Goal: Task Accomplishment & Management: Complete application form

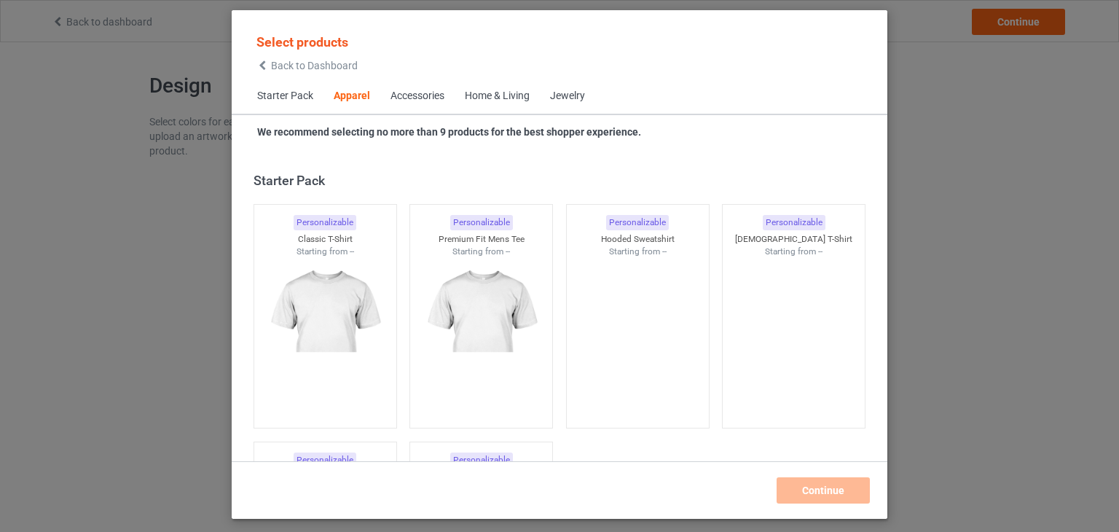
scroll to position [542, 0]
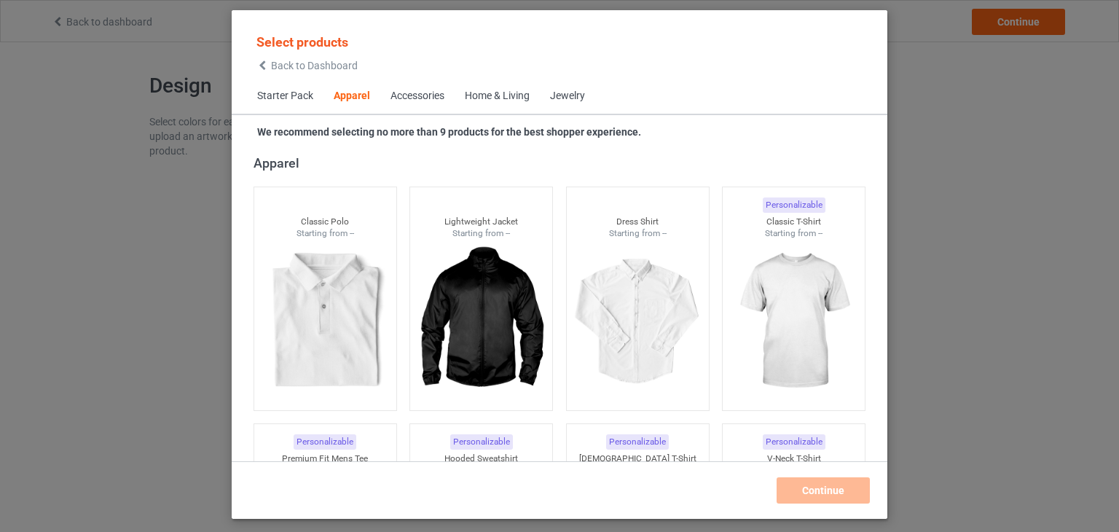
click at [292, 97] on span "Starter Pack" at bounding box center [285, 96] width 76 height 35
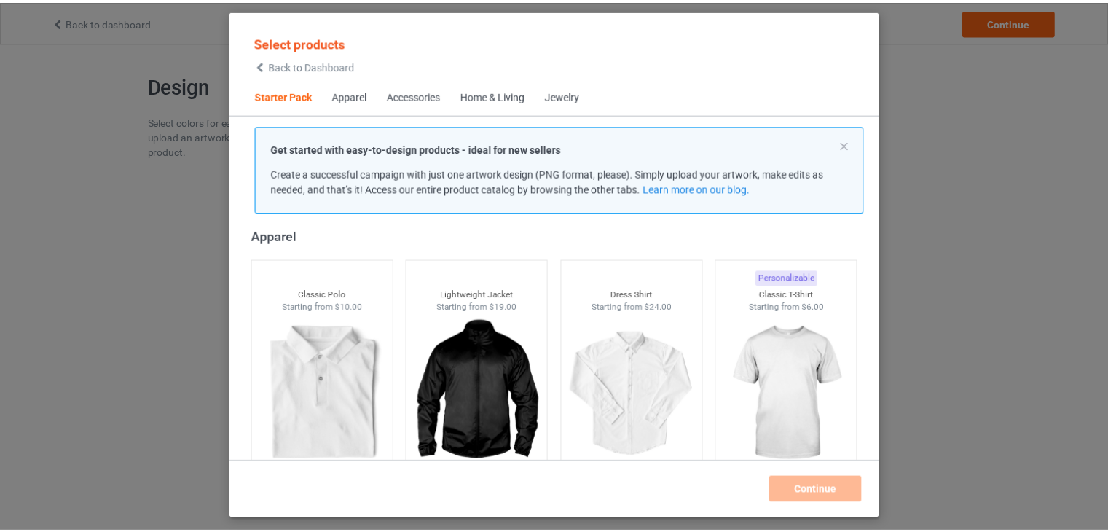
scroll to position [19, 0]
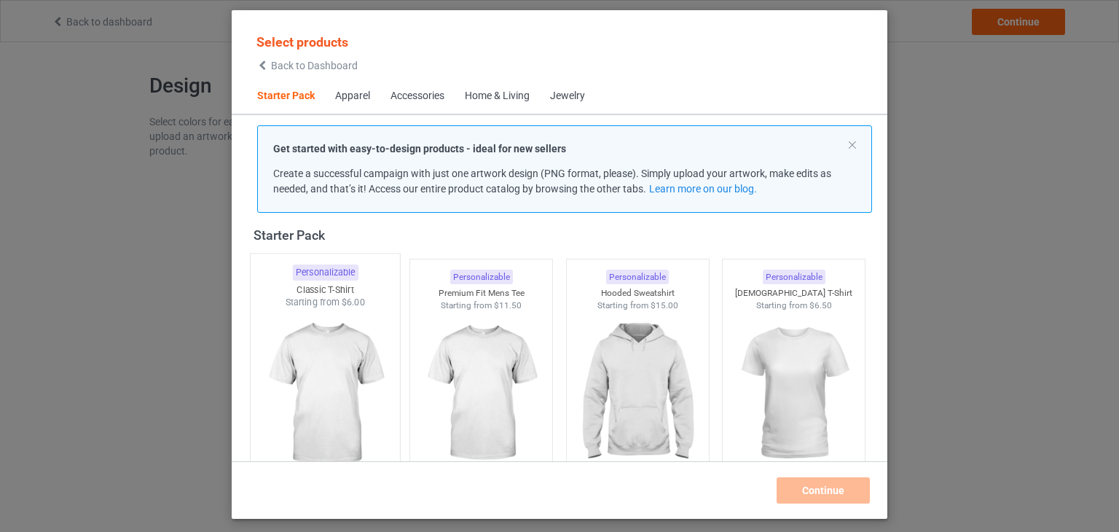
click at [288, 390] on img at bounding box center [324, 394] width 137 height 171
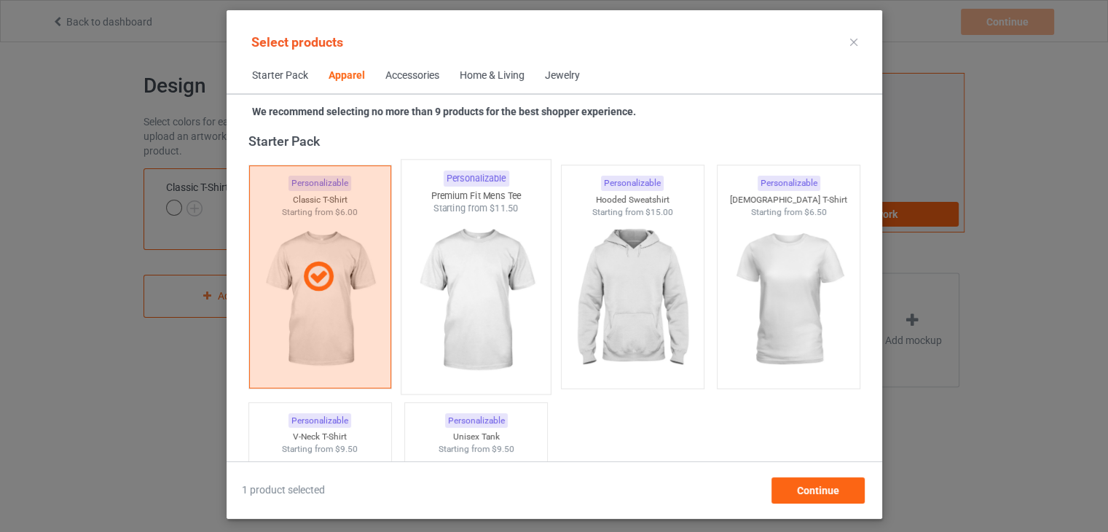
click at [437, 369] on img at bounding box center [475, 300] width 137 height 171
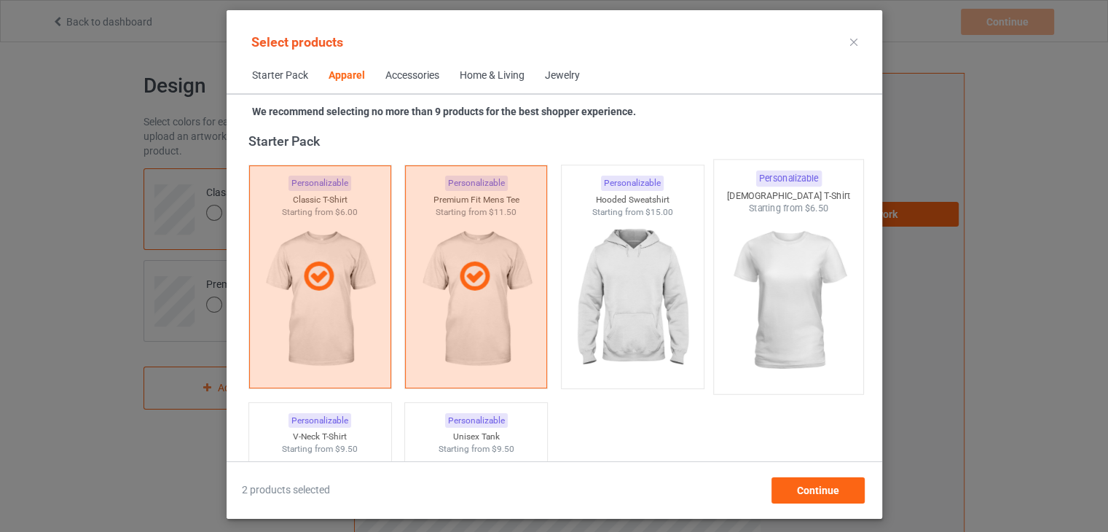
click at [758, 343] on img at bounding box center [788, 300] width 137 height 171
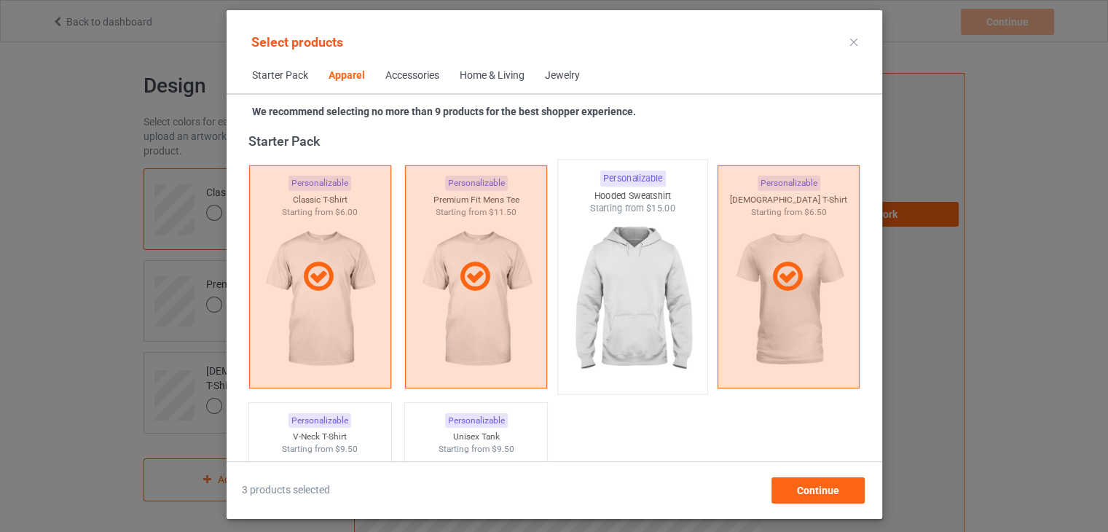
click at [644, 323] on img at bounding box center [632, 300] width 137 height 171
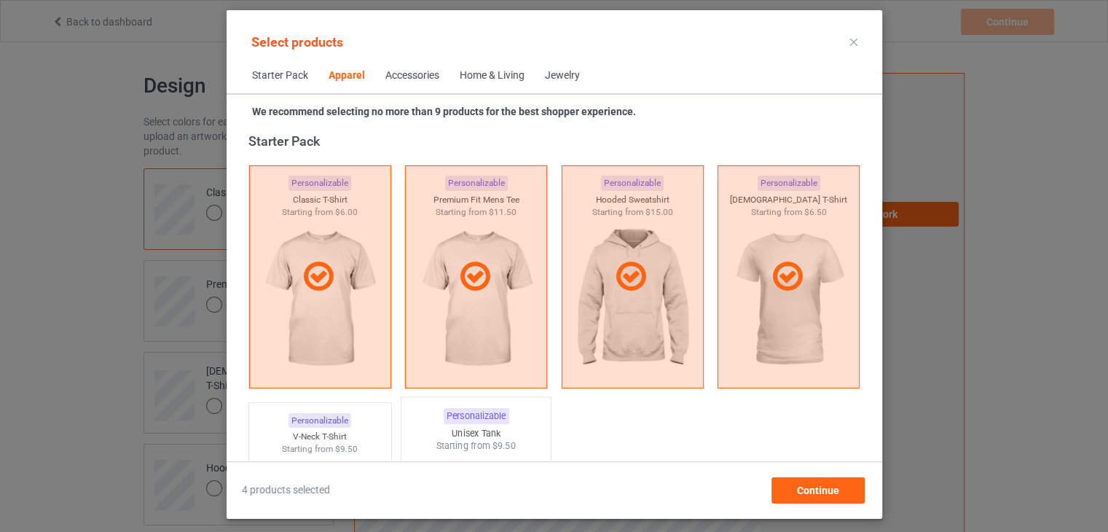
click at [463, 441] on div "Starting from $9.50" at bounding box center [475, 445] width 149 height 12
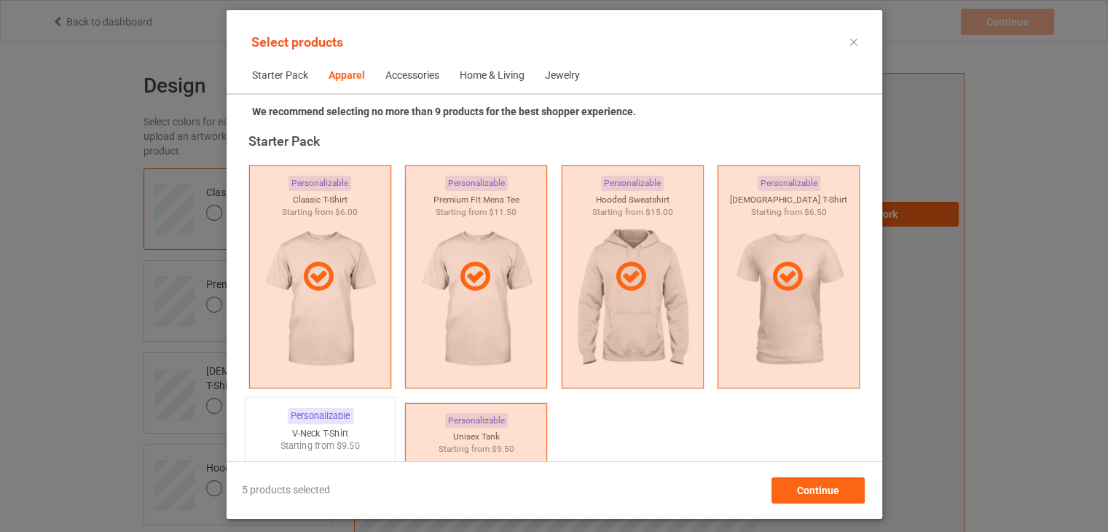
click at [350, 432] on div "V-Neck T-Shirt" at bounding box center [319, 433] width 149 height 12
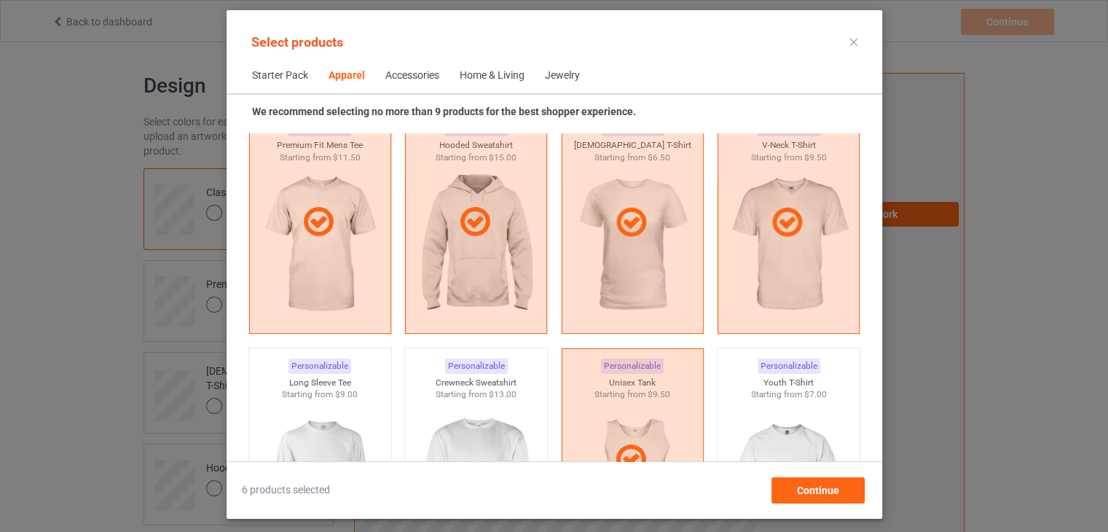
scroll to position [864, 0]
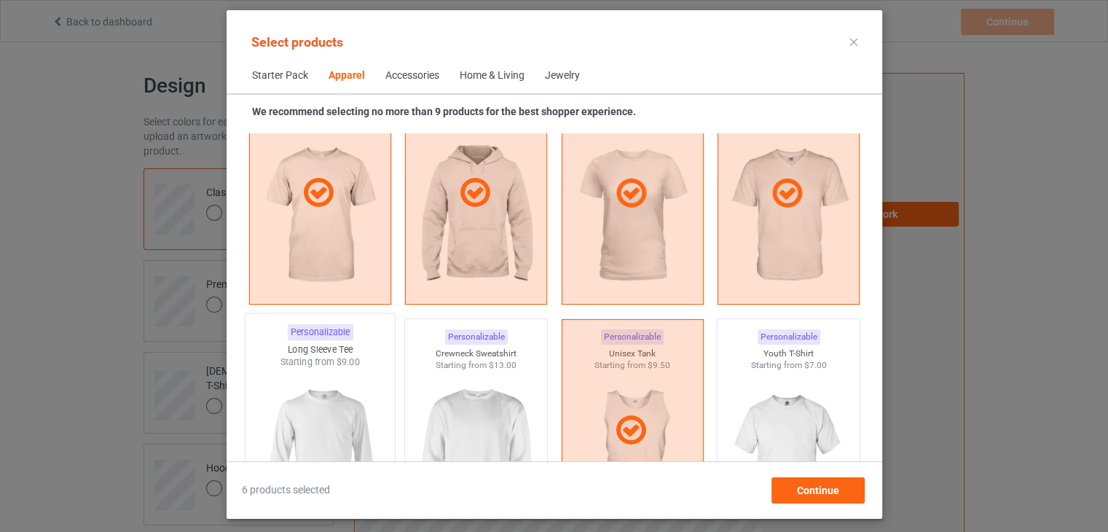
click at [310, 406] on img at bounding box center [319, 454] width 137 height 171
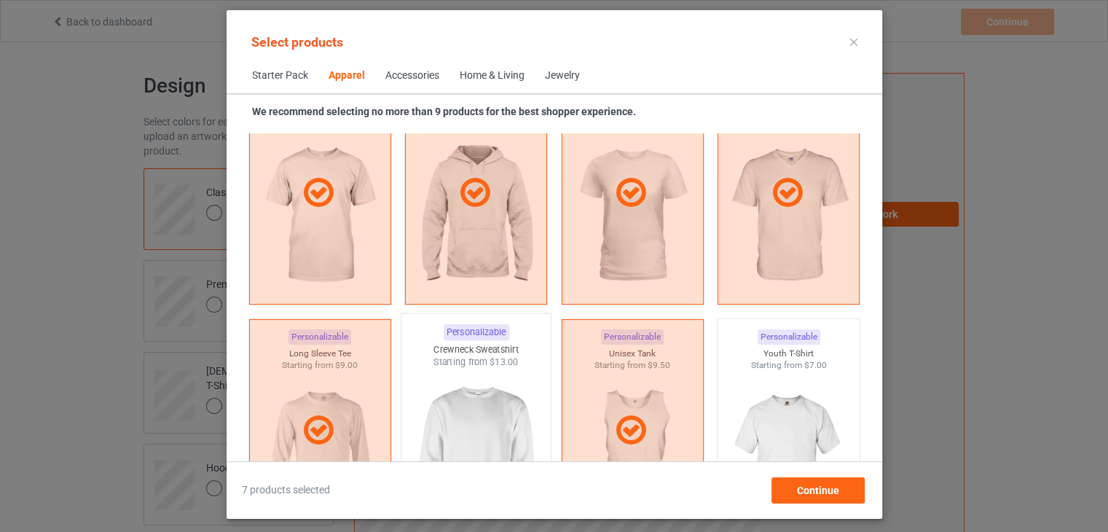
click at [487, 393] on img at bounding box center [475, 454] width 137 height 171
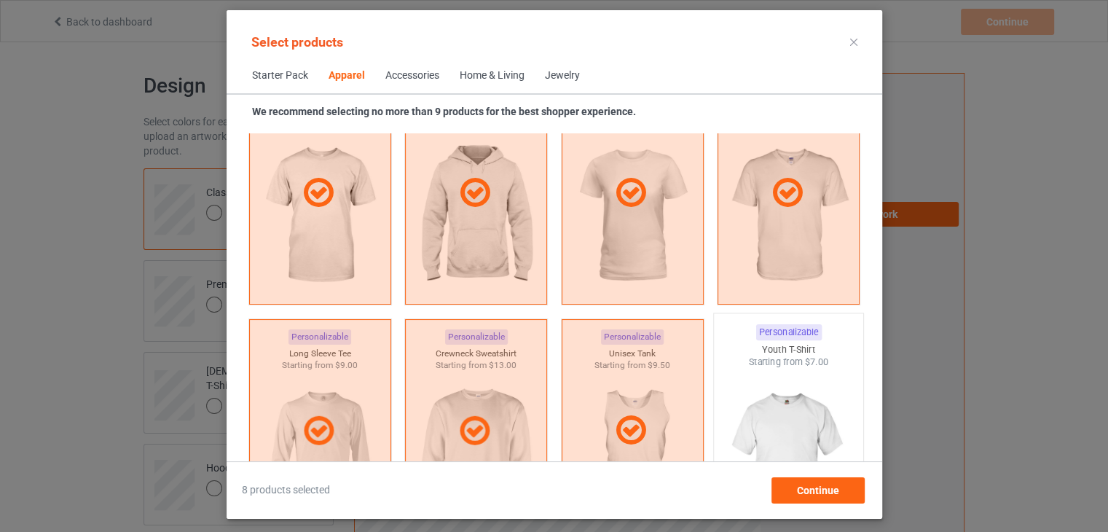
click at [746, 406] on img at bounding box center [788, 454] width 137 height 171
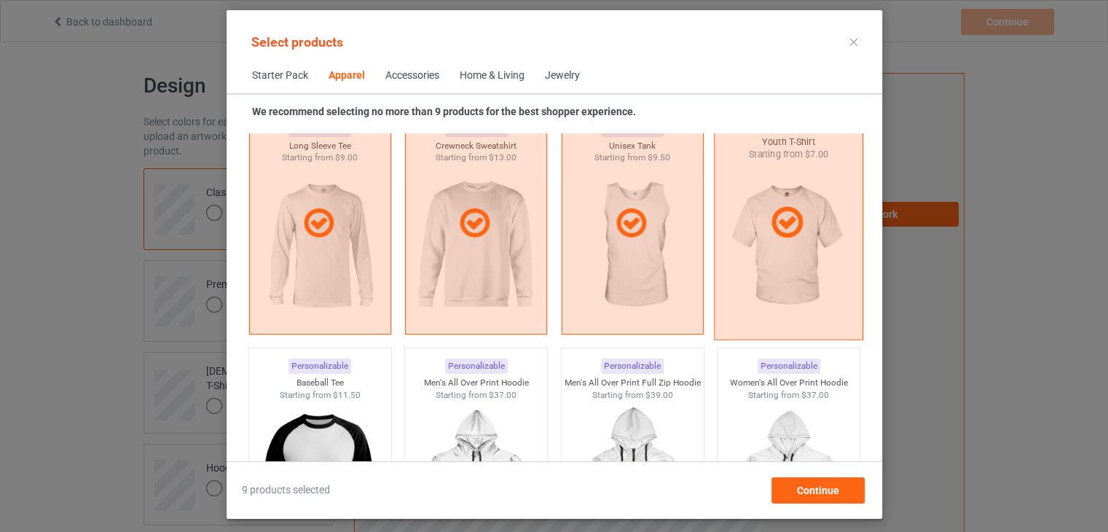
scroll to position [1126, 0]
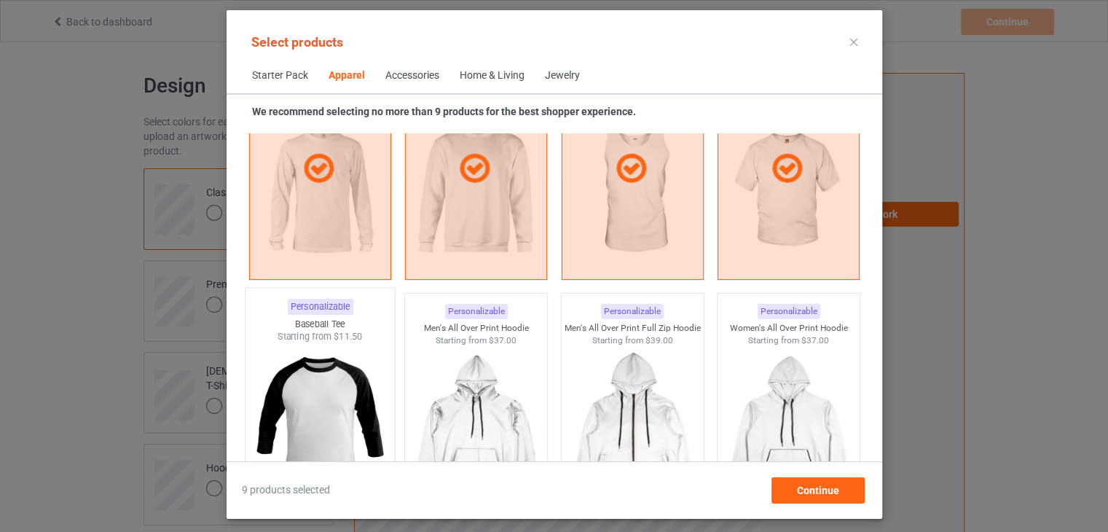
click at [308, 411] on img at bounding box center [319, 428] width 137 height 171
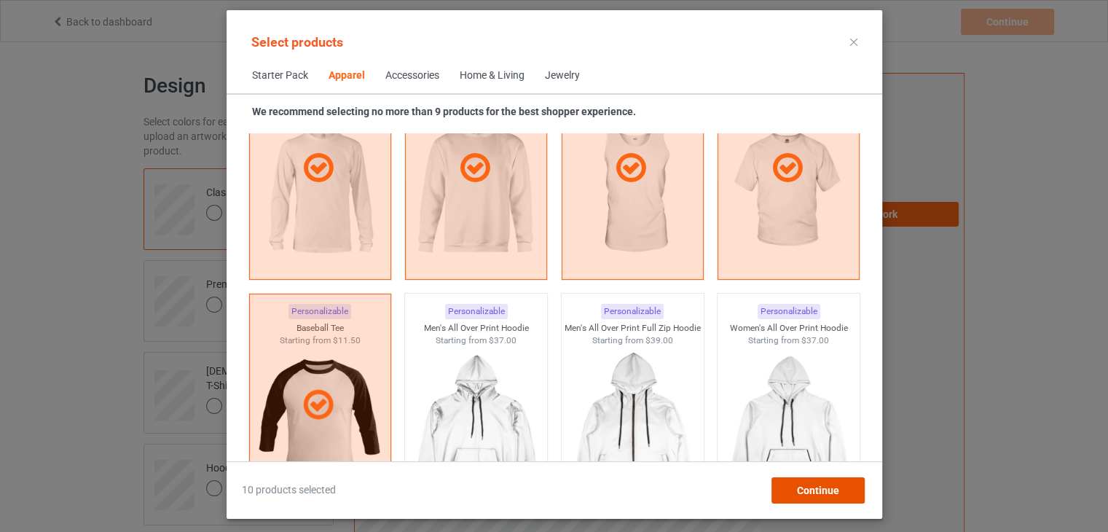
click at [802, 493] on span "Continue" at bounding box center [817, 490] width 42 height 12
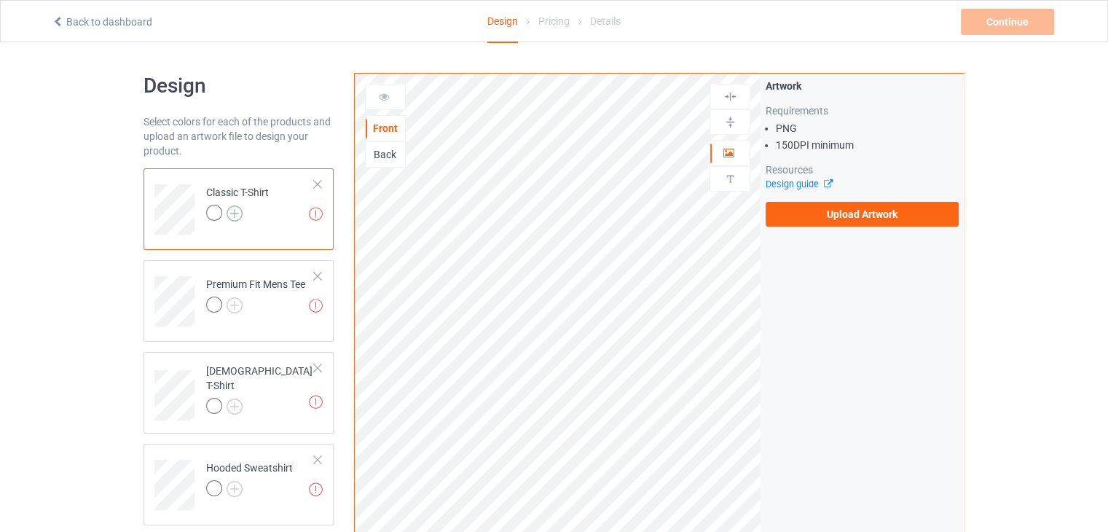
click at [240, 205] on img at bounding box center [235, 213] width 16 height 16
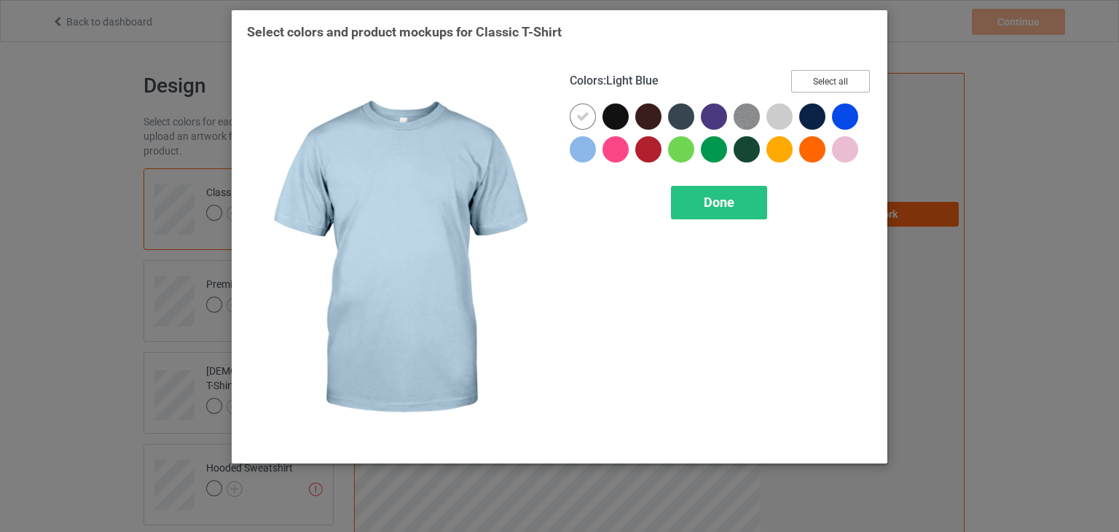
click at [844, 82] on button "Select all" at bounding box center [830, 81] width 79 height 23
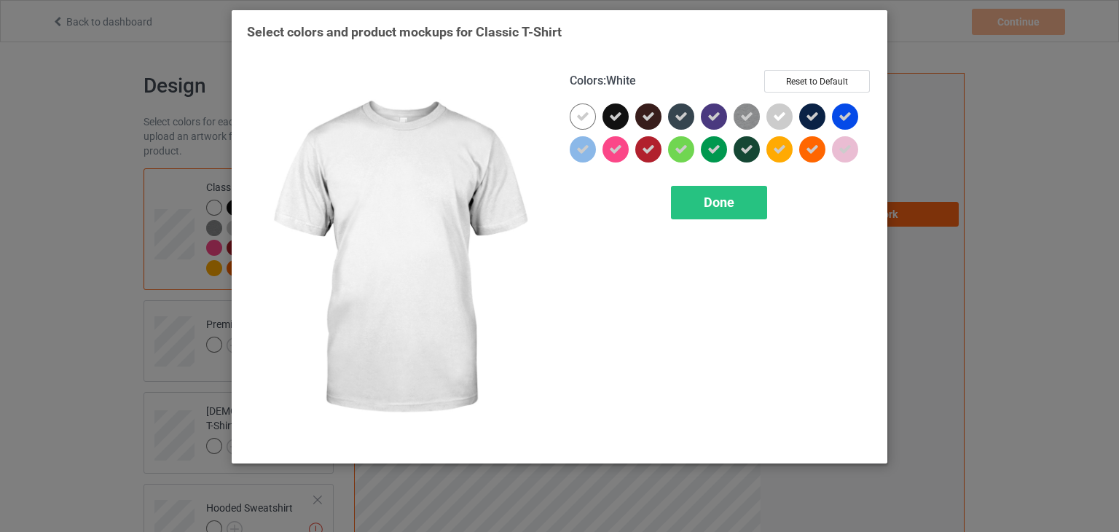
click at [572, 111] on div at bounding box center [583, 116] width 26 height 26
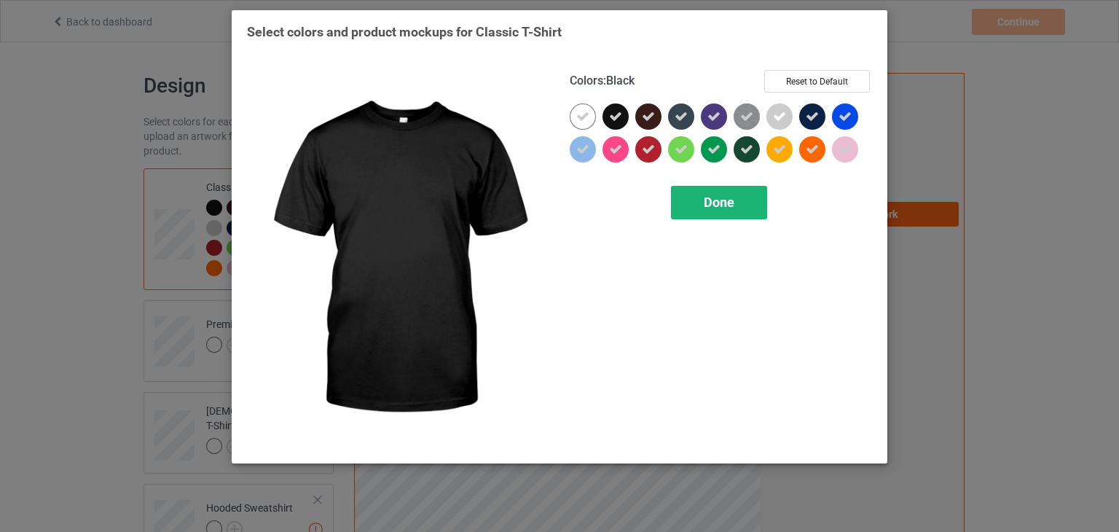
click at [719, 206] on span "Done" at bounding box center [719, 201] width 31 height 15
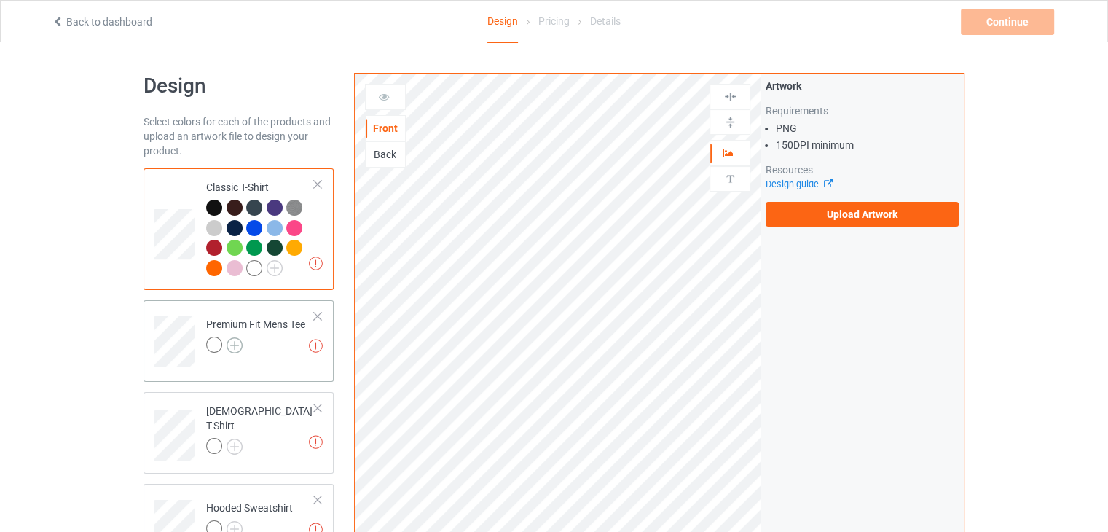
click at [229, 339] on img at bounding box center [235, 345] width 16 height 16
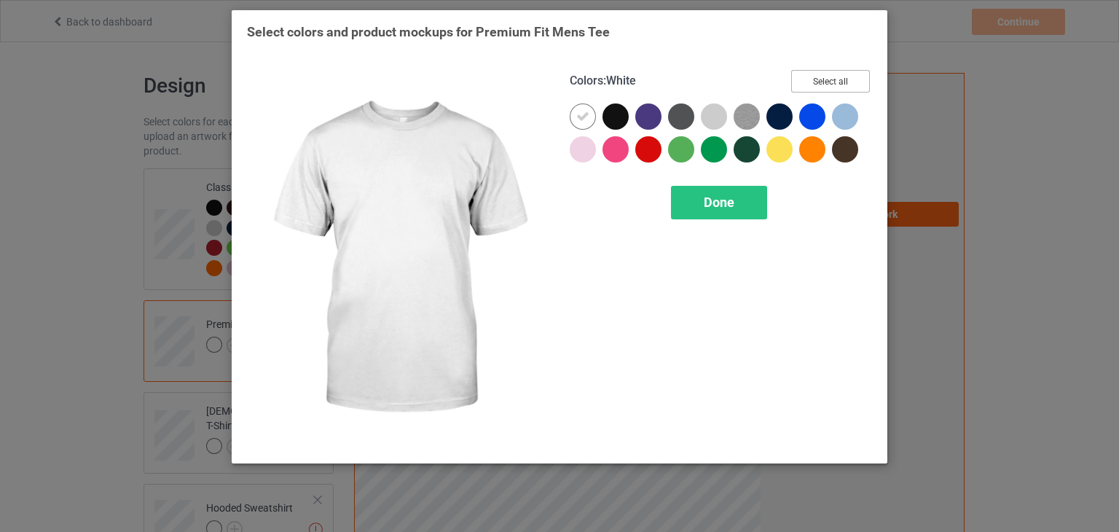
click at [848, 82] on button "Select all" at bounding box center [830, 81] width 79 height 23
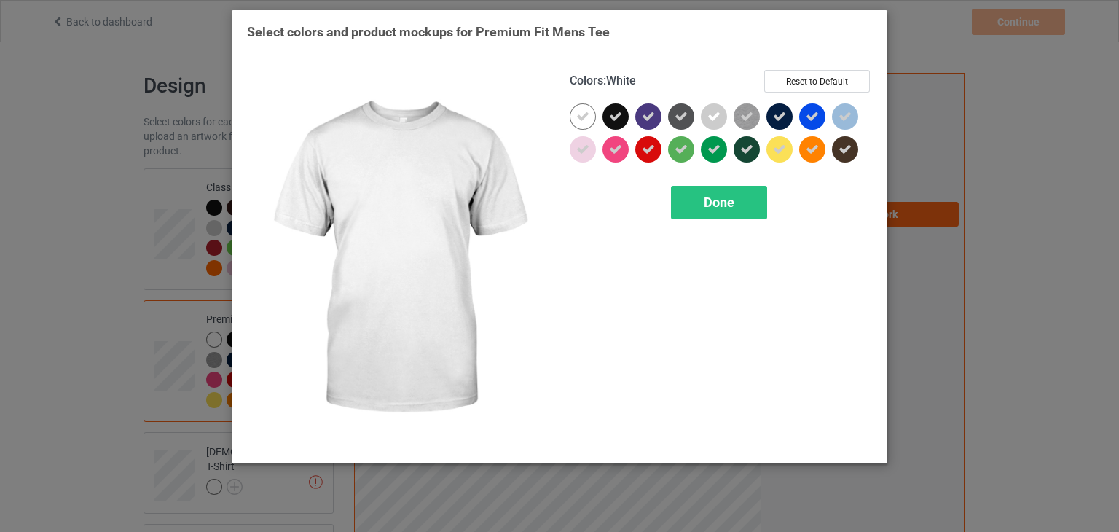
click at [587, 116] on icon at bounding box center [582, 116] width 13 height 13
click at [587, 116] on div at bounding box center [583, 116] width 26 height 26
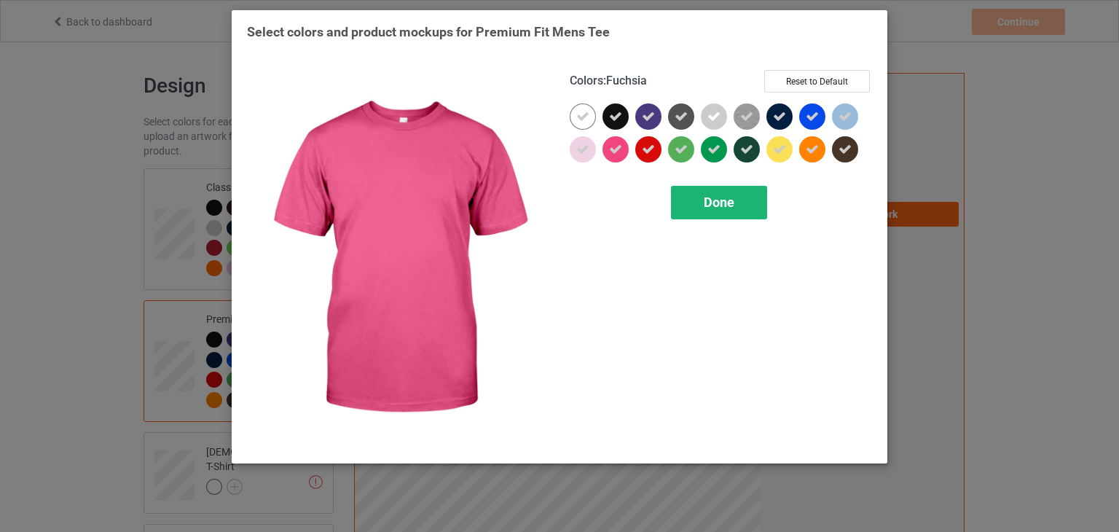
click at [752, 210] on div "Done" at bounding box center [719, 203] width 96 height 34
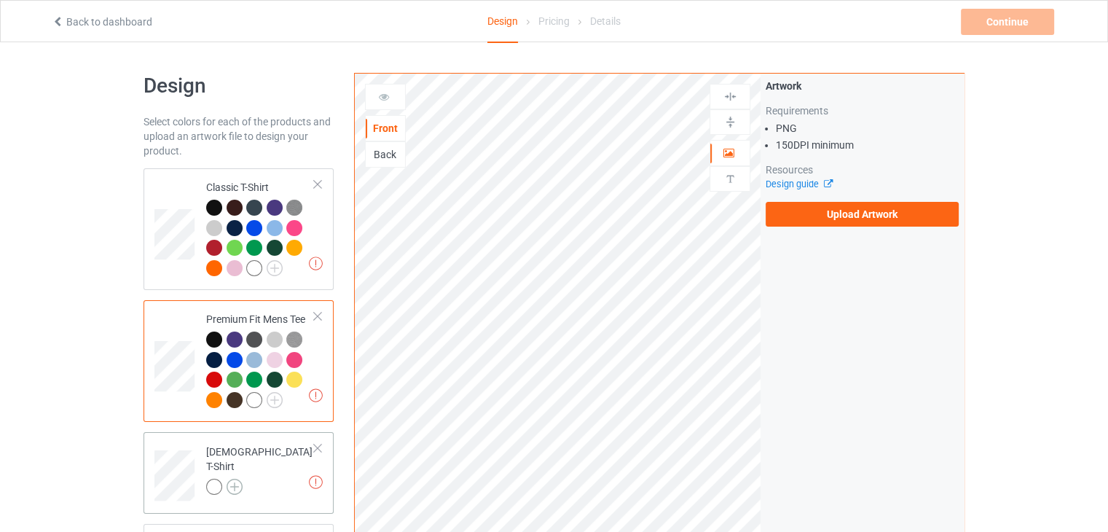
click at [230, 479] on img at bounding box center [235, 487] width 16 height 16
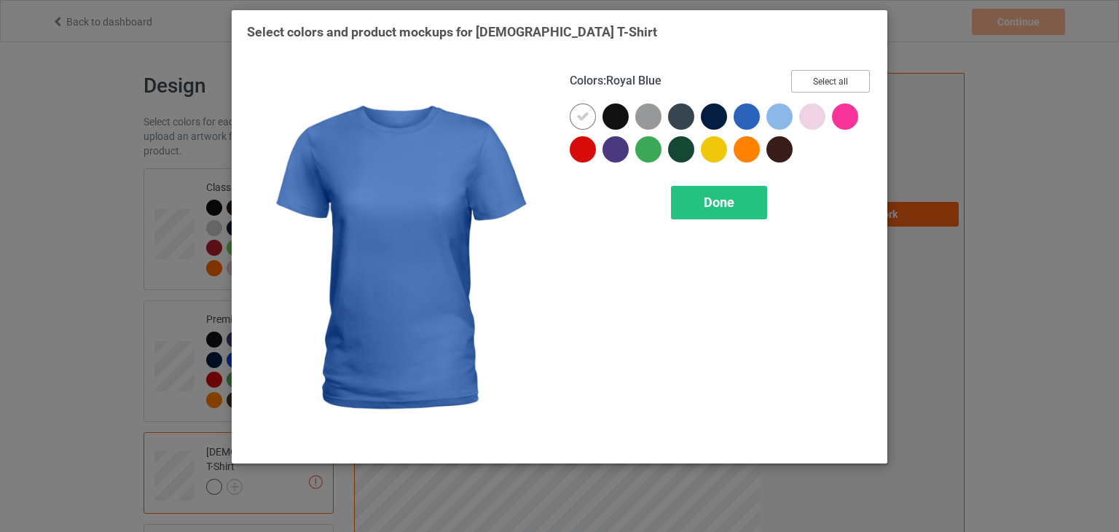
click at [812, 86] on button "Select all" at bounding box center [830, 81] width 79 height 23
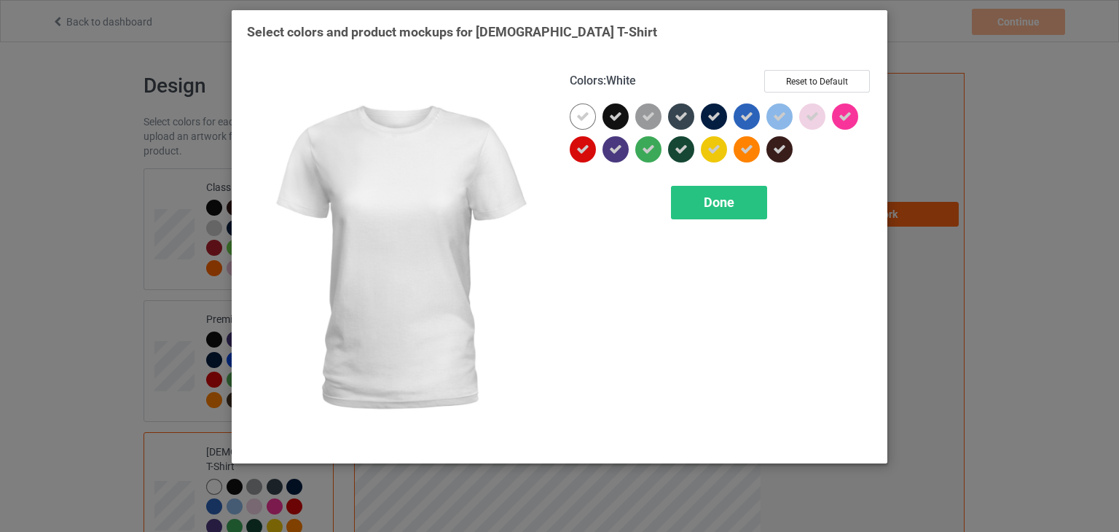
click at [585, 121] on icon at bounding box center [582, 116] width 13 height 13
click at [585, 121] on div at bounding box center [583, 116] width 26 height 26
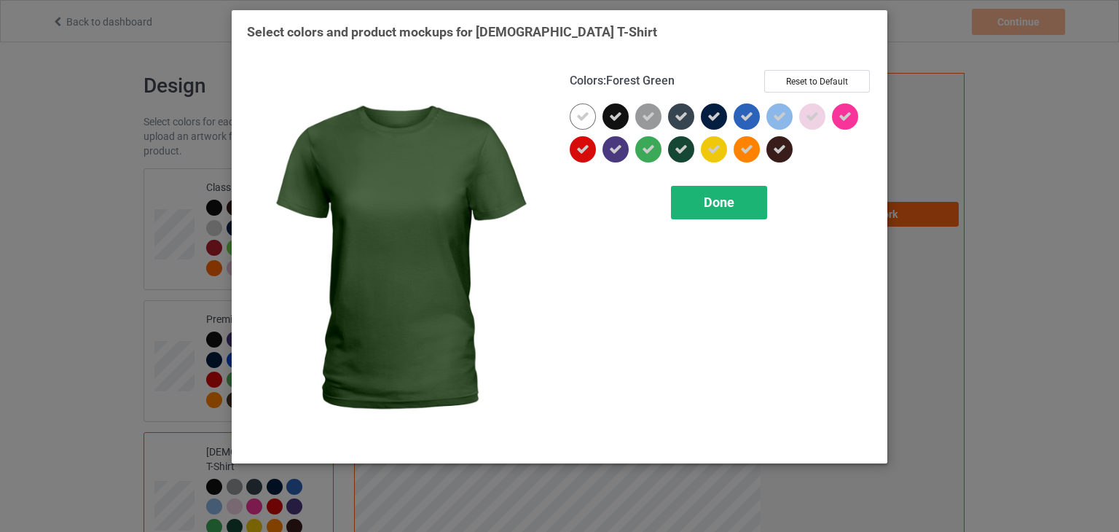
click at [724, 191] on div "Done" at bounding box center [719, 203] width 96 height 34
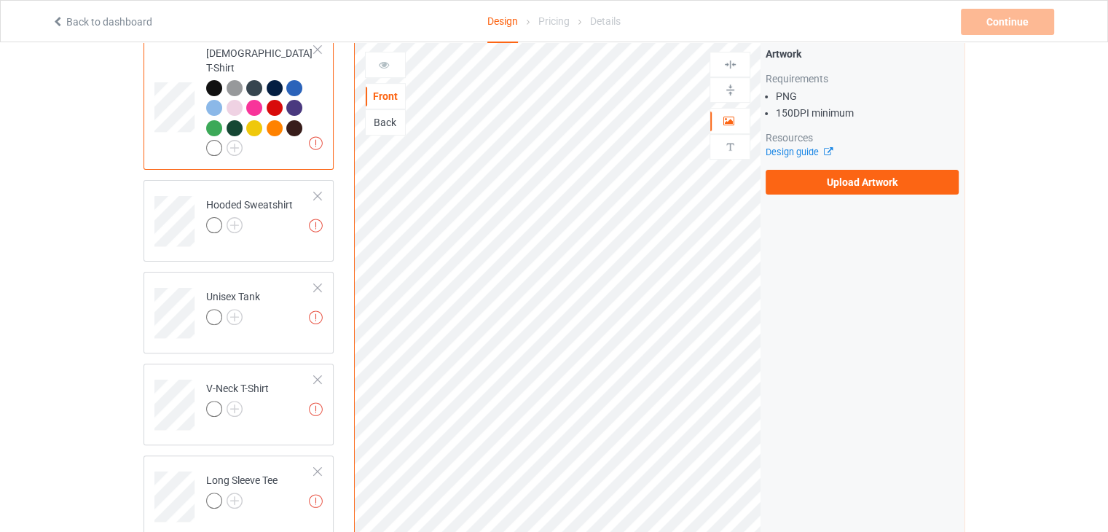
scroll to position [396, 0]
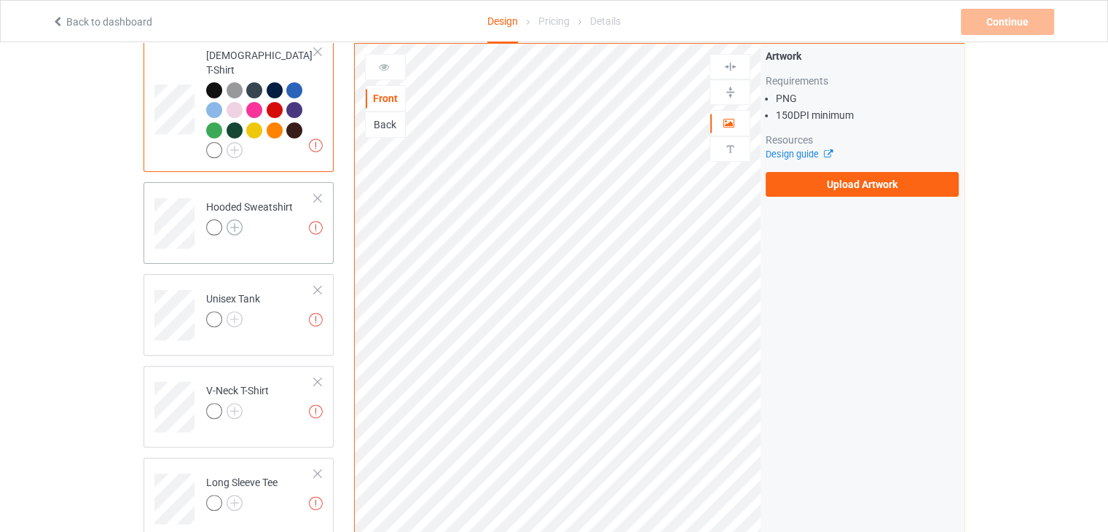
click at [233, 219] on img at bounding box center [235, 227] width 16 height 16
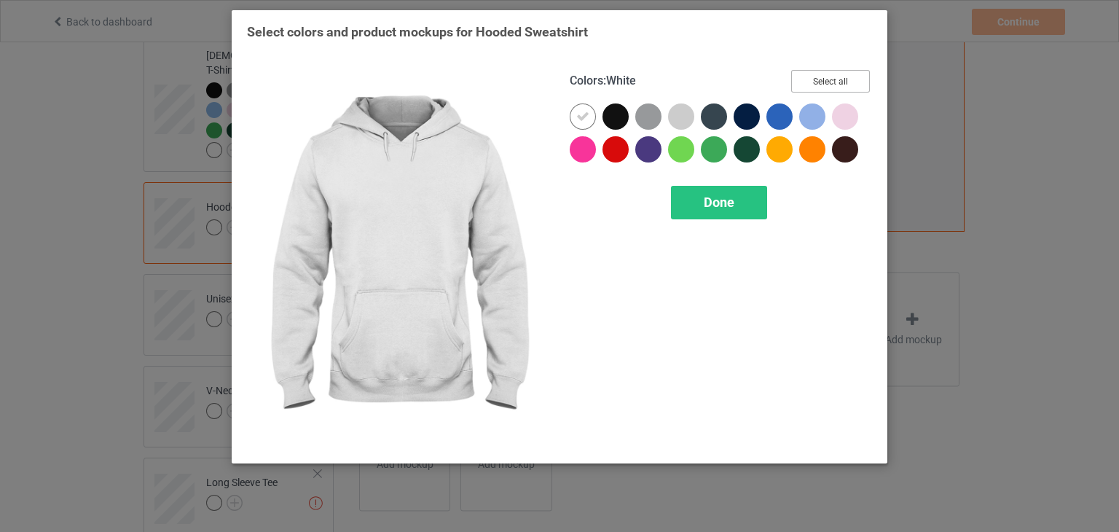
click at [836, 82] on button "Select all" at bounding box center [830, 81] width 79 height 23
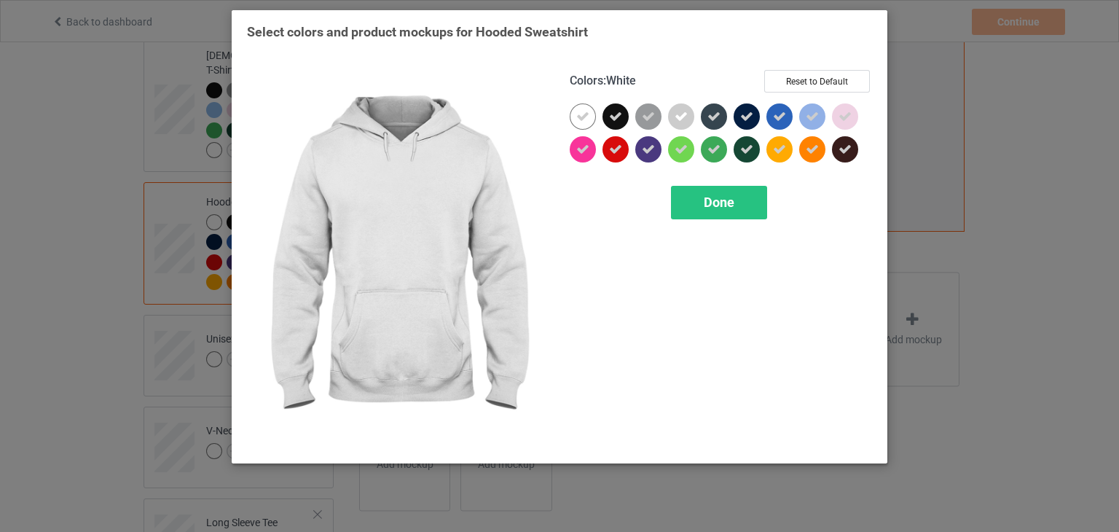
click at [575, 119] on div at bounding box center [583, 116] width 26 height 26
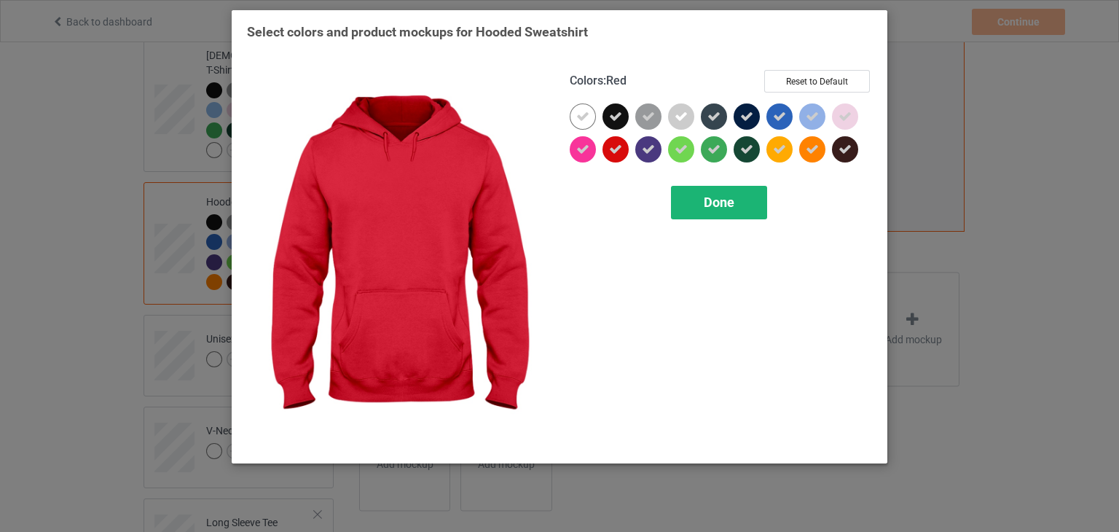
click at [685, 195] on div "Done" at bounding box center [719, 203] width 96 height 34
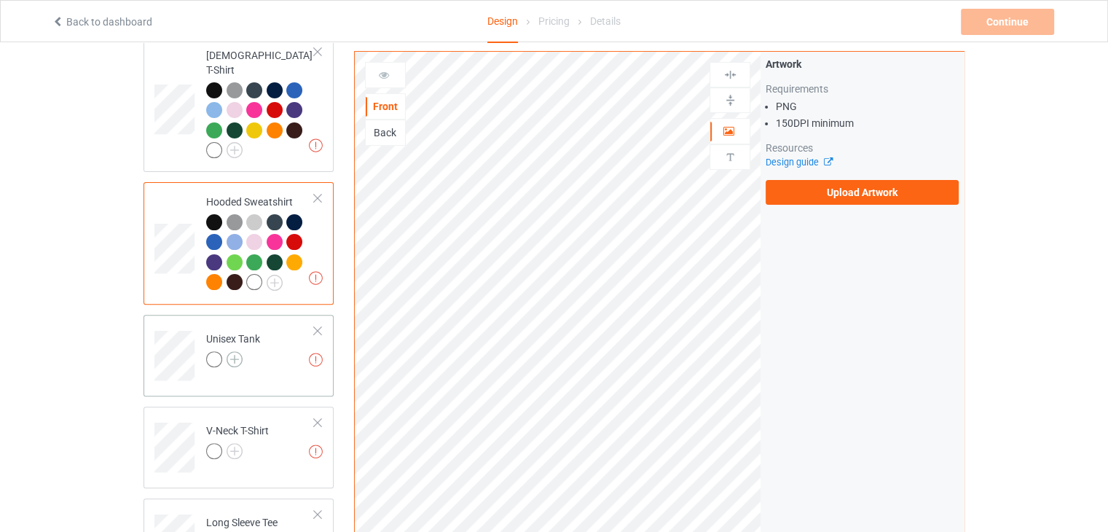
click at [233, 351] on img at bounding box center [235, 359] width 16 height 16
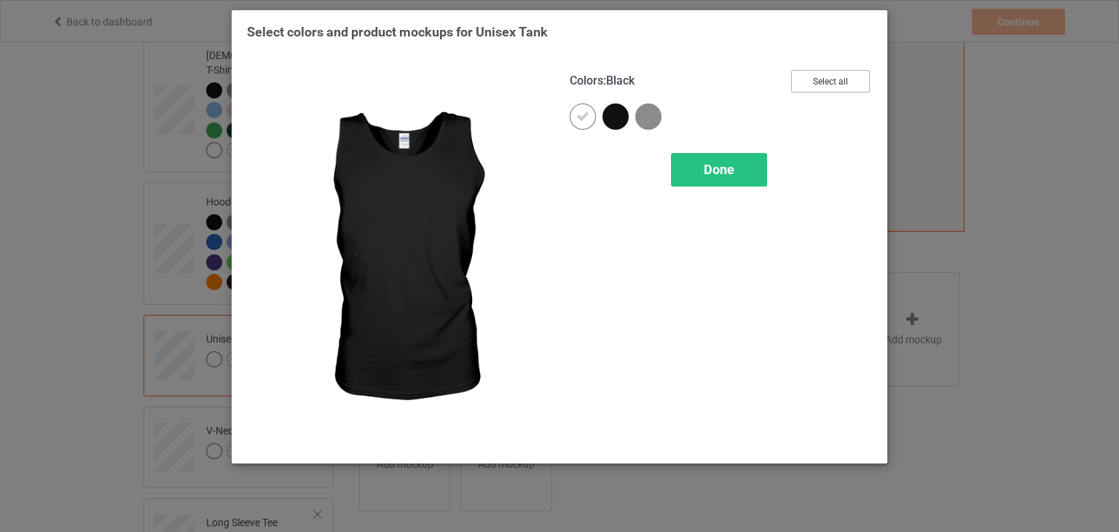
drag, startPoint x: 813, startPoint y: 88, endPoint x: 838, endPoint y: 97, distance: 26.9
click at [838, 97] on div "Colors : Black Select all" at bounding box center [721, 87] width 302 height 34
click at [830, 82] on button "Select all" at bounding box center [830, 81] width 79 height 23
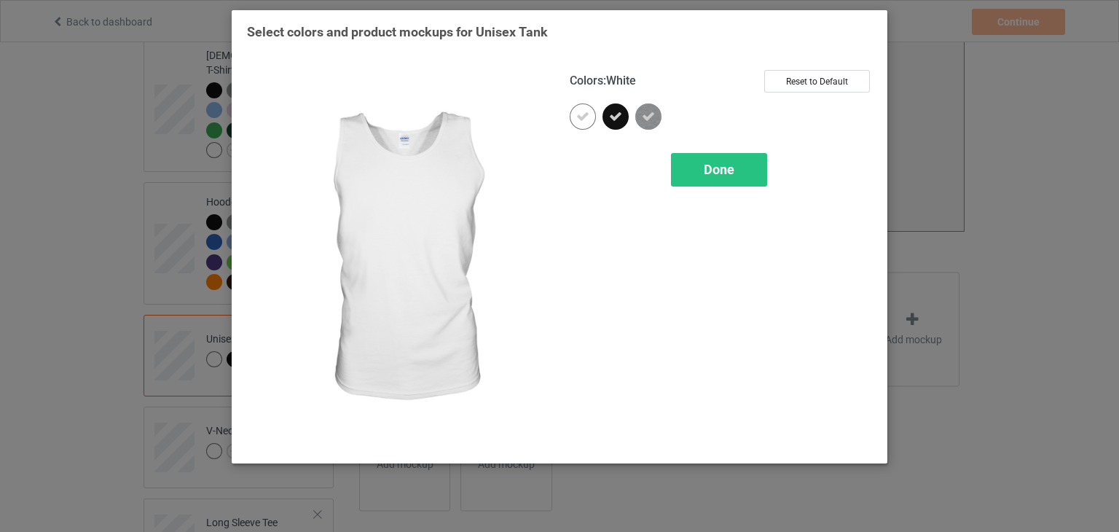
click at [586, 111] on icon at bounding box center [582, 116] width 13 height 13
click at [586, 111] on div at bounding box center [583, 116] width 26 height 26
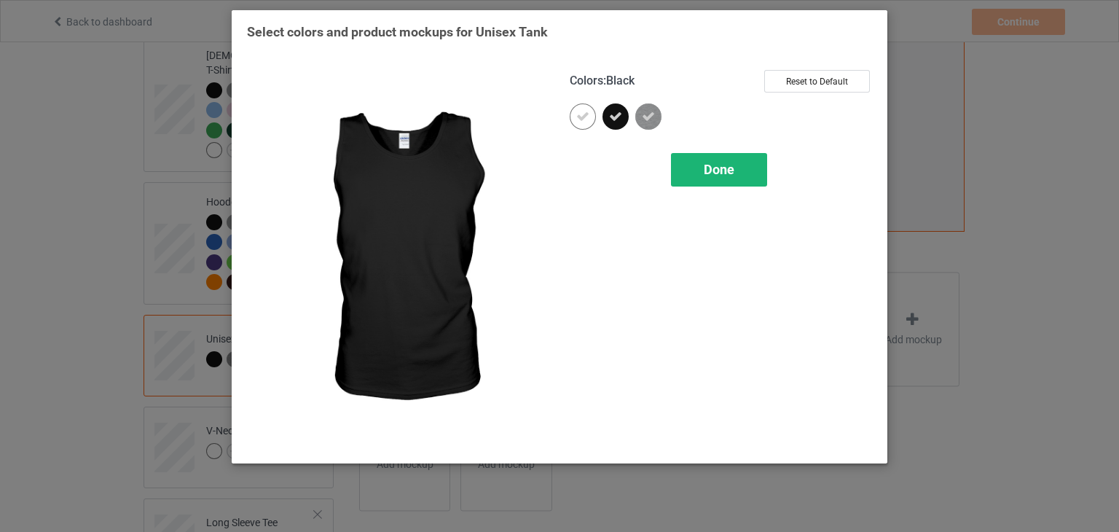
click at [708, 167] on span "Done" at bounding box center [719, 169] width 31 height 15
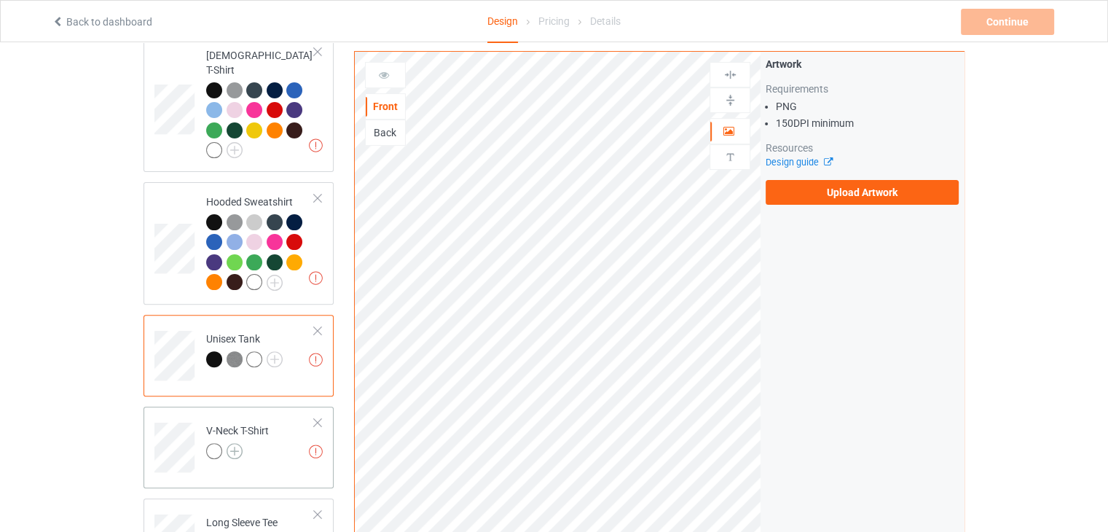
click at [233, 443] on img at bounding box center [235, 451] width 16 height 16
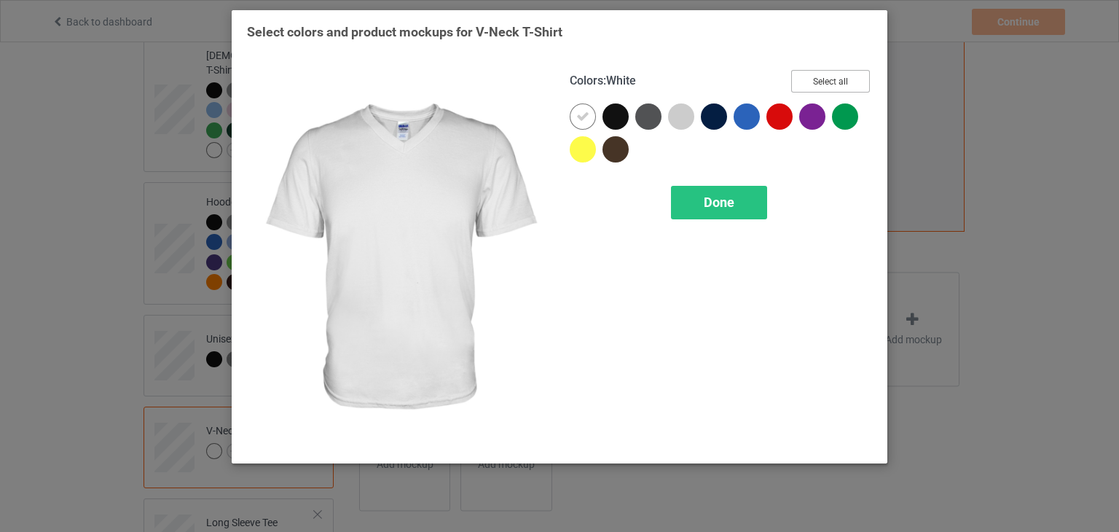
click at [835, 85] on button "Select all" at bounding box center [830, 81] width 79 height 23
click at [580, 119] on icon at bounding box center [582, 116] width 13 height 13
click at [580, 119] on div at bounding box center [583, 116] width 26 height 26
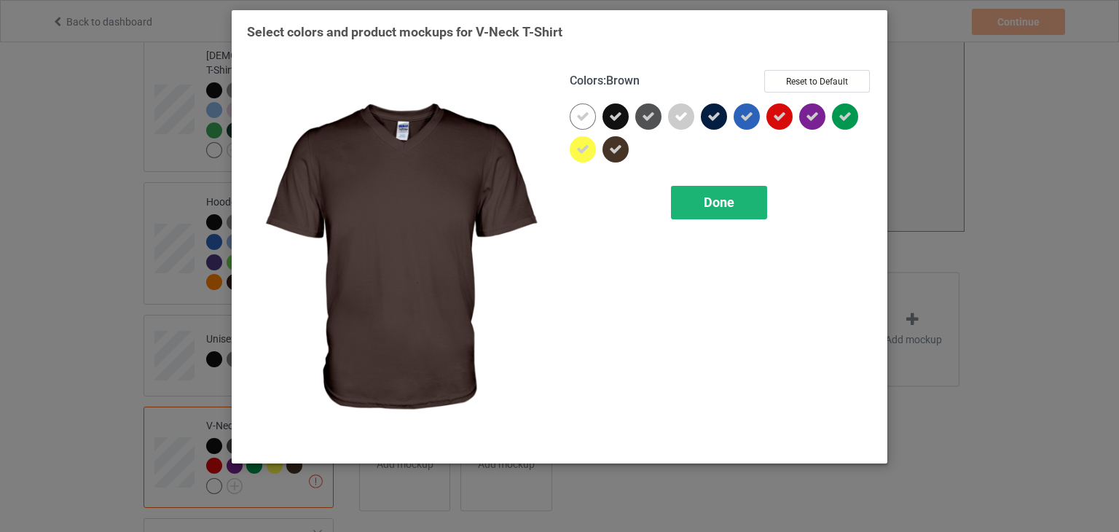
click at [704, 196] on span "Done" at bounding box center [719, 201] width 31 height 15
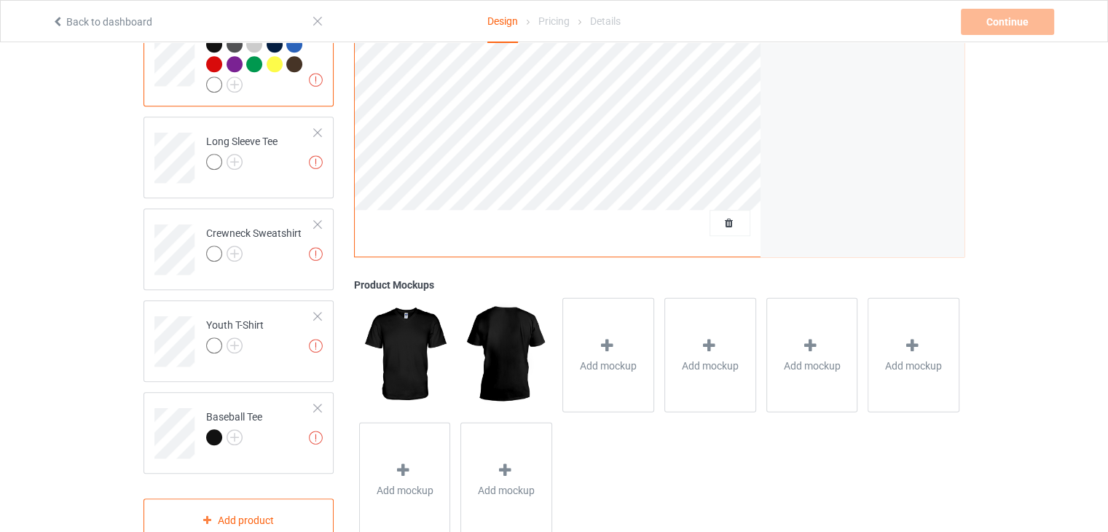
scroll to position [808, 0]
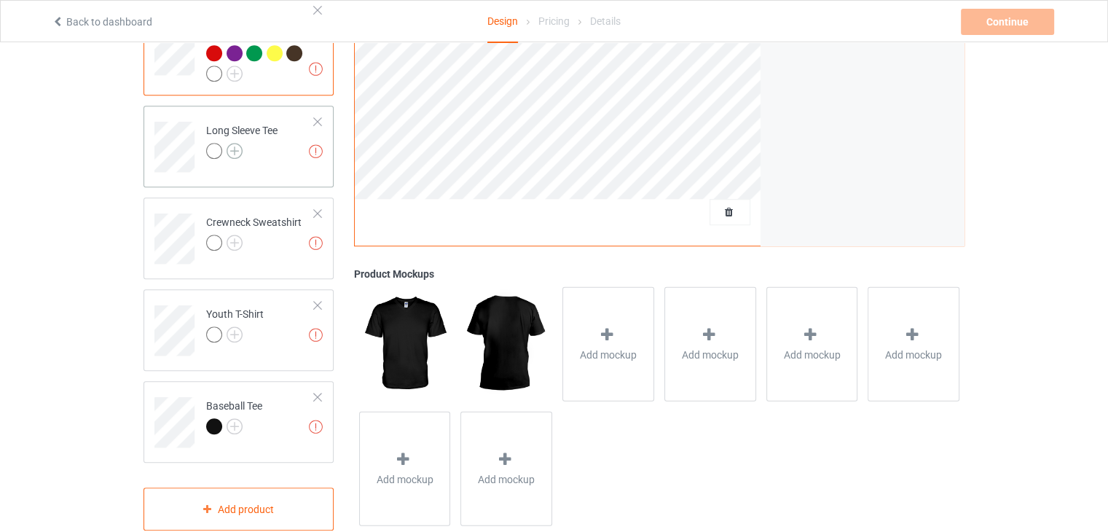
click at [235, 143] on img at bounding box center [235, 151] width 16 height 16
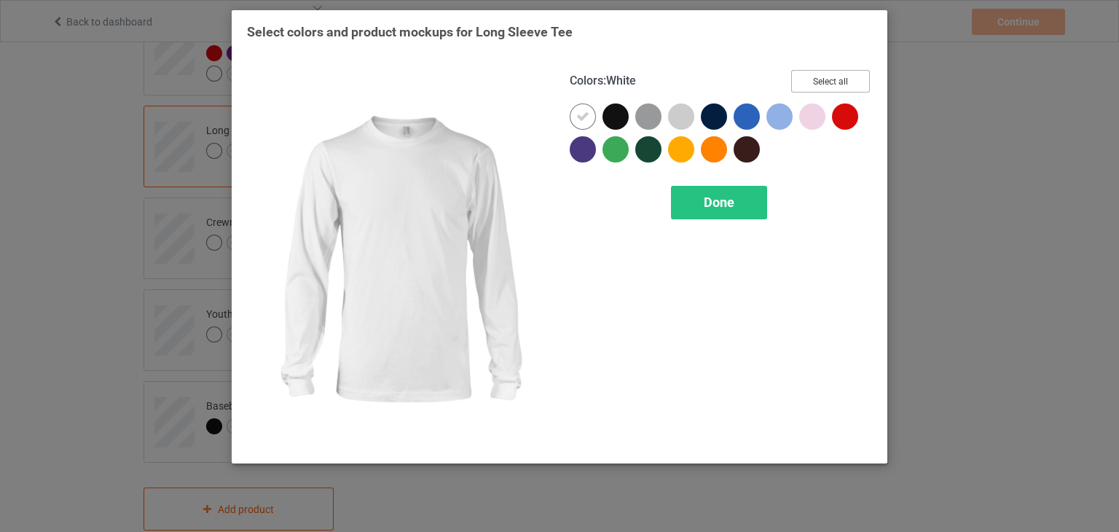
click at [821, 82] on button "Select all" at bounding box center [830, 81] width 79 height 23
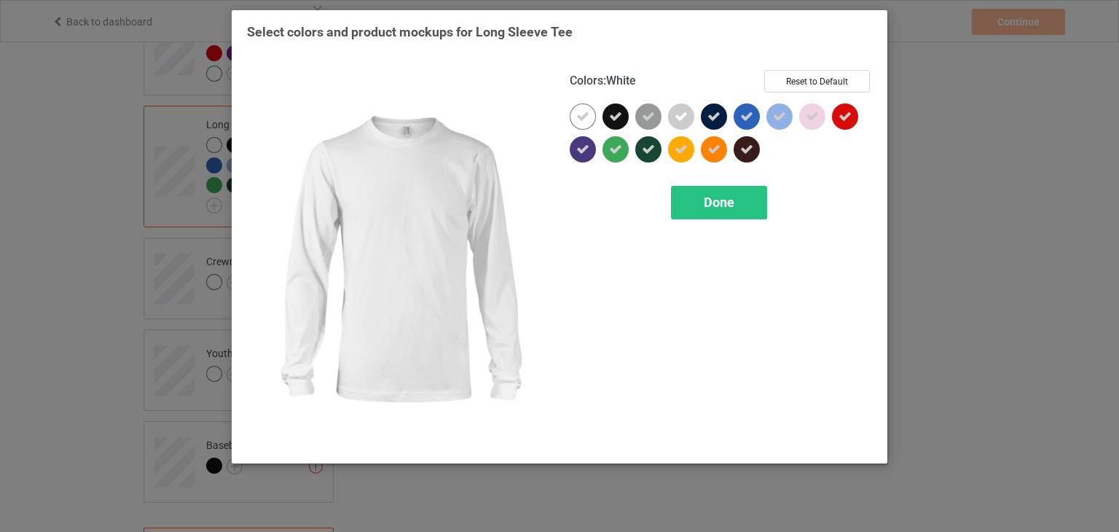
click at [588, 114] on icon at bounding box center [582, 116] width 13 height 13
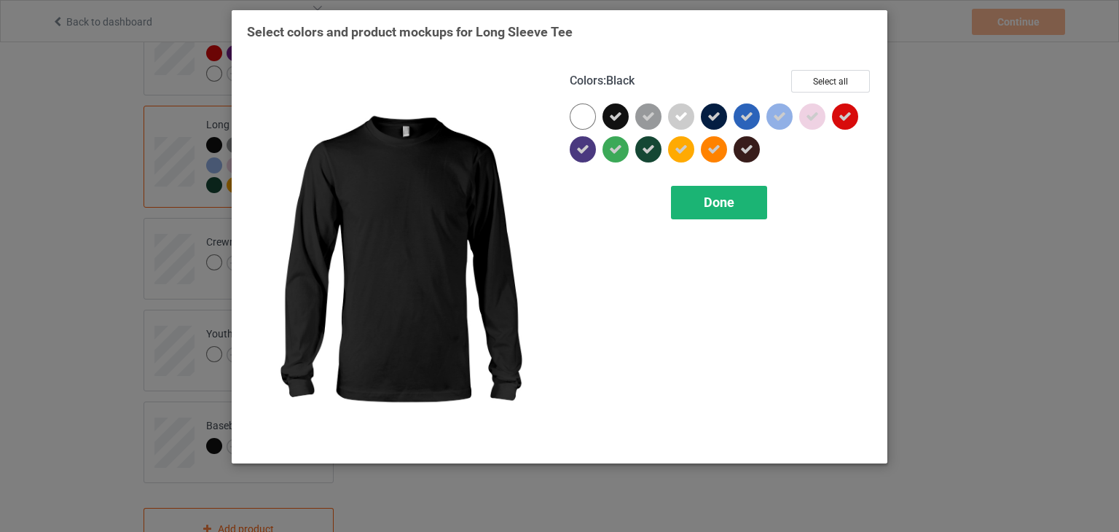
drag, startPoint x: 588, startPoint y: 114, endPoint x: 713, endPoint y: 208, distance: 156.0
click at [713, 208] on div "Colors : Black Select all Done" at bounding box center [720, 259] width 323 height 398
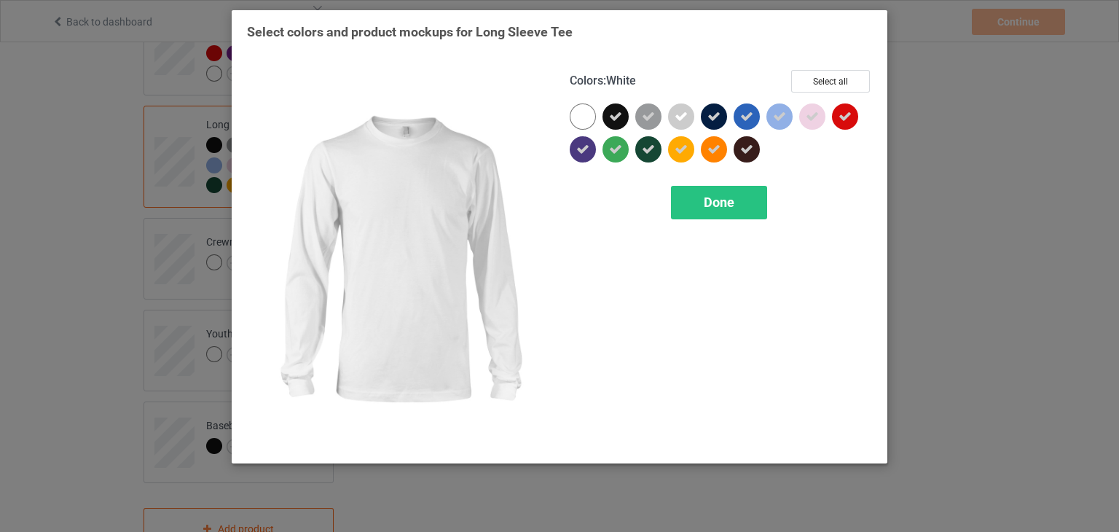
click at [572, 117] on div at bounding box center [583, 116] width 26 height 26
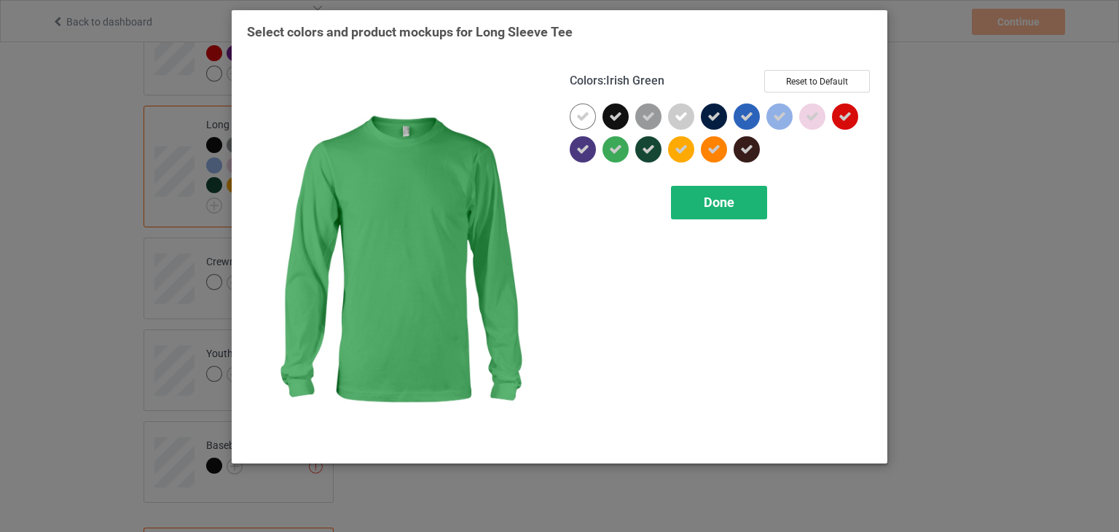
click at [719, 216] on div "Done" at bounding box center [719, 203] width 96 height 34
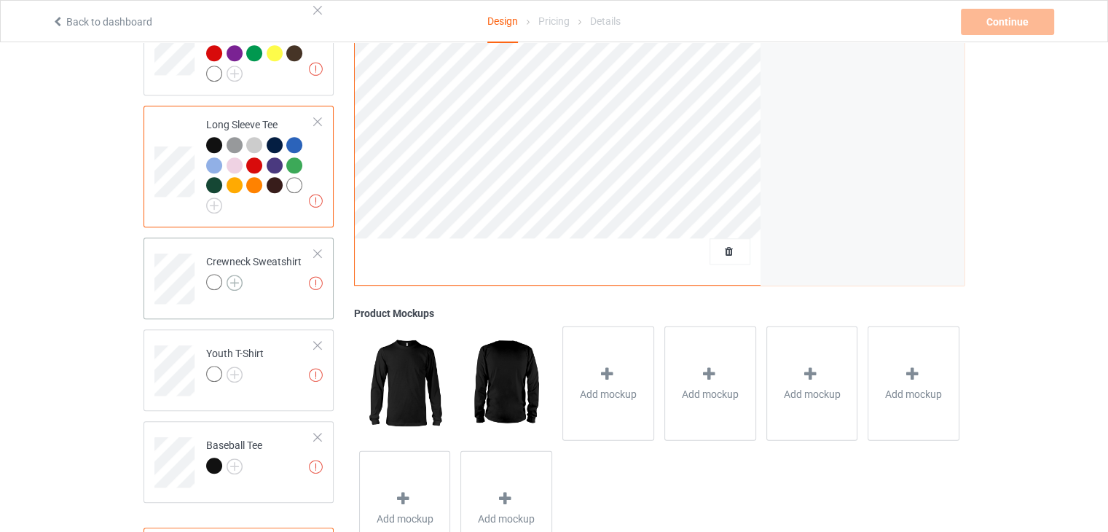
click at [230, 275] on img at bounding box center [235, 283] width 16 height 16
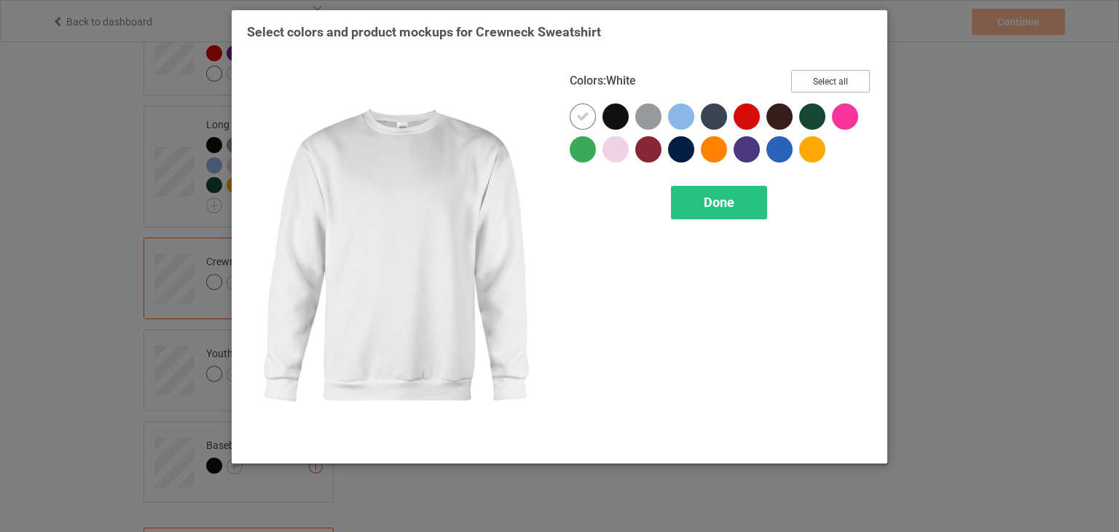
click at [812, 79] on button "Select all" at bounding box center [830, 81] width 79 height 23
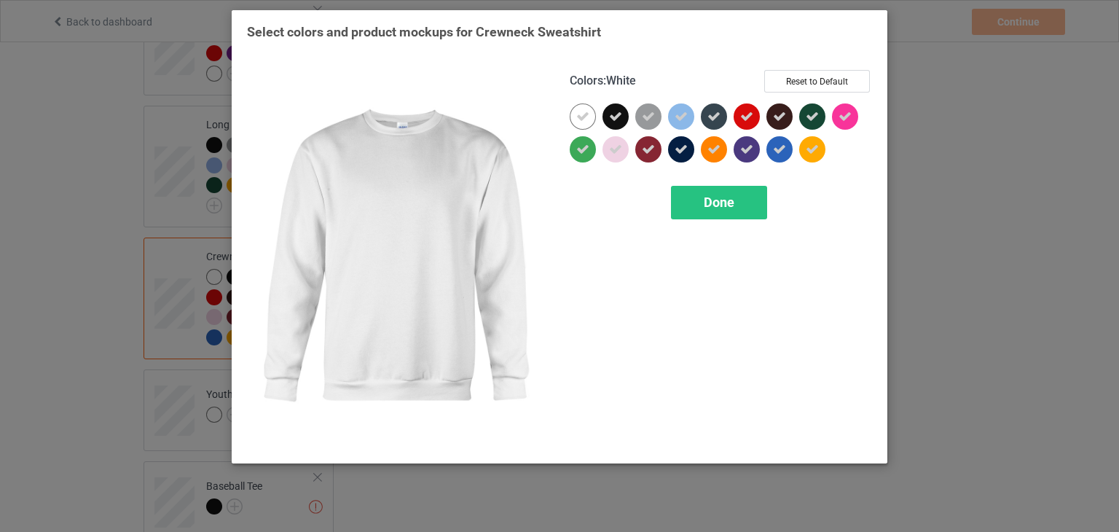
click at [584, 119] on icon at bounding box center [582, 116] width 13 height 13
click at [584, 119] on div at bounding box center [583, 116] width 26 height 26
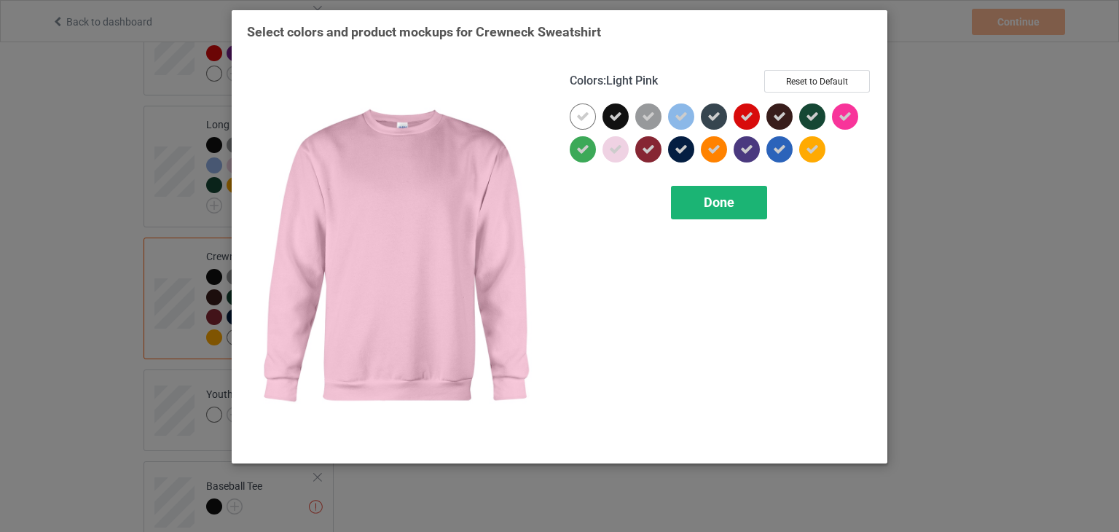
click at [691, 194] on div "Done" at bounding box center [719, 203] width 96 height 34
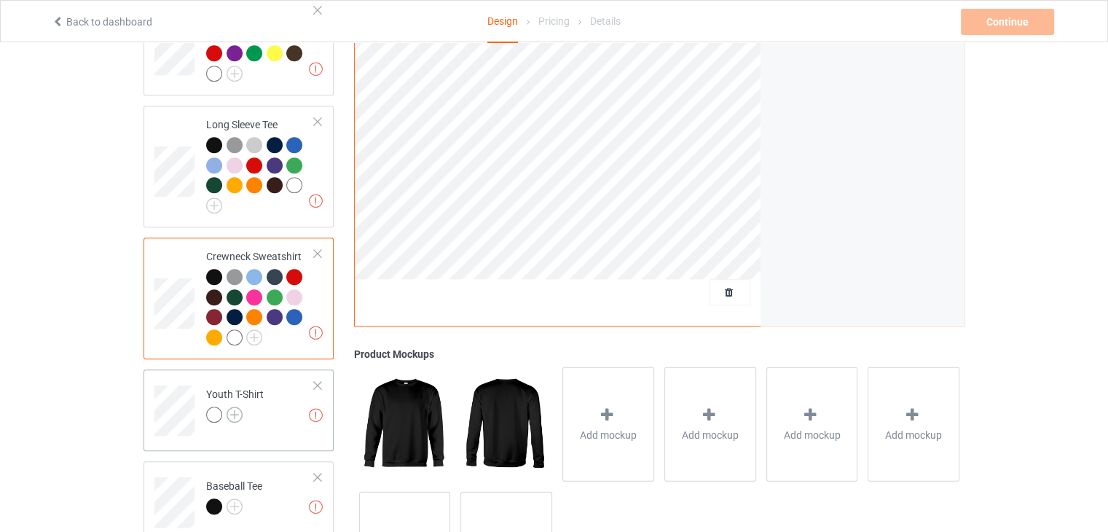
click at [232, 406] on img at bounding box center [235, 414] width 16 height 16
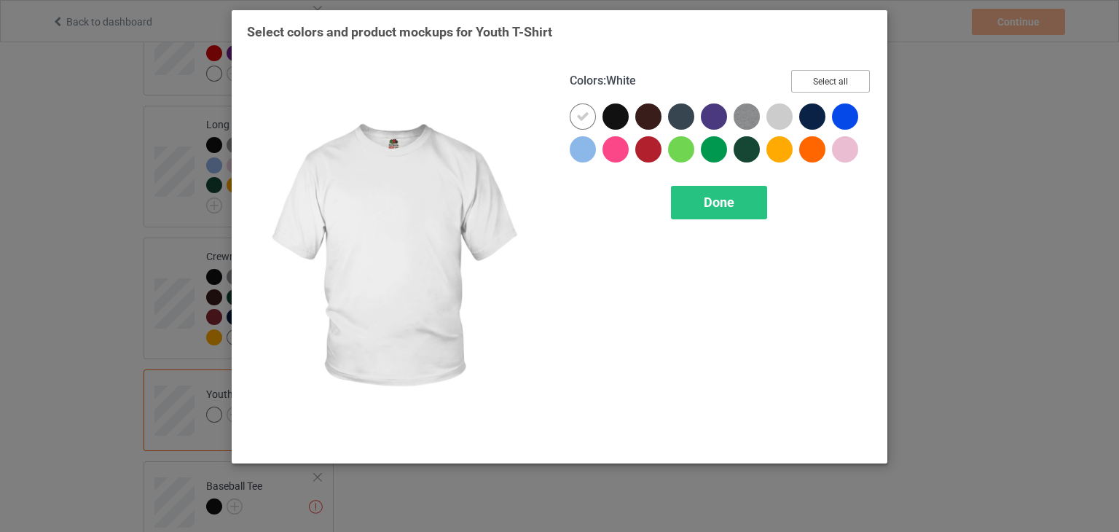
click at [809, 75] on button "Select all" at bounding box center [830, 81] width 79 height 23
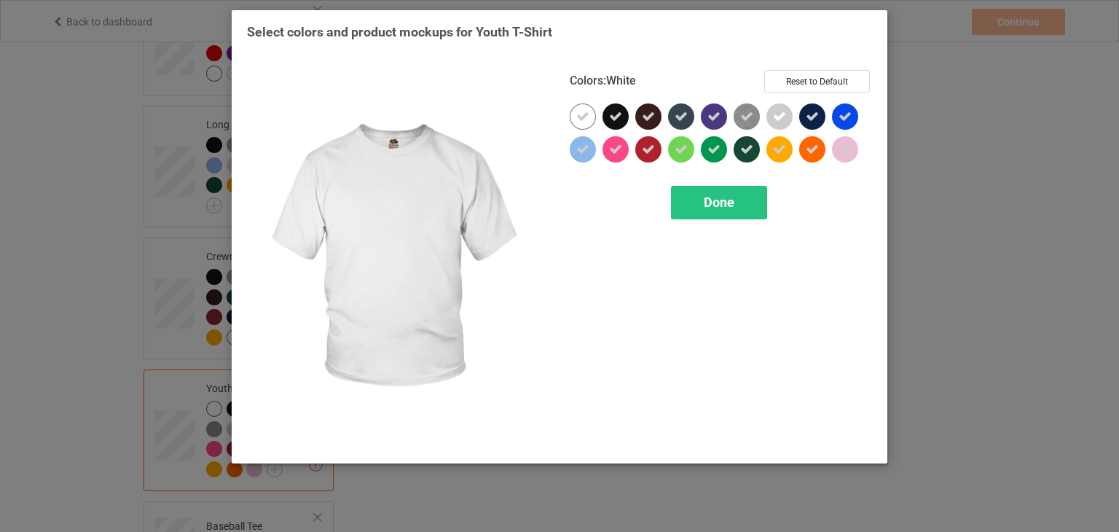
click at [585, 115] on icon at bounding box center [582, 116] width 13 height 13
click at [585, 115] on div at bounding box center [583, 116] width 26 height 26
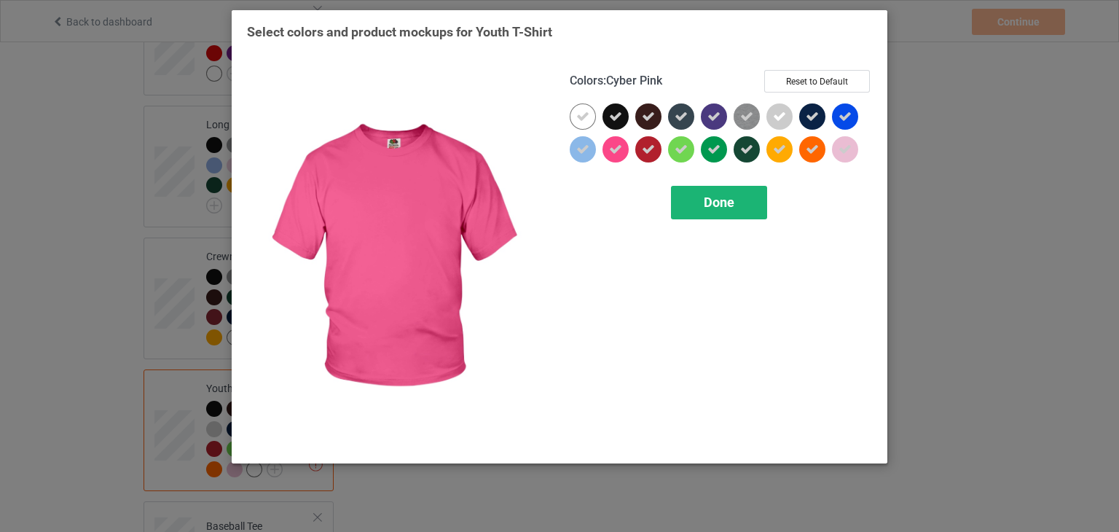
click at [733, 203] on span "Done" at bounding box center [719, 201] width 31 height 15
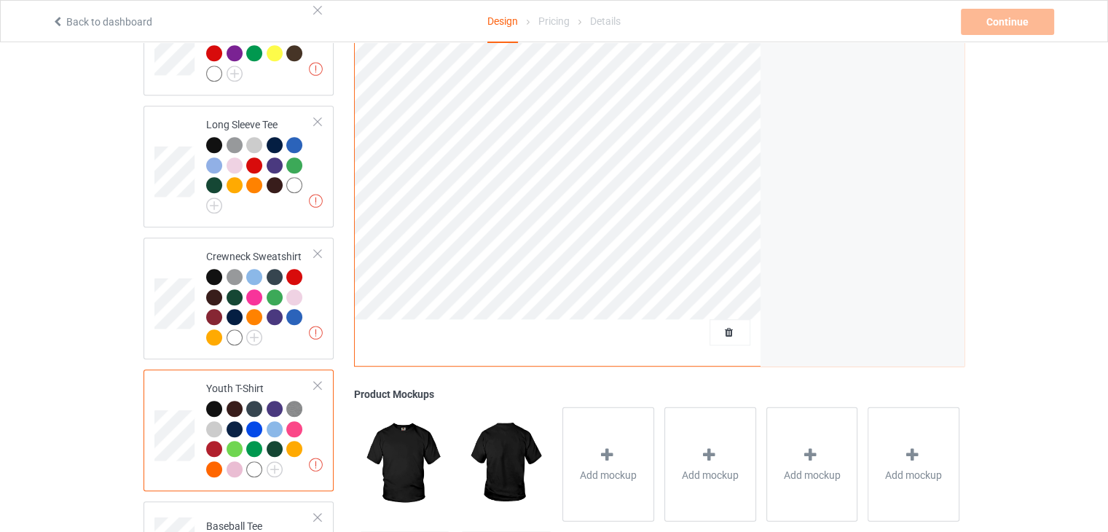
scroll to position [940, 0]
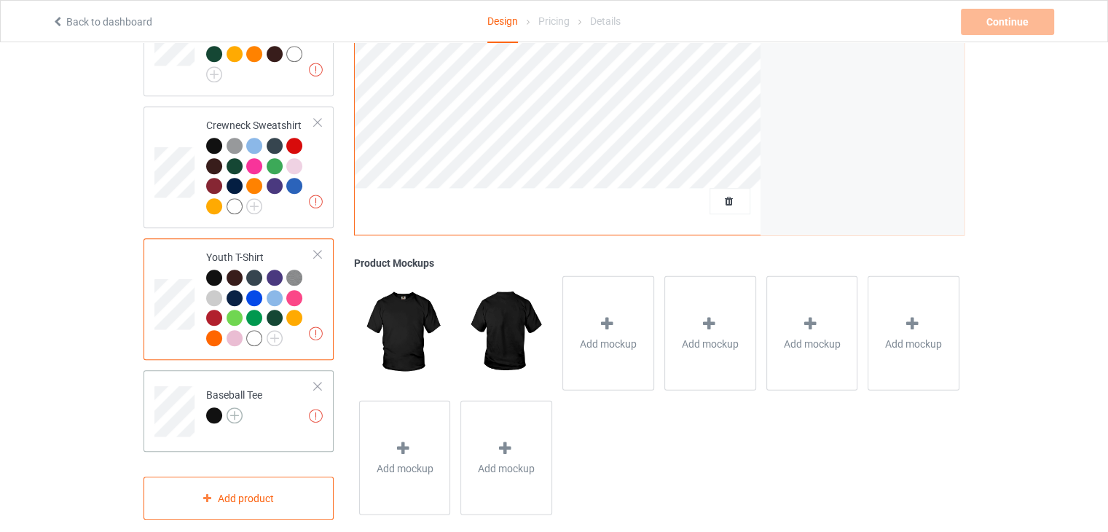
click at [235, 407] on img at bounding box center [235, 415] width 16 height 16
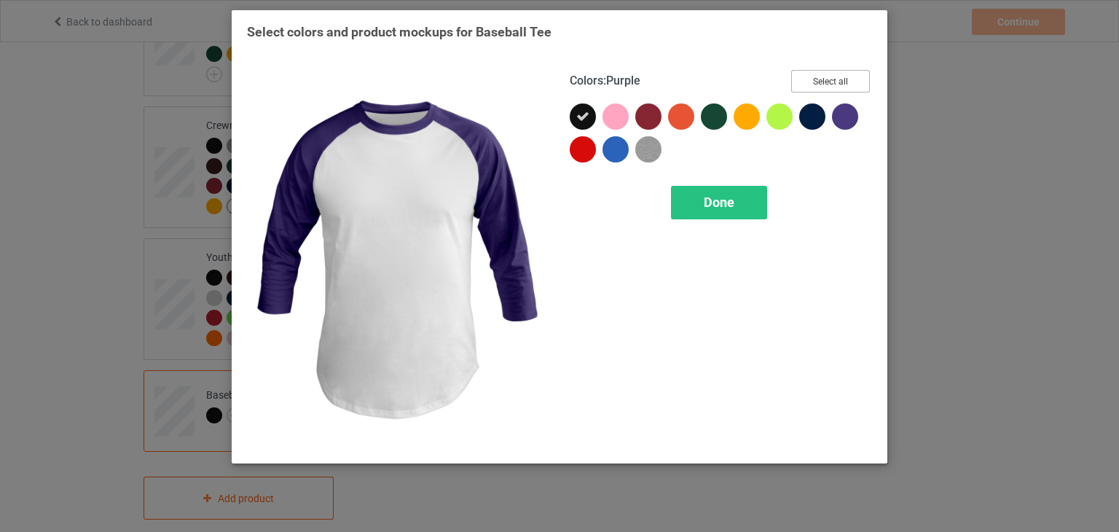
click at [822, 83] on button "Select all" at bounding box center [830, 81] width 79 height 23
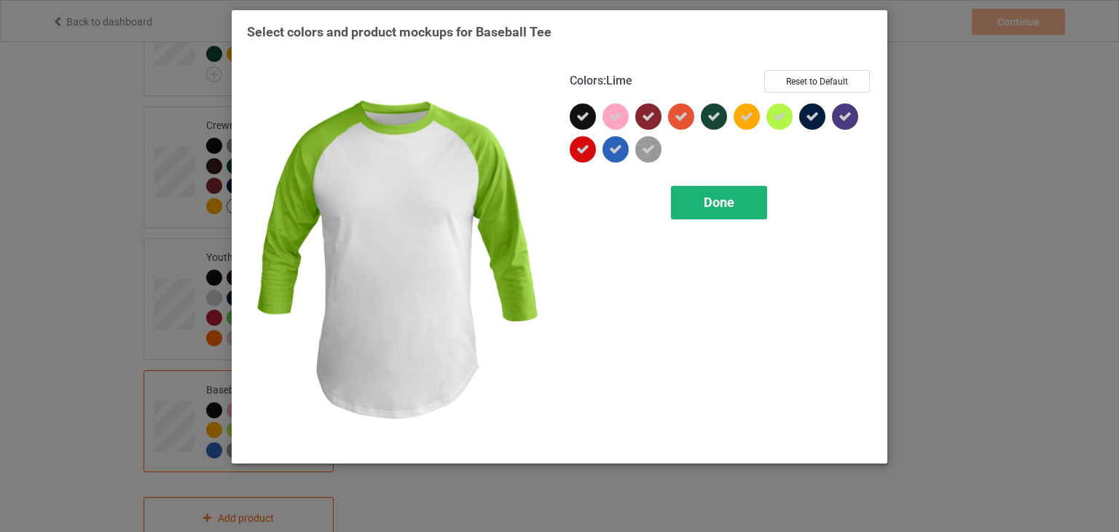
click at [736, 202] on div "Done" at bounding box center [719, 203] width 96 height 34
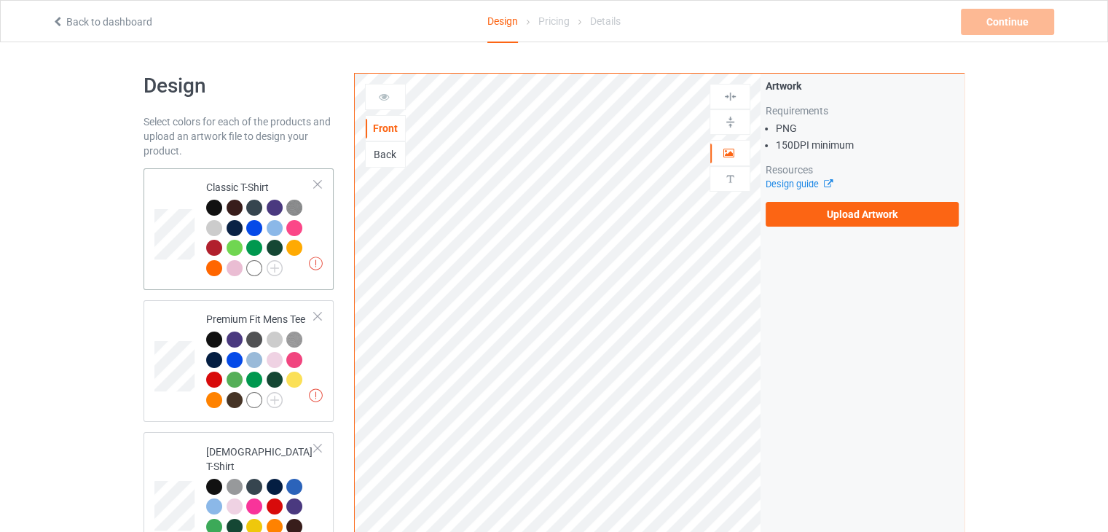
click at [323, 222] on div "Missing artworks Classic T-Shirt" at bounding box center [238, 229] width 190 height 122
click at [840, 218] on label "Upload Artwork" at bounding box center [861, 214] width 193 height 25
click at [0, 0] on input "Upload Artwork" at bounding box center [0, 0] width 0 height 0
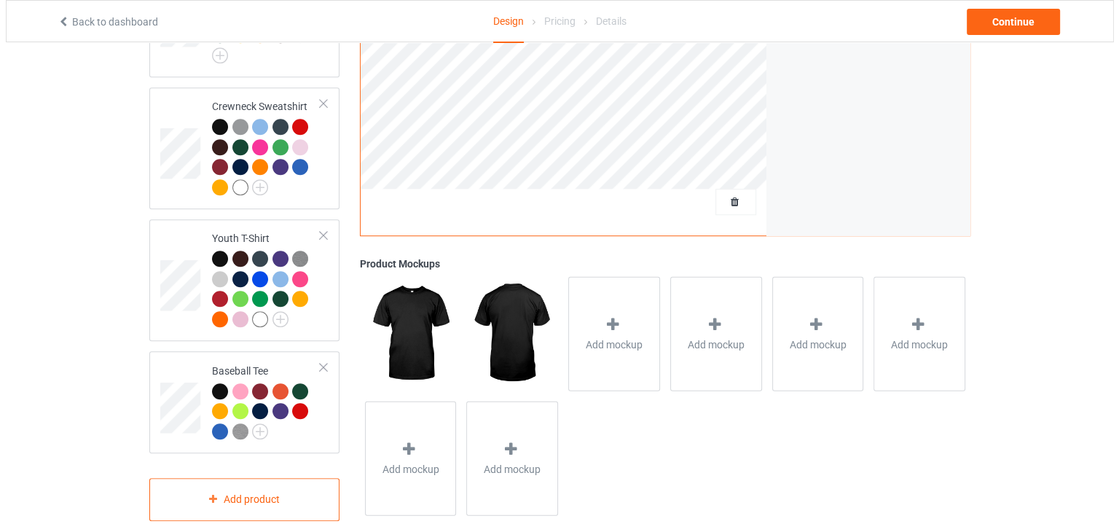
scroll to position [959, 0]
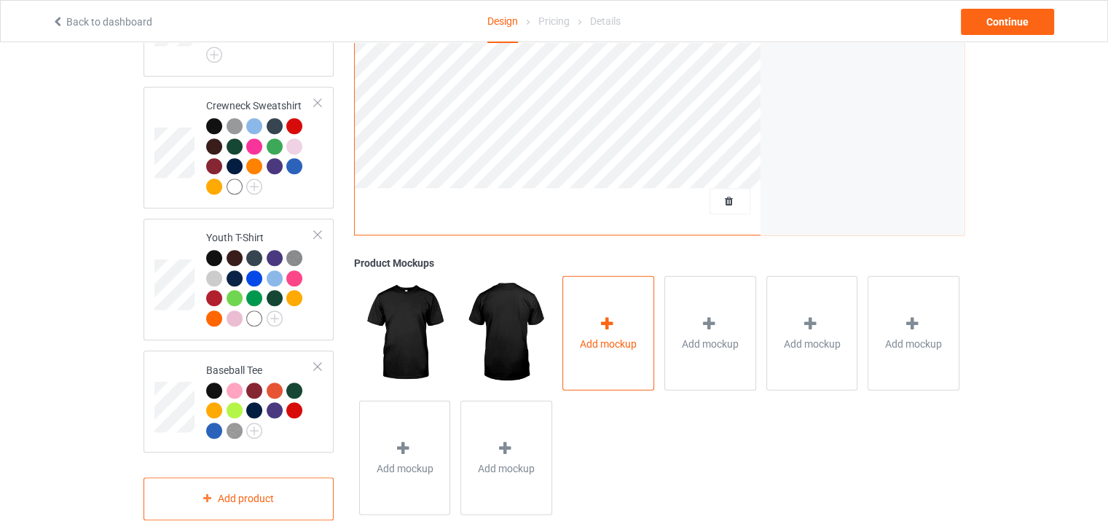
click at [611, 336] on span "Add mockup" at bounding box center [608, 343] width 57 height 15
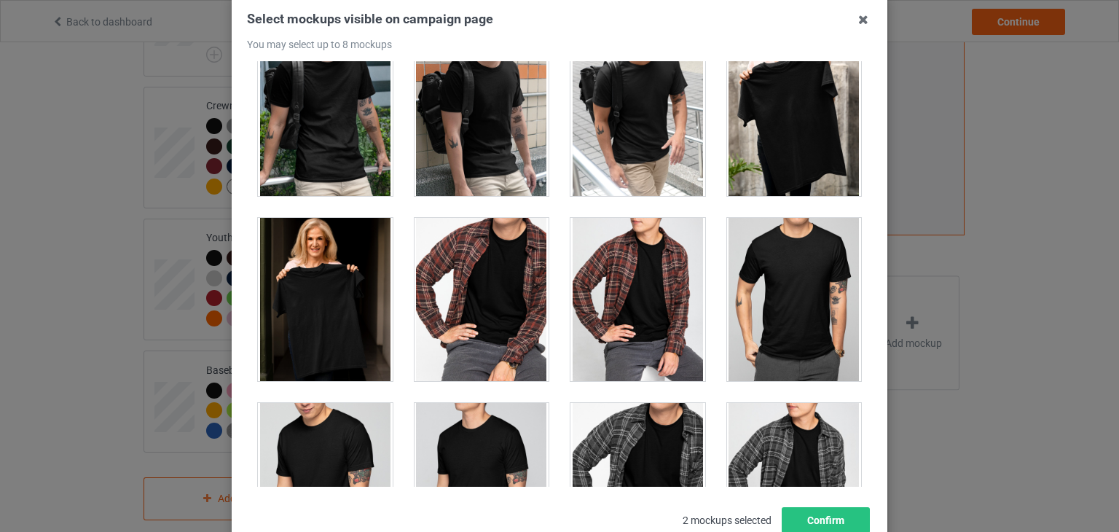
scroll to position [4583, 0]
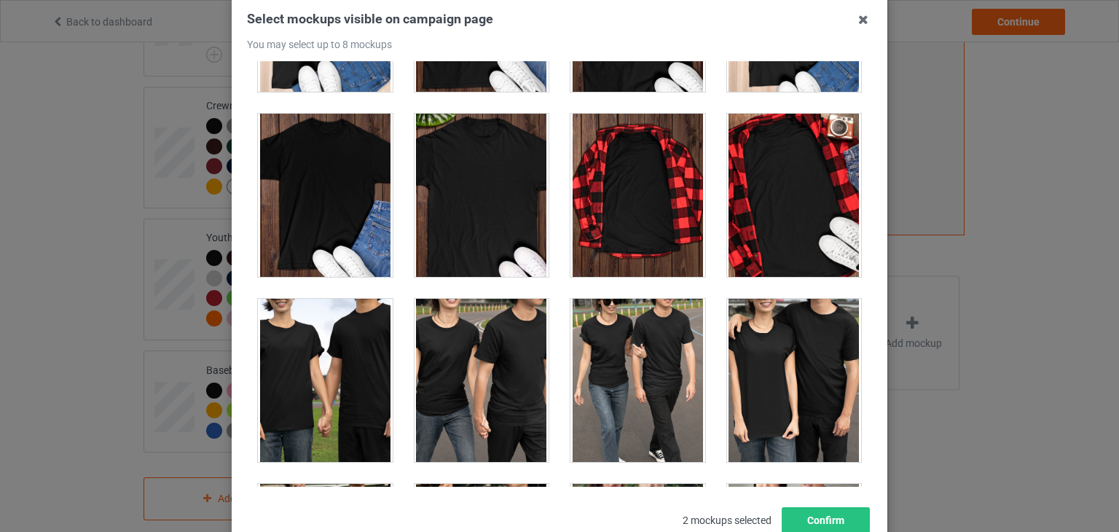
click at [497, 187] on div at bounding box center [481, 195] width 135 height 163
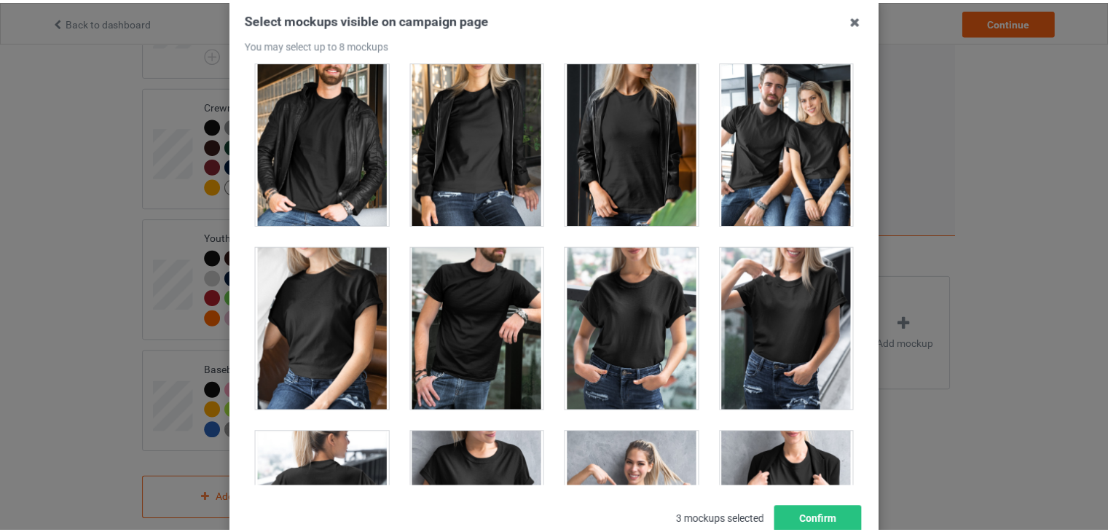
scroll to position [20815, 0]
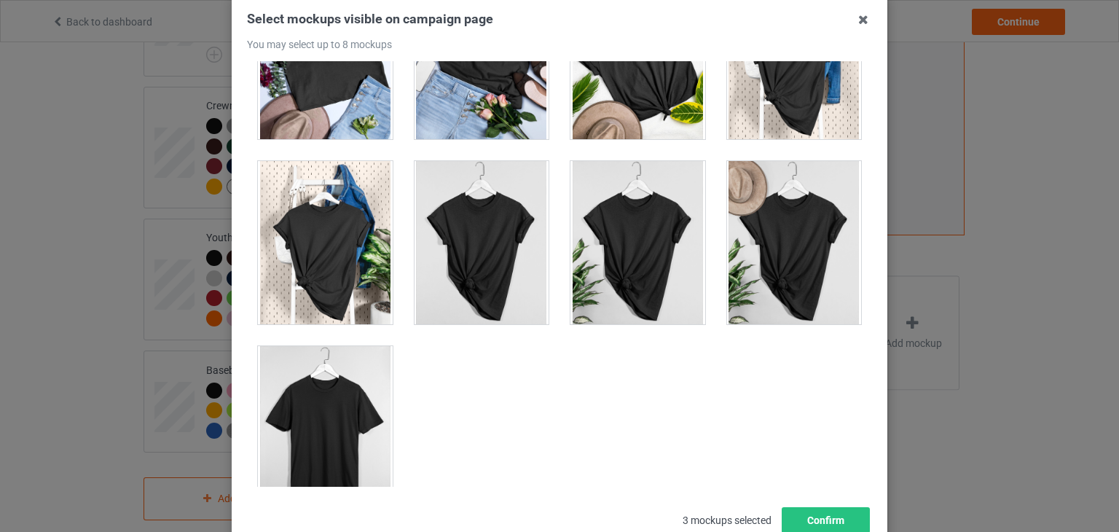
click at [351, 364] on div at bounding box center [325, 427] width 135 height 163
click at [822, 517] on button "Confirm" at bounding box center [825, 520] width 88 height 26
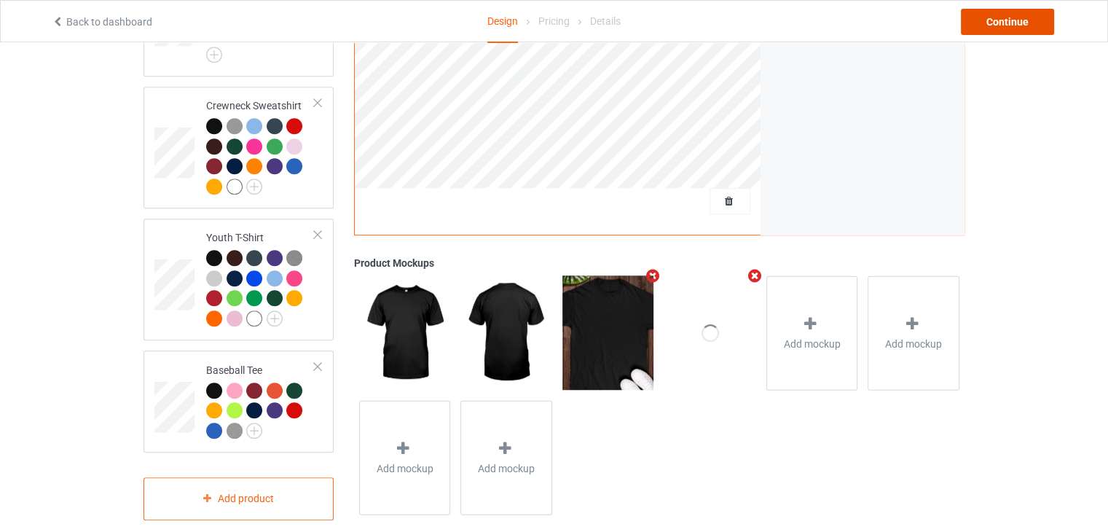
click at [991, 17] on div "Continue" at bounding box center [1007, 22] width 93 height 26
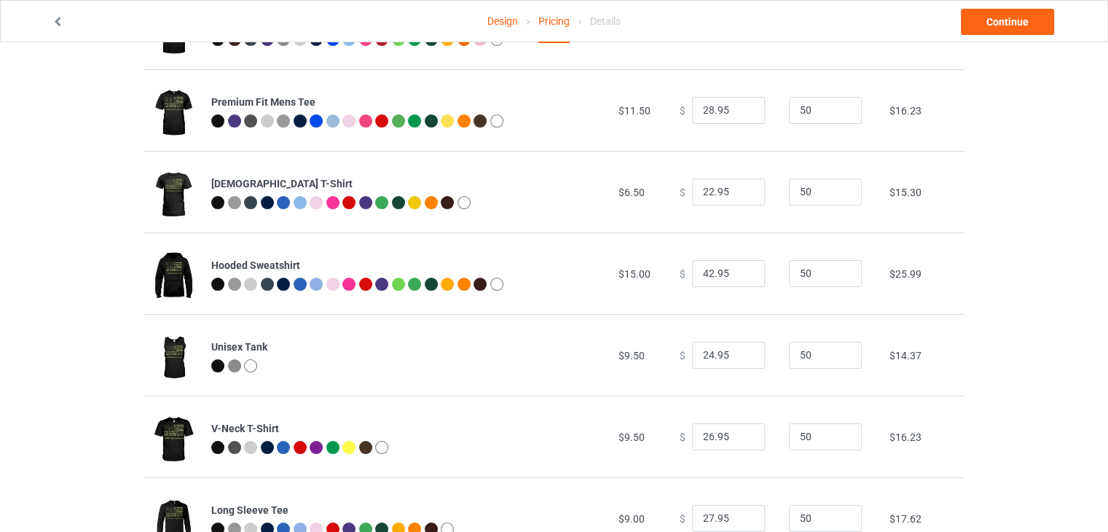
scroll to position [154, 0]
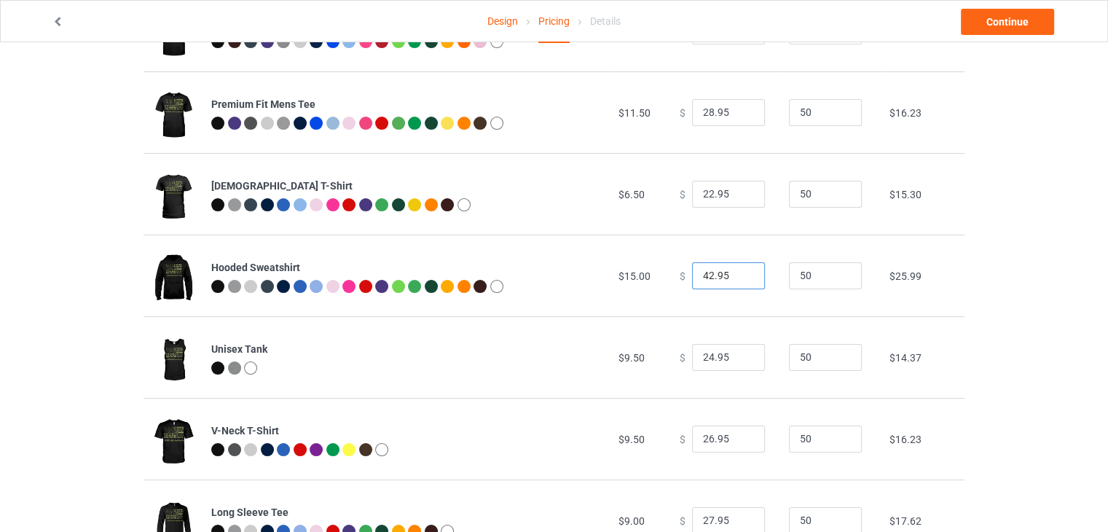
click at [698, 280] on input "42.95" at bounding box center [728, 276] width 73 height 28
type input "37.95"
click at [979, 23] on link "Continue" at bounding box center [1007, 22] width 93 height 26
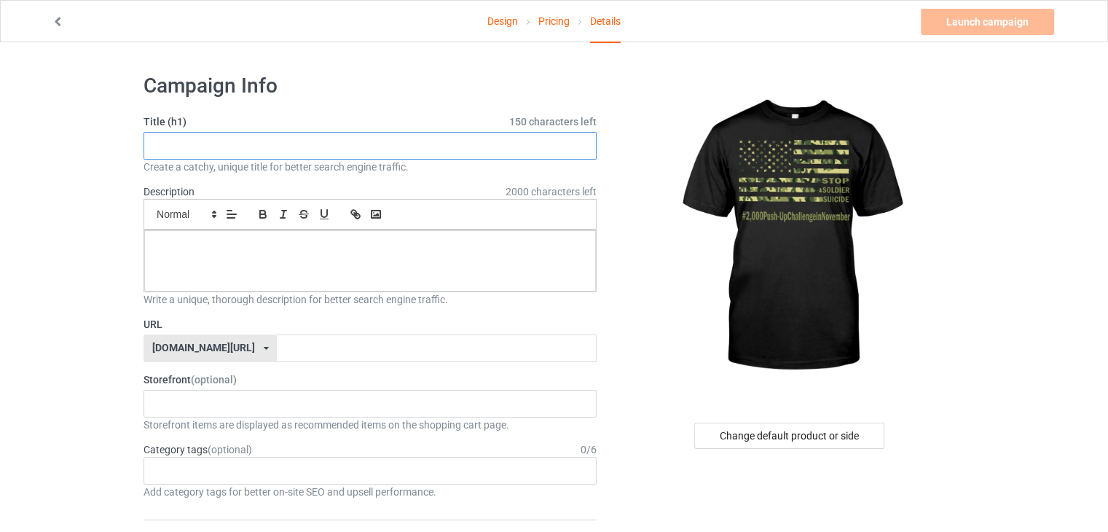
click at [514, 152] on input "text" at bounding box center [369, 146] width 453 height 28
click at [207, 143] on input "2,000 Push Up Challenge in November" at bounding box center [369, 146] width 453 height 28
type input "2,000 Push-Up Challenge in November"
click at [235, 250] on p at bounding box center [370, 247] width 428 height 14
click at [277, 346] on input "text" at bounding box center [436, 348] width 319 height 28
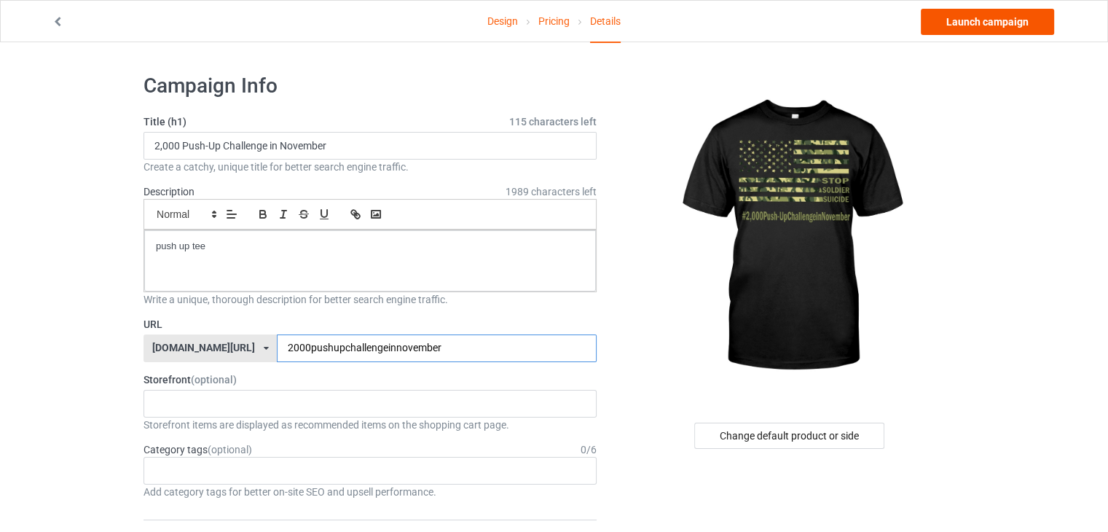
type input "2000pushupchallengeinnovember"
click at [970, 20] on link "Launch campaign" at bounding box center [987, 22] width 133 height 26
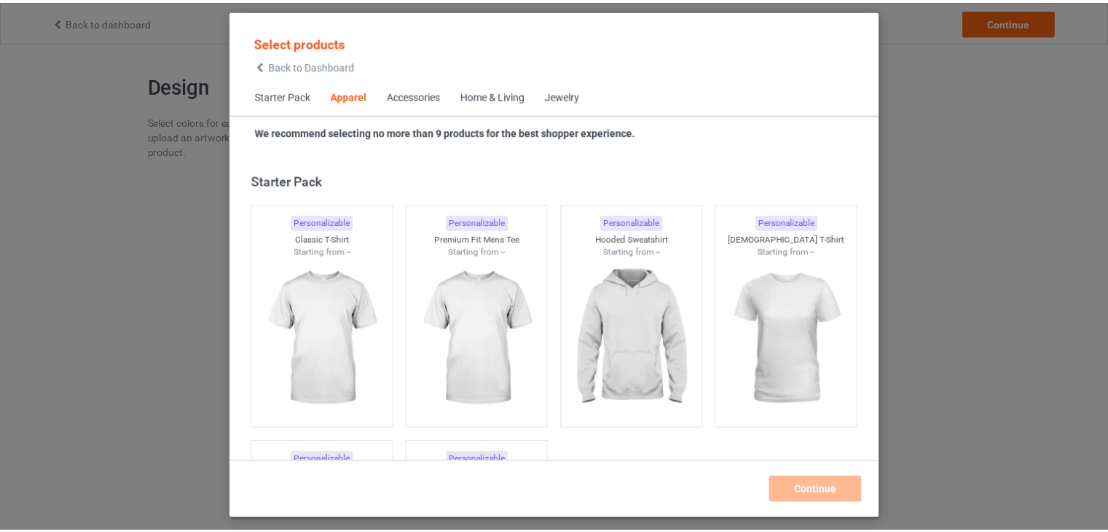
scroll to position [542, 0]
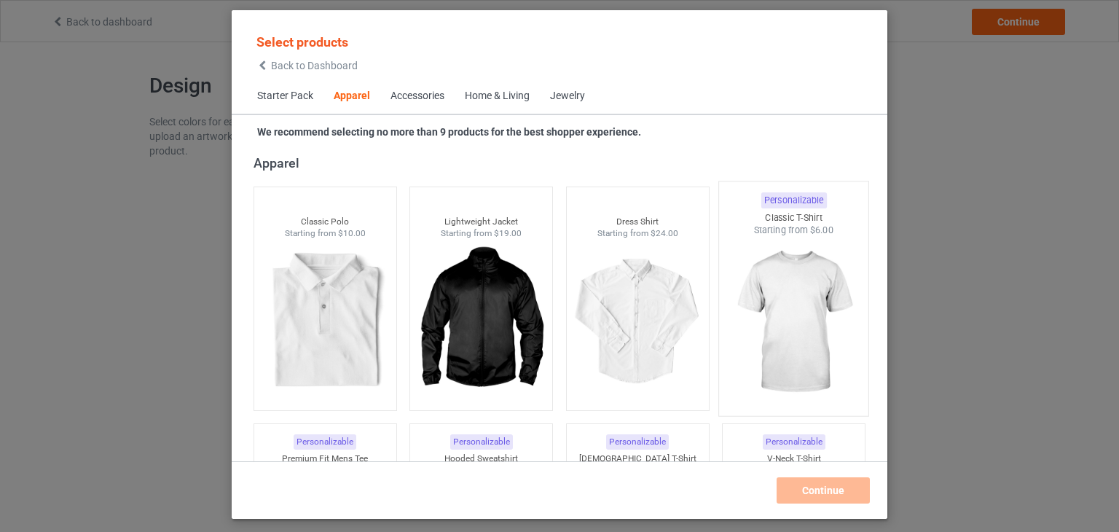
click at [801, 260] on img at bounding box center [793, 322] width 137 height 171
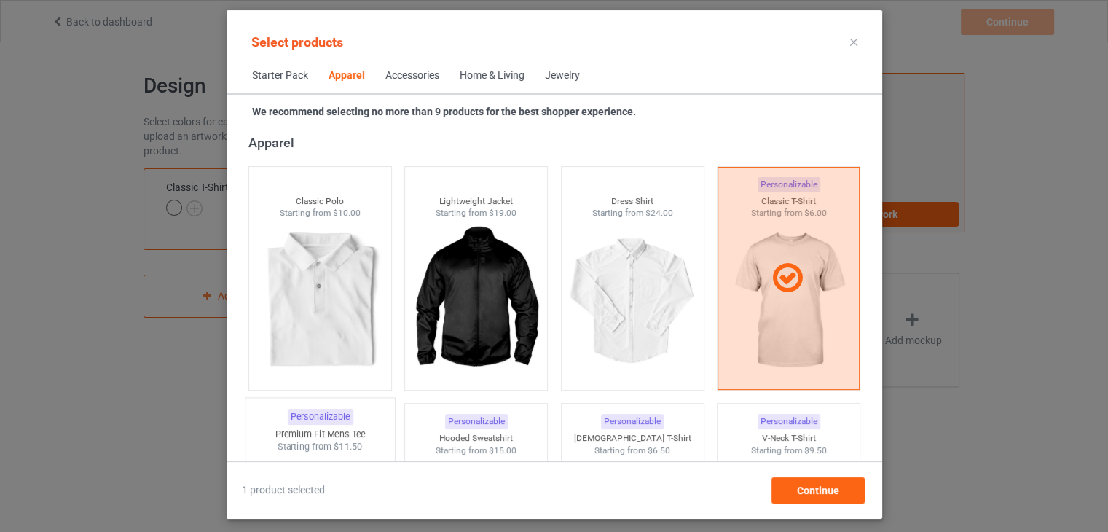
click at [334, 422] on div "Personalizable" at bounding box center [320, 417] width 66 height 16
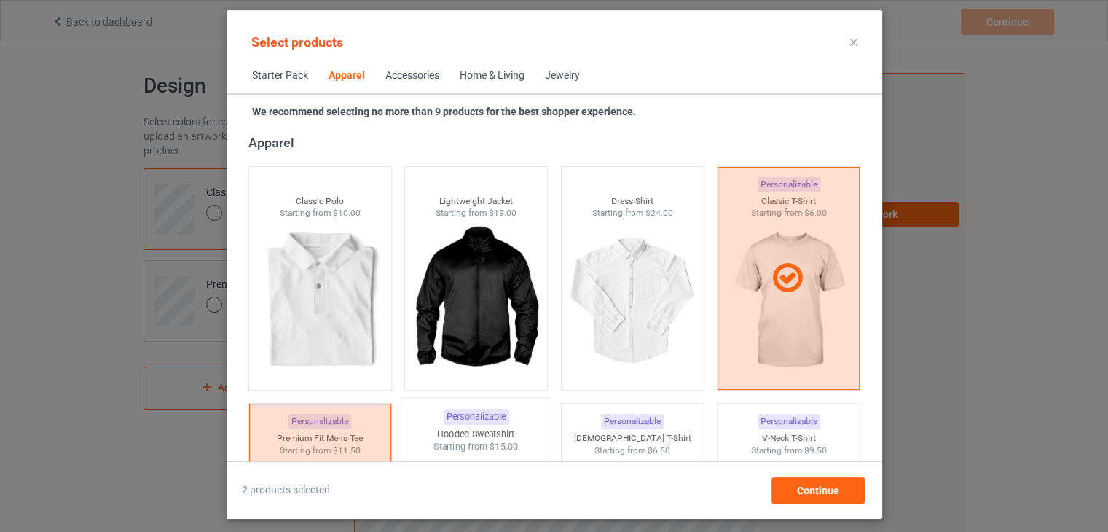
click at [470, 414] on div "Personalizable" at bounding box center [476, 417] width 66 height 16
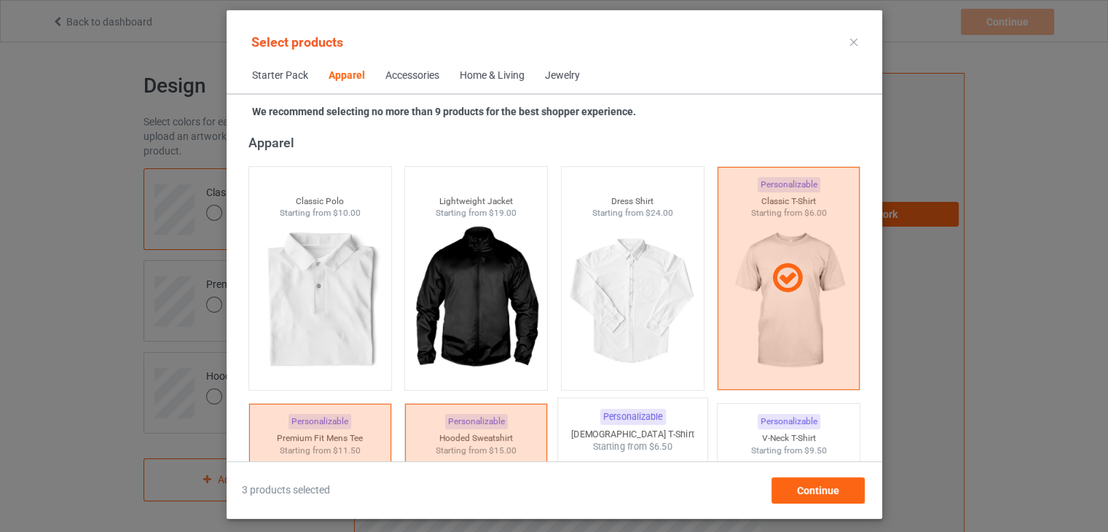
click at [583, 418] on div "Personalizable Ladies T-Shirt Starting from $6.50" at bounding box center [631, 515] width 151 height 235
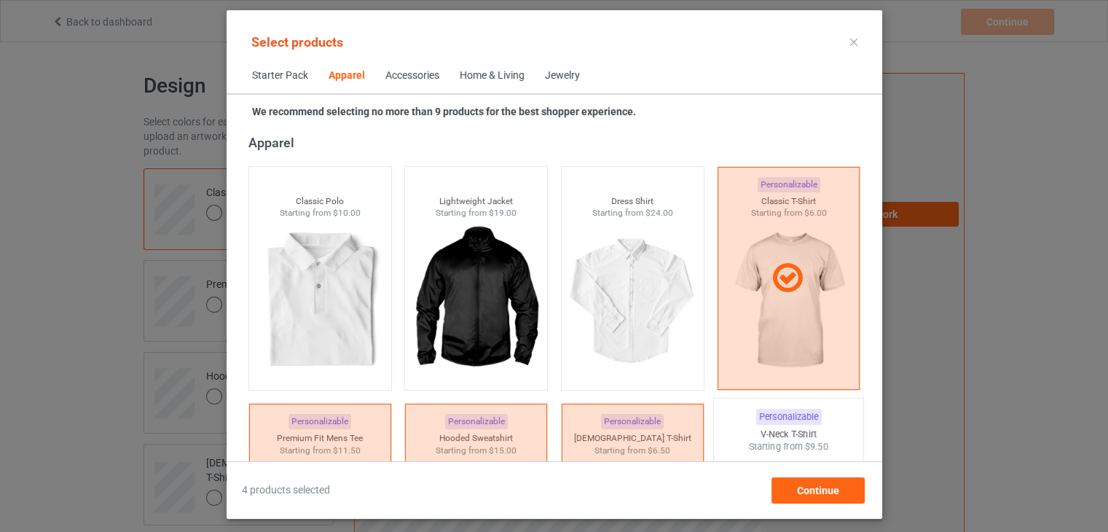
click at [762, 428] on div "V-Neck T-Shirt" at bounding box center [788, 434] width 149 height 12
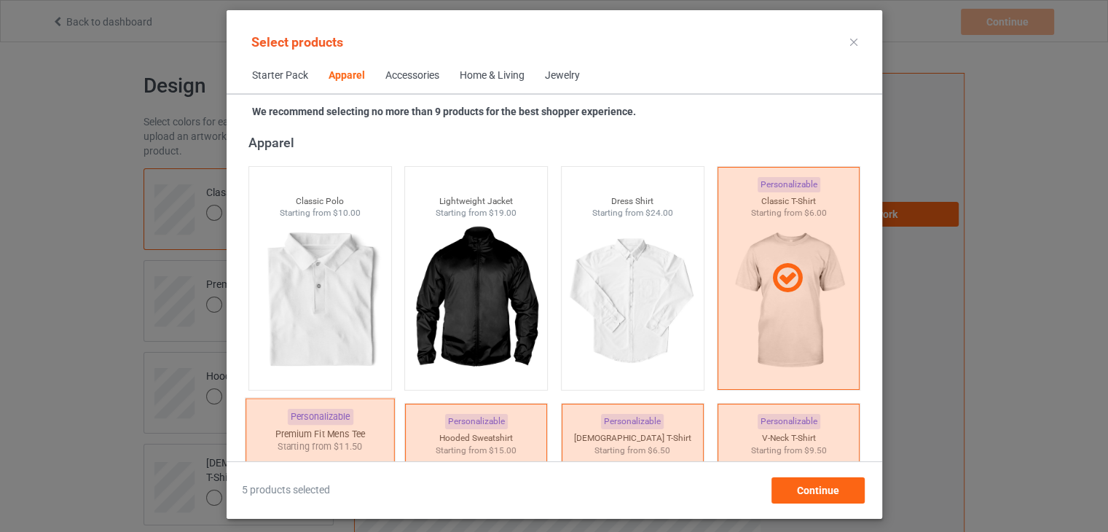
click at [367, 441] on div at bounding box center [319, 515] width 149 height 234
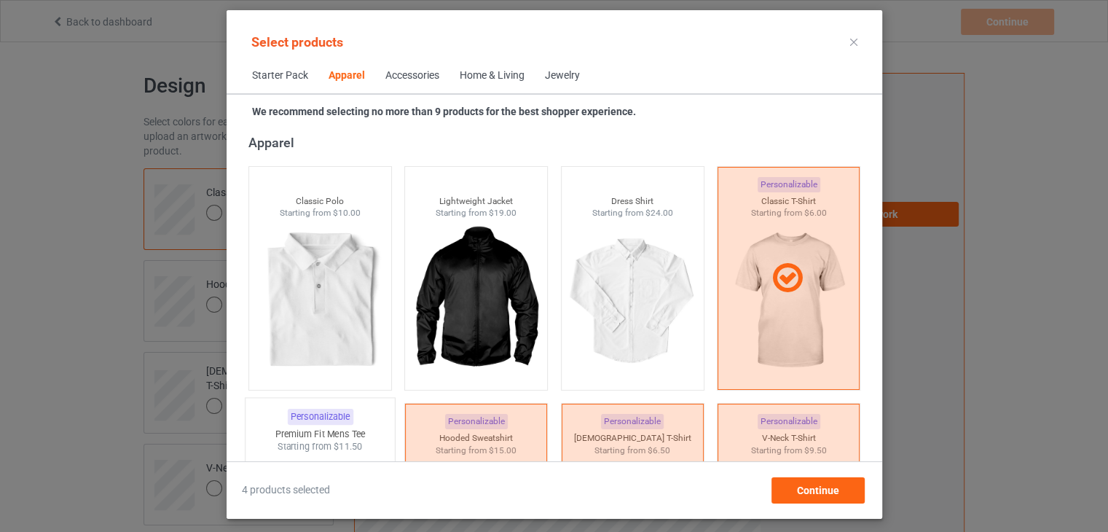
click at [367, 441] on div "Starting from $11.50" at bounding box center [319, 447] width 149 height 12
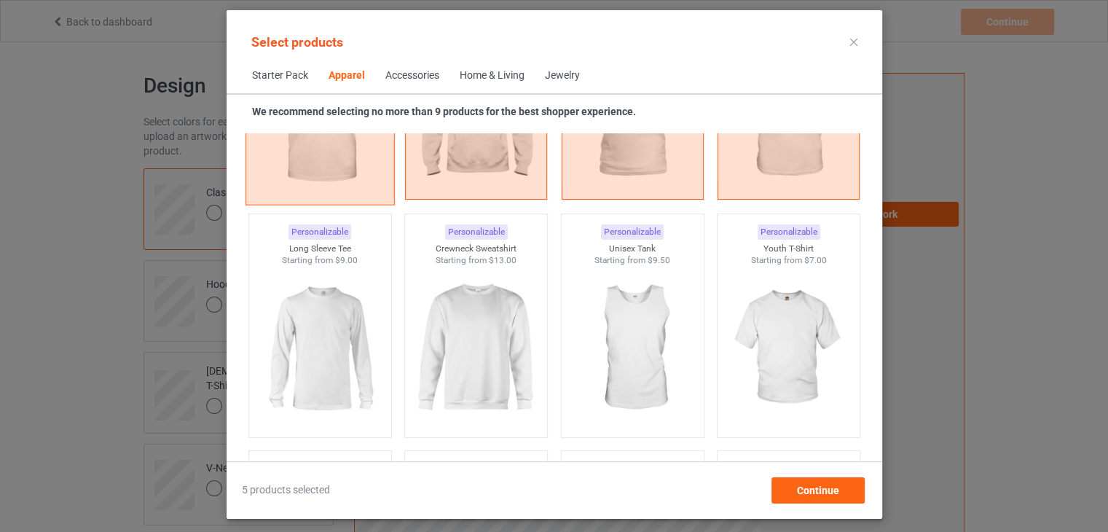
scroll to position [979, 0]
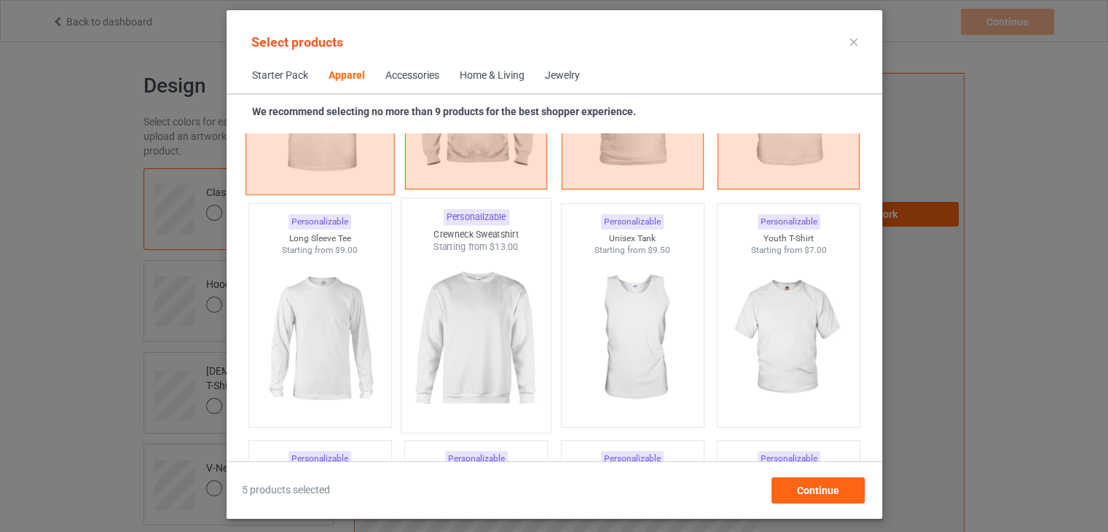
click at [480, 272] on img at bounding box center [475, 338] width 137 height 171
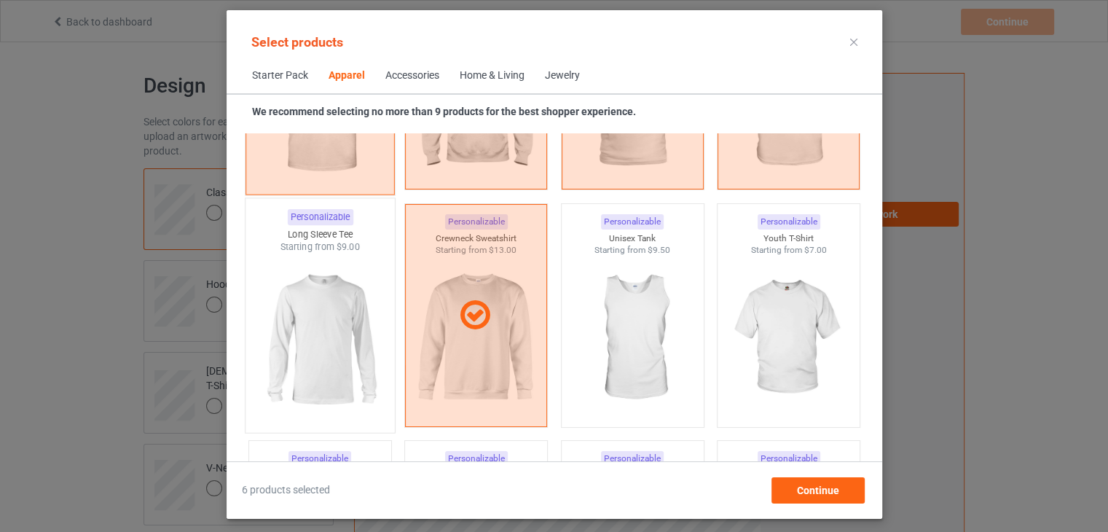
click at [342, 299] on img at bounding box center [319, 338] width 137 height 171
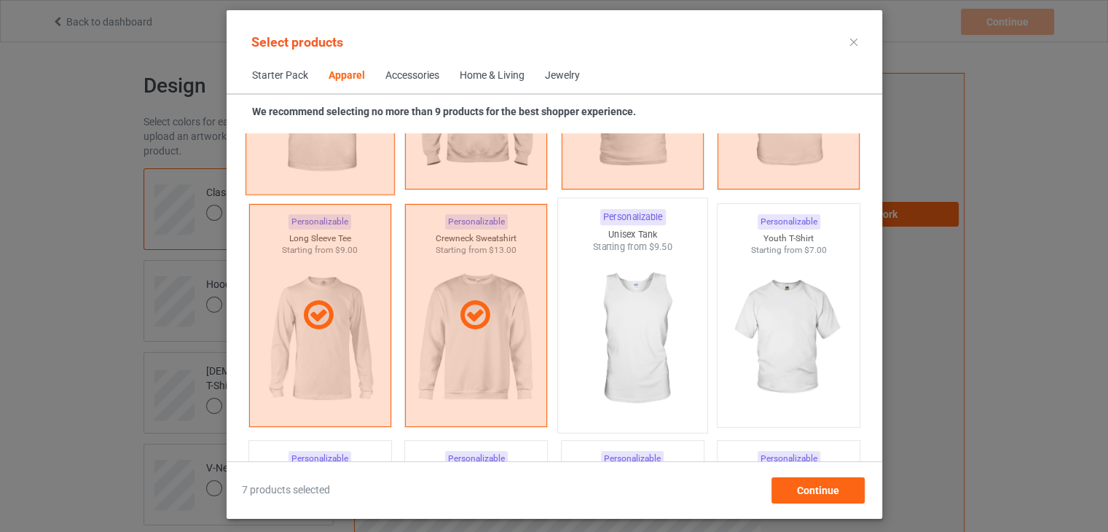
click at [651, 296] on img at bounding box center [632, 338] width 137 height 171
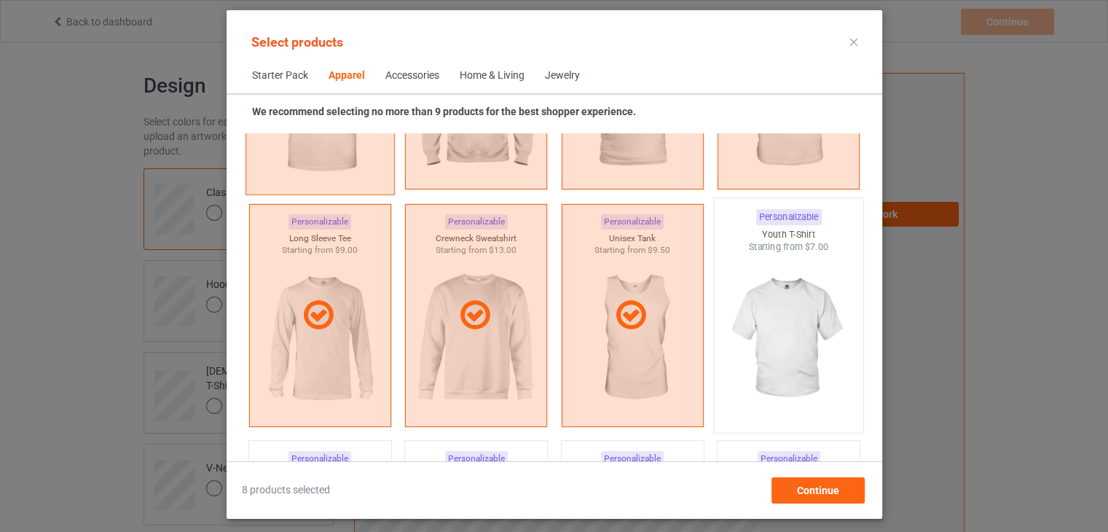
click at [781, 277] on img at bounding box center [788, 338] width 137 height 171
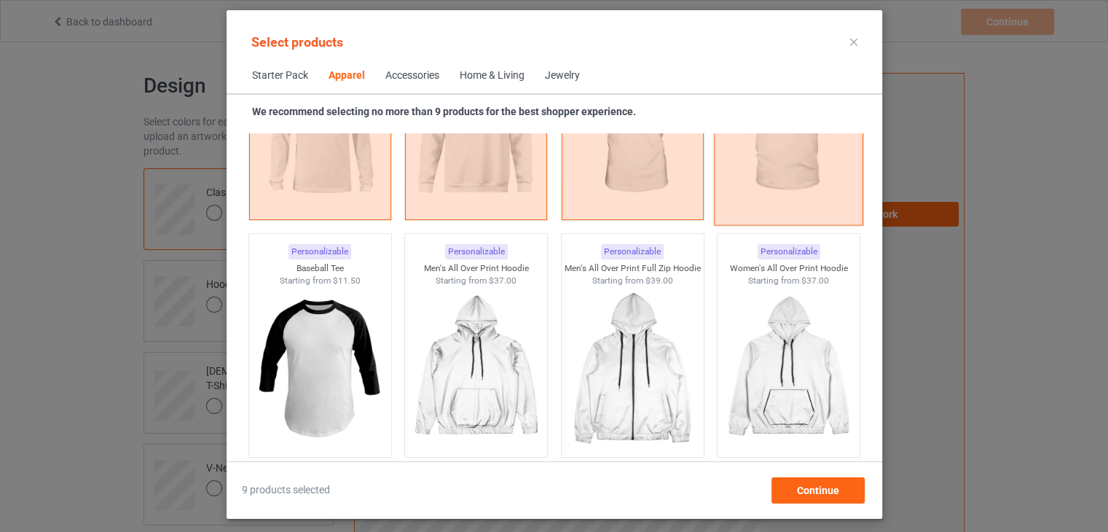
scroll to position [1241, 0]
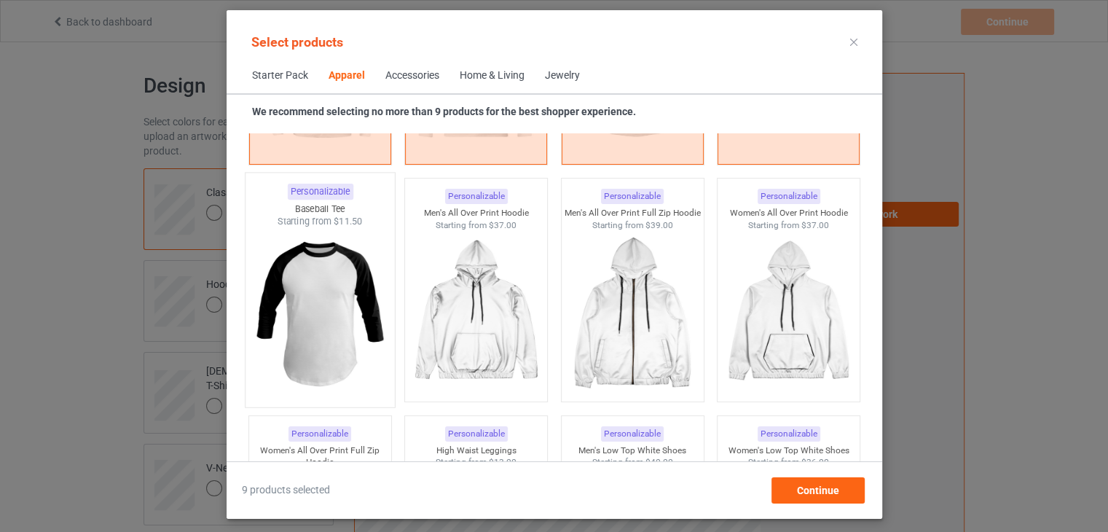
click at [338, 269] on img at bounding box center [319, 313] width 137 height 171
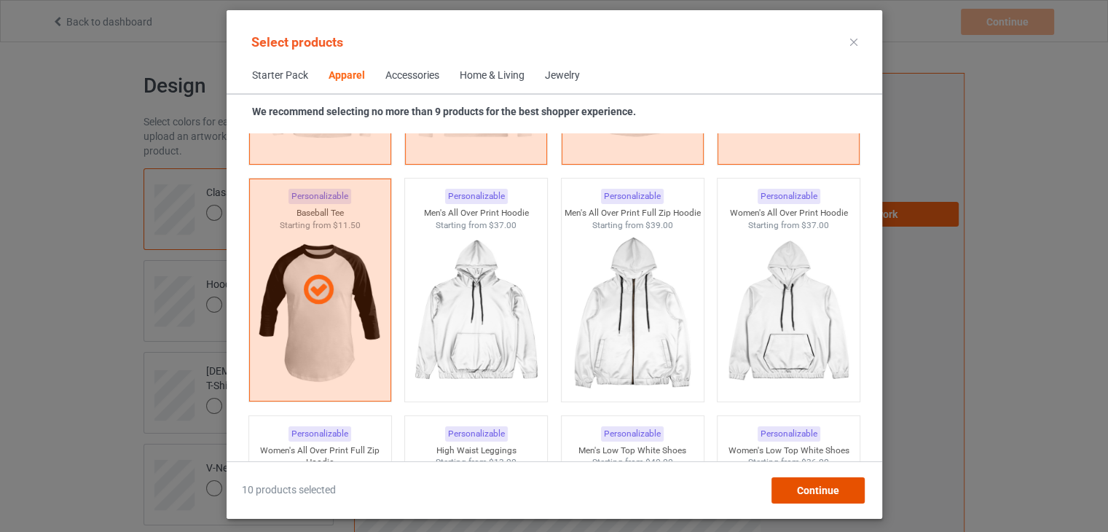
click at [834, 491] on span "Continue" at bounding box center [817, 490] width 42 height 12
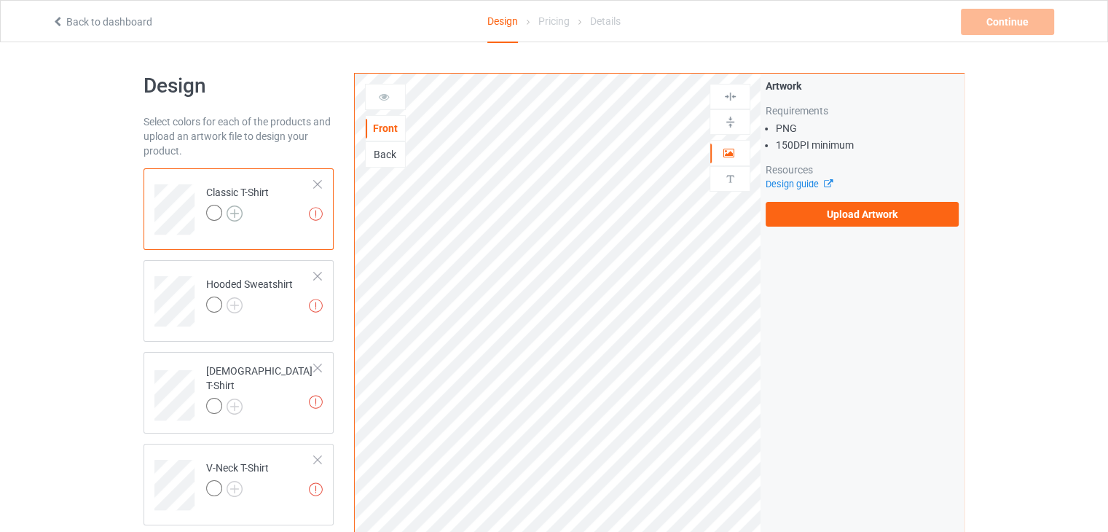
click at [234, 215] on img at bounding box center [235, 213] width 16 height 16
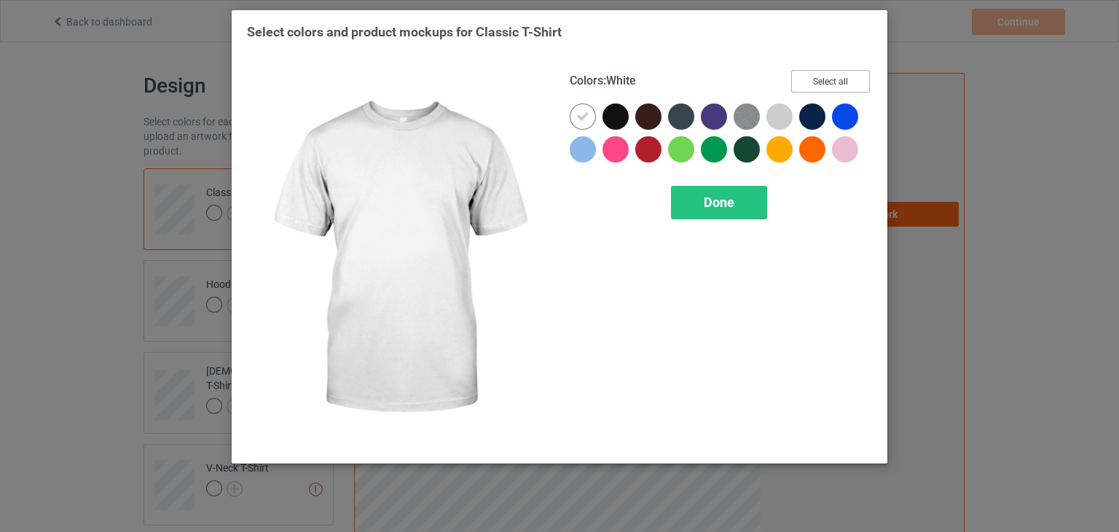
click at [829, 82] on button "Select all" at bounding box center [830, 81] width 79 height 23
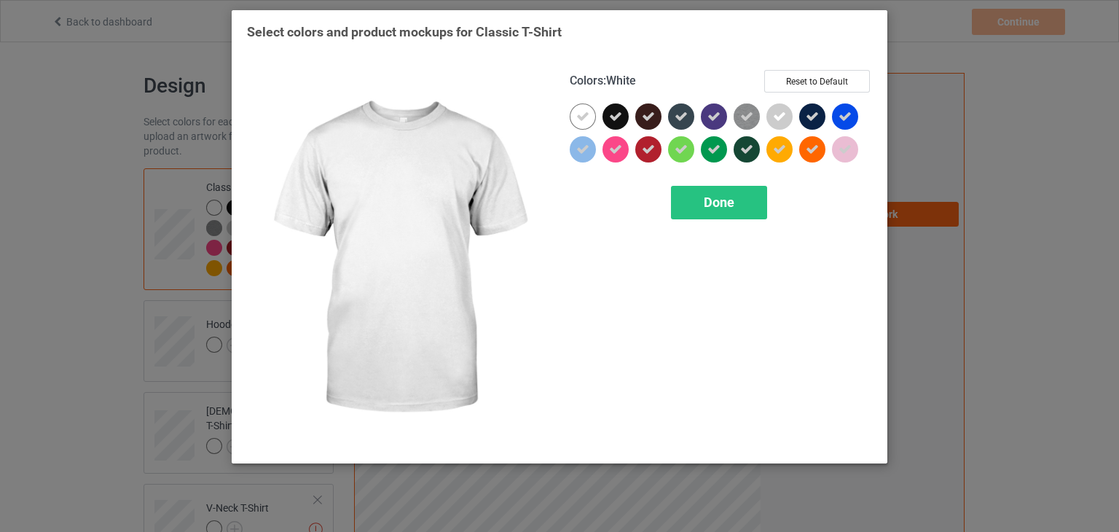
click at [580, 112] on icon at bounding box center [582, 116] width 13 height 13
click at [580, 112] on div at bounding box center [583, 116] width 26 height 26
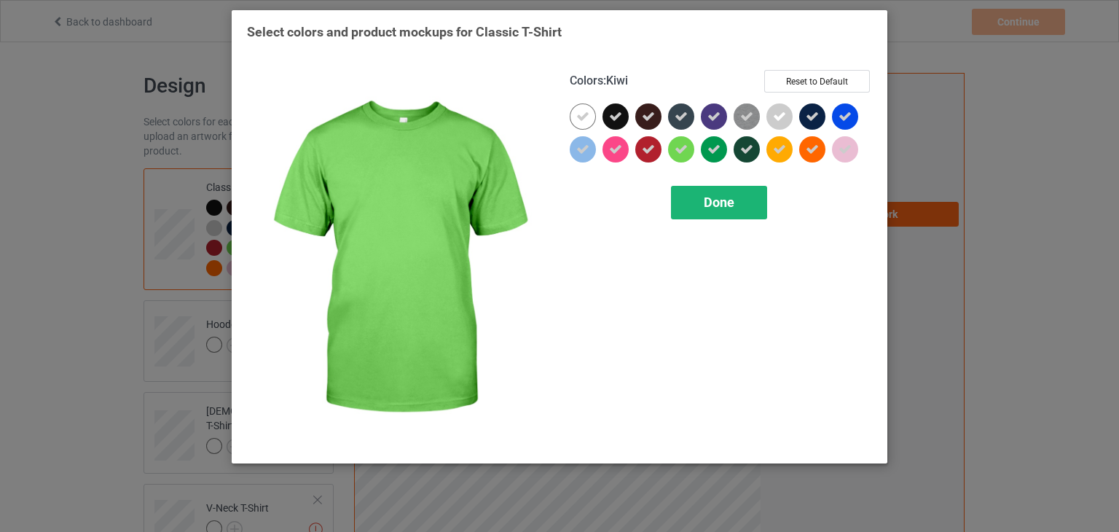
click at [703, 203] on div "Done" at bounding box center [719, 203] width 96 height 34
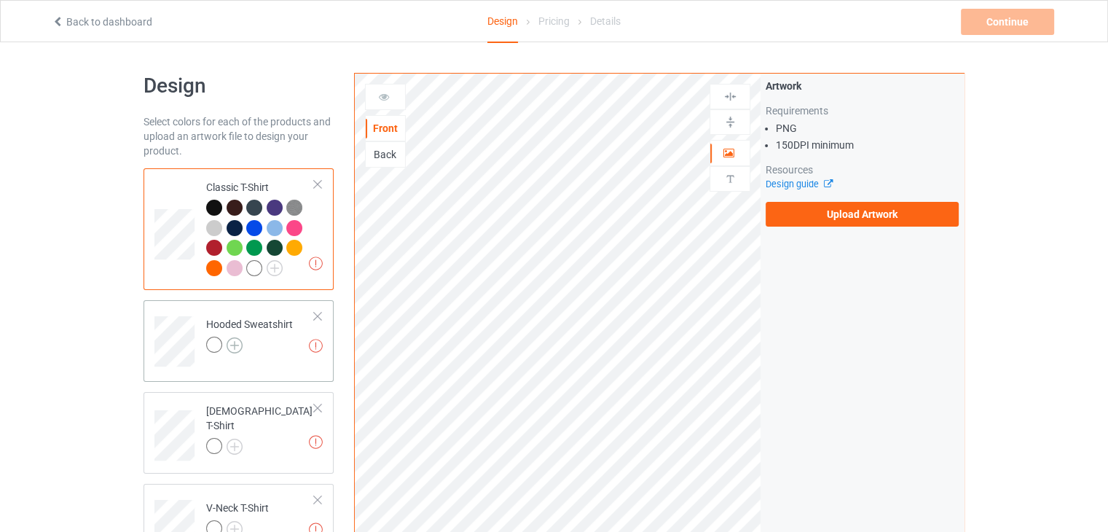
click at [233, 342] on img at bounding box center [235, 345] width 16 height 16
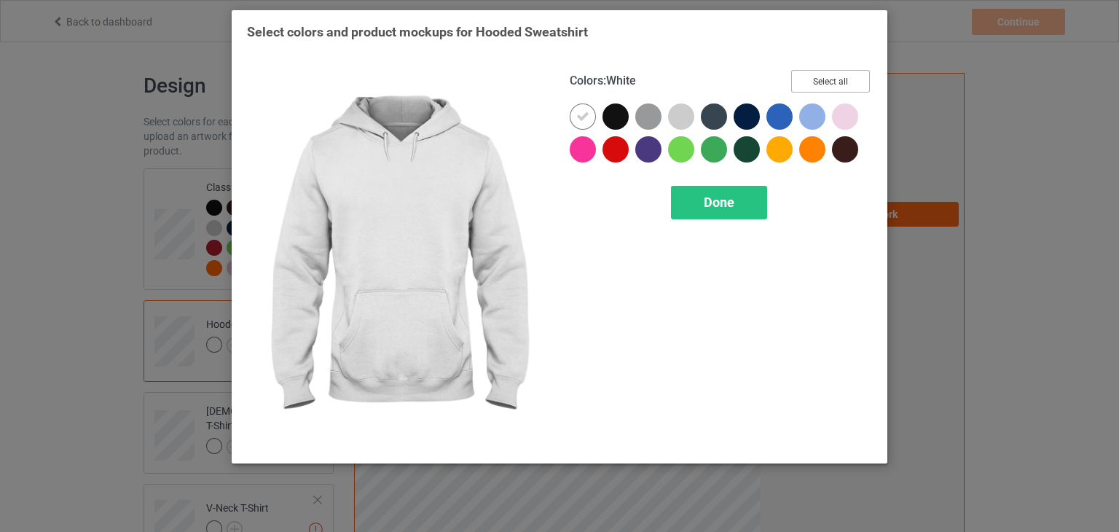
click at [831, 74] on button "Select all" at bounding box center [830, 81] width 79 height 23
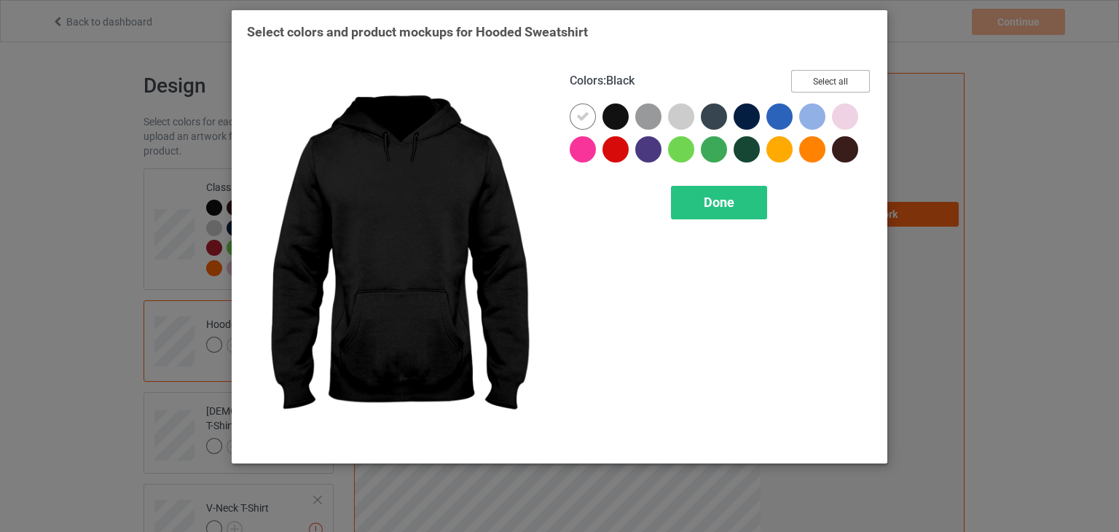
click at [813, 85] on button "Select all" at bounding box center [830, 81] width 79 height 23
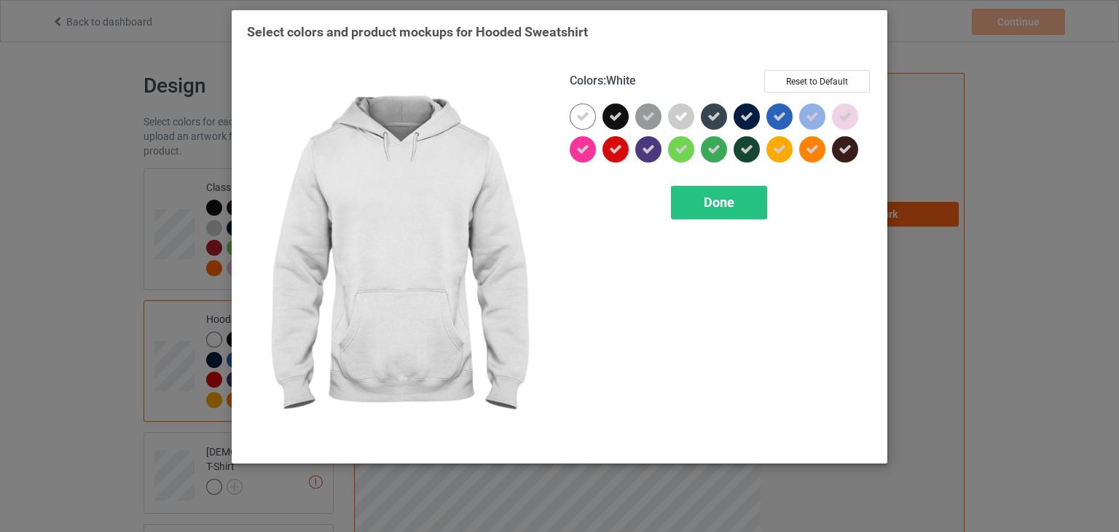
click at [585, 119] on icon at bounding box center [582, 116] width 13 height 13
click at [585, 119] on div at bounding box center [583, 116] width 26 height 26
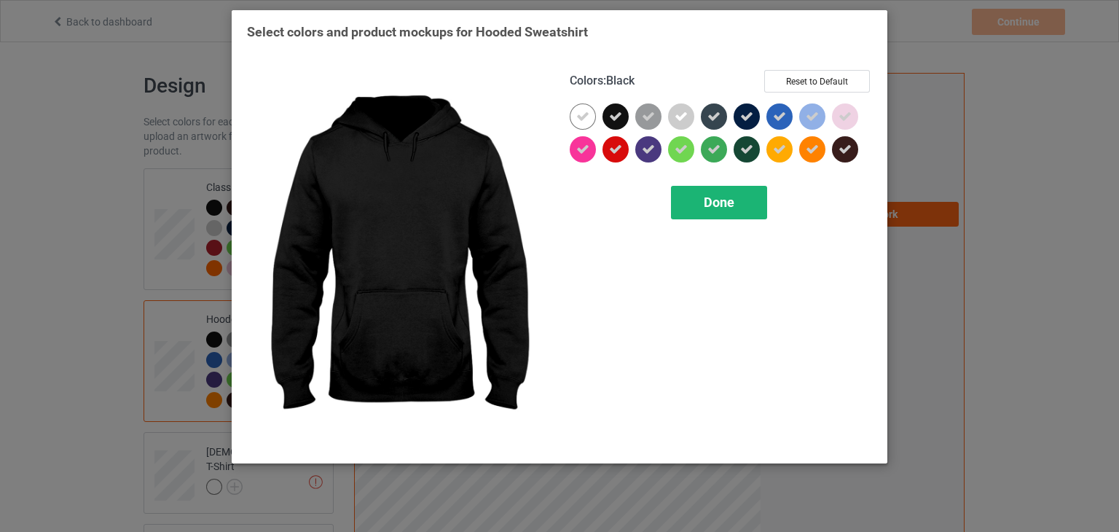
click at [706, 200] on span "Done" at bounding box center [719, 201] width 31 height 15
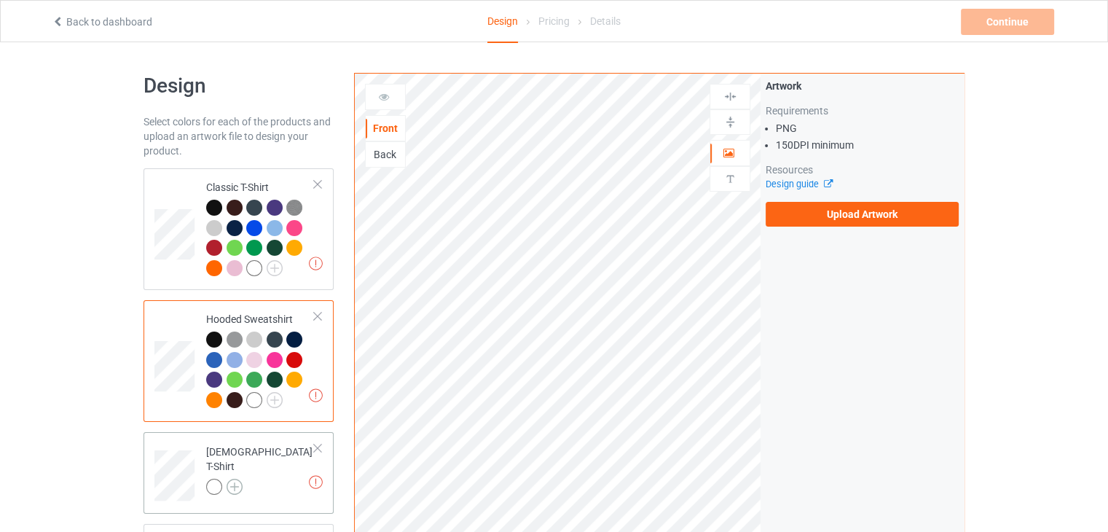
click at [236, 479] on img at bounding box center [235, 487] width 16 height 16
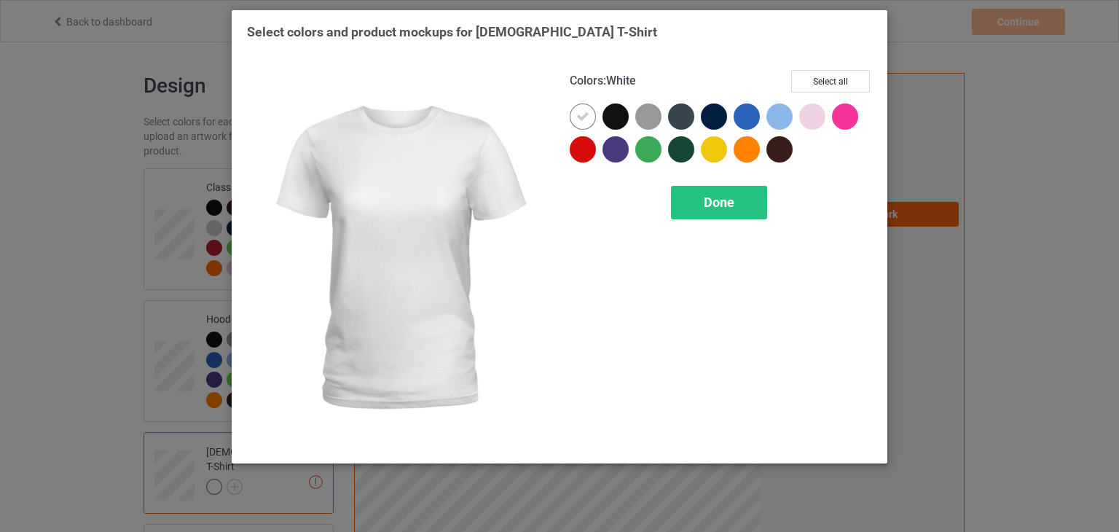
click at [848, 67] on div "Colors : White Select all Done" at bounding box center [720, 259] width 323 height 398
click at [840, 79] on button "Select all" at bounding box center [830, 81] width 79 height 23
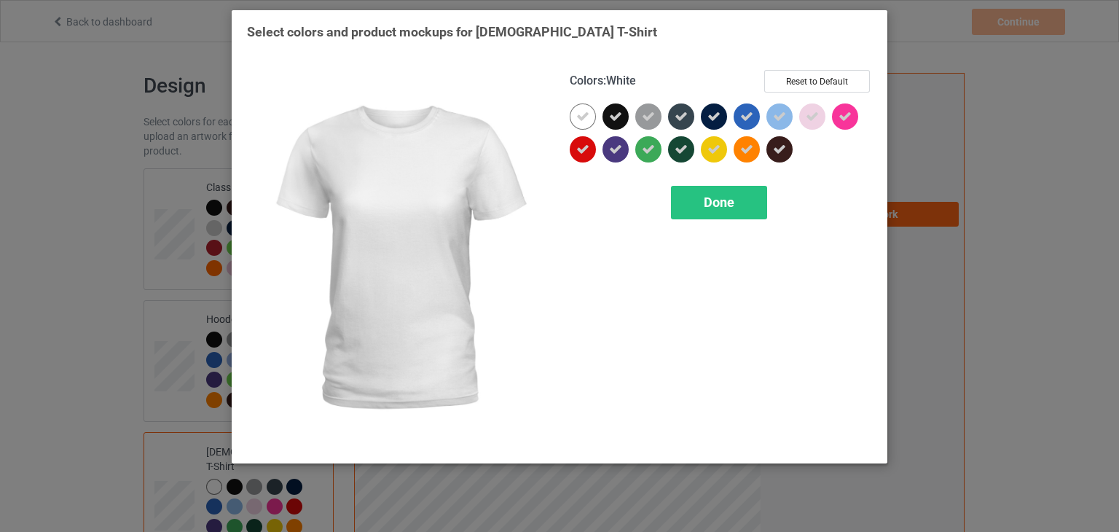
click at [580, 117] on icon at bounding box center [582, 116] width 13 height 13
click at [580, 117] on div at bounding box center [583, 116] width 26 height 26
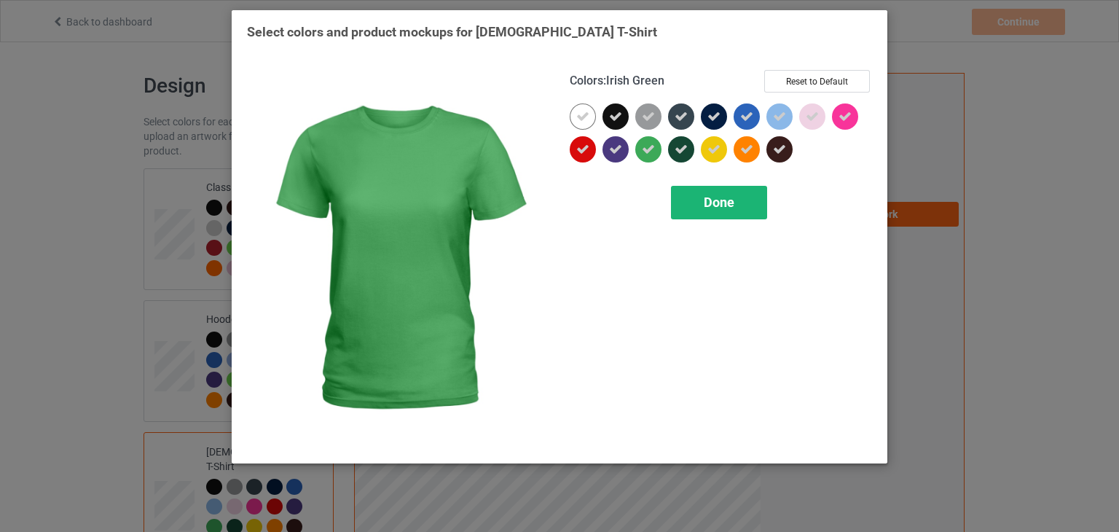
click at [714, 196] on span "Done" at bounding box center [719, 201] width 31 height 15
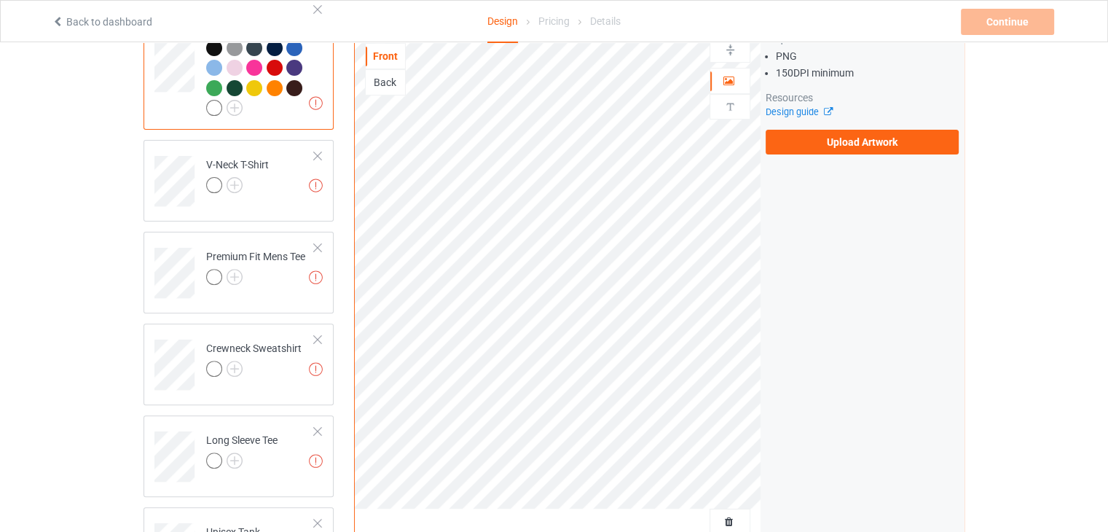
scroll to position [447, 0]
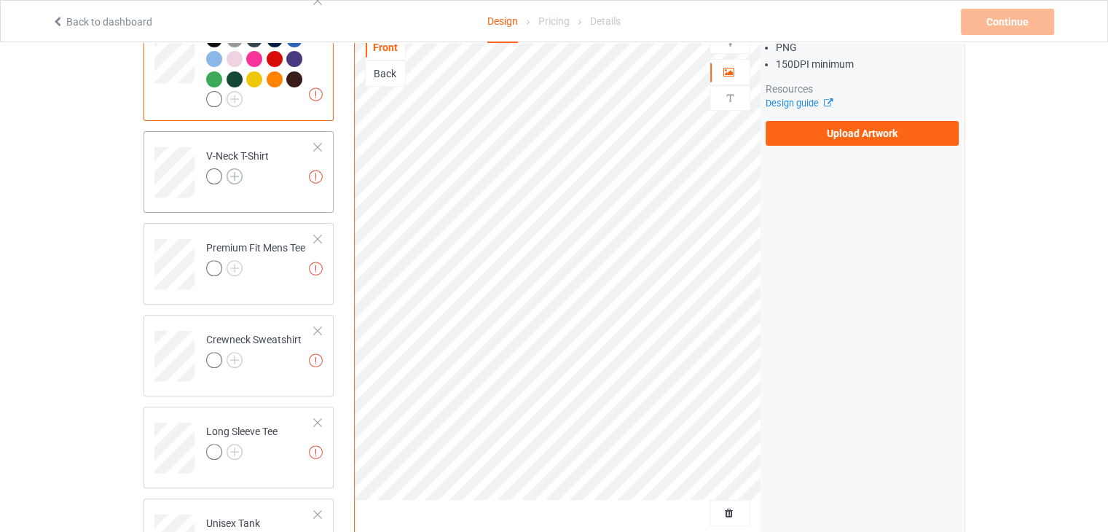
click at [236, 168] on img at bounding box center [235, 176] width 16 height 16
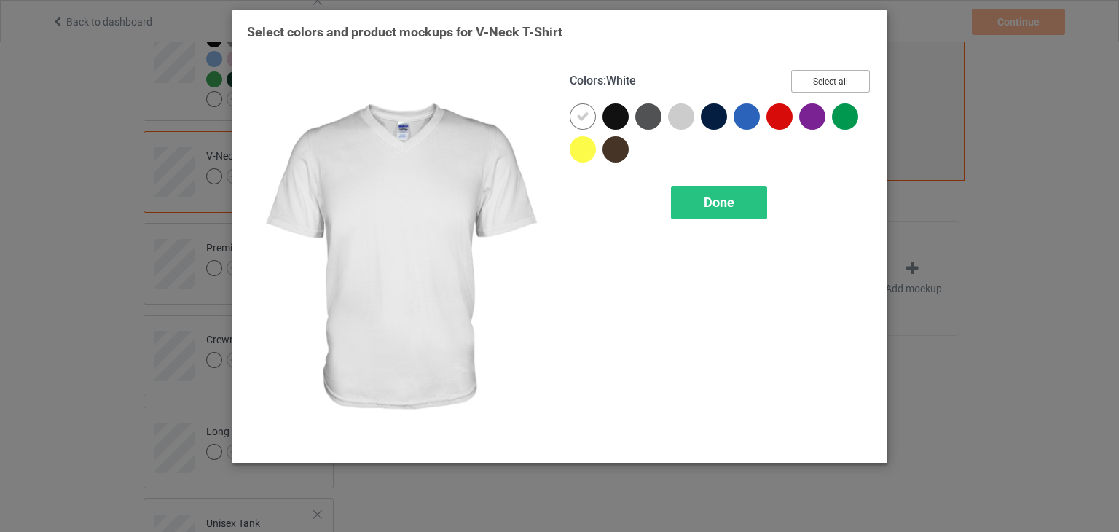
click at [840, 82] on button "Select all" at bounding box center [830, 81] width 79 height 23
click at [579, 108] on div at bounding box center [583, 116] width 26 height 26
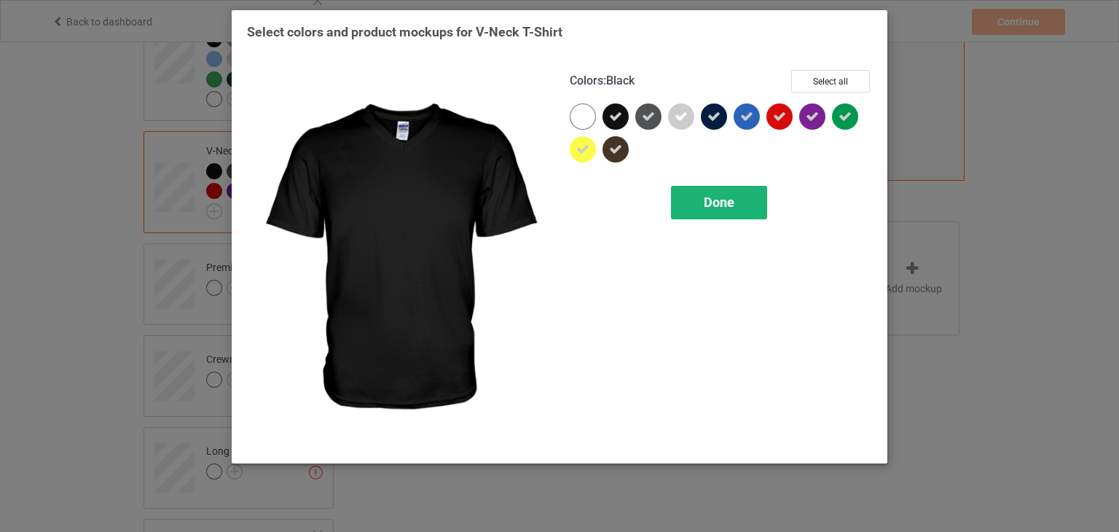
drag, startPoint x: 579, startPoint y: 108, endPoint x: 726, endPoint y: 202, distance: 174.6
click at [726, 202] on div "Colors : Black Select all Done" at bounding box center [720, 259] width 323 height 398
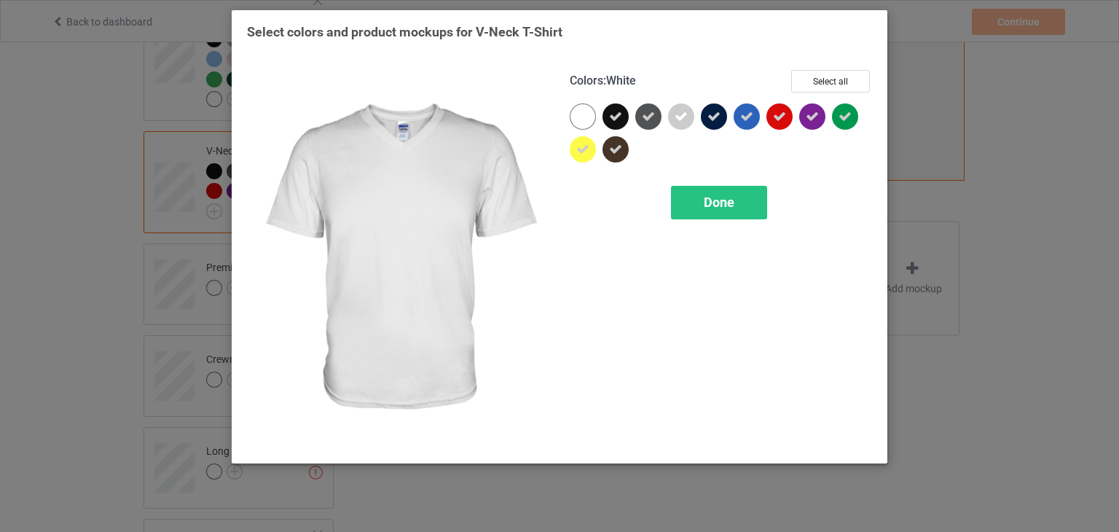
click at [577, 106] on div at bounding box center [583, 116] width 26 height 26
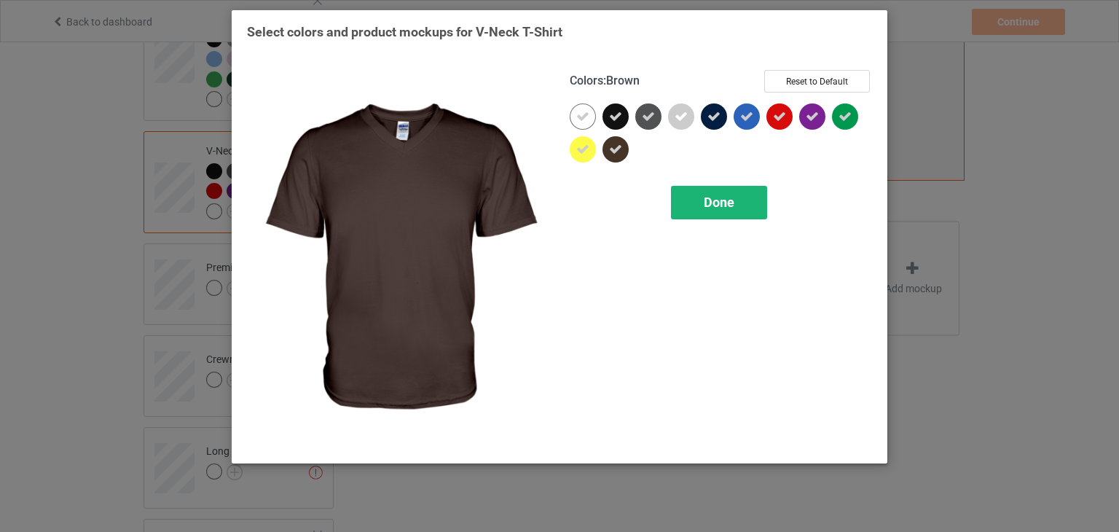
click at [724, 204] on span "Done" at bounding box center [719, 201] width 31 height 15
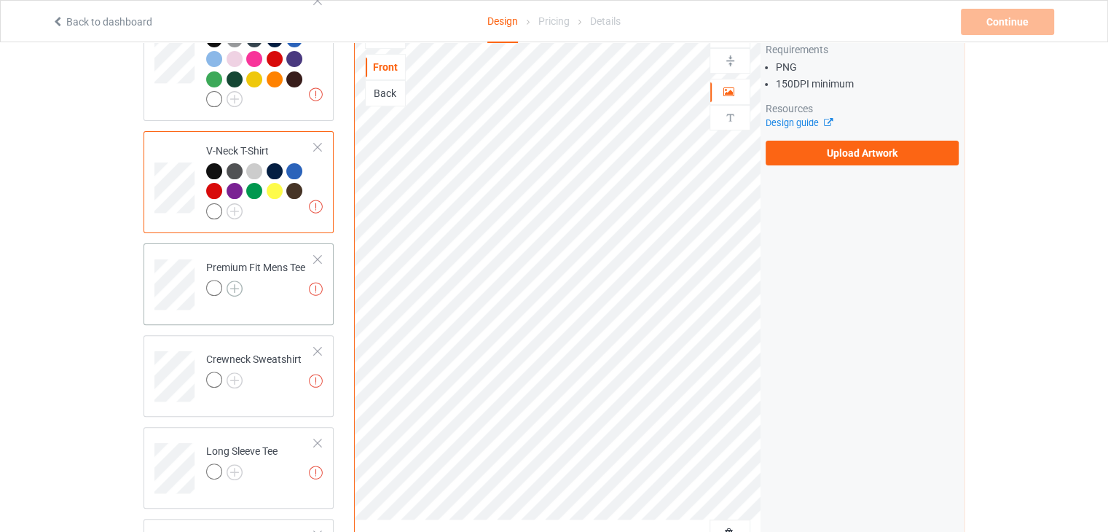
click at [234, 280] on img at bounding box center [235, 288] width 16 height 16
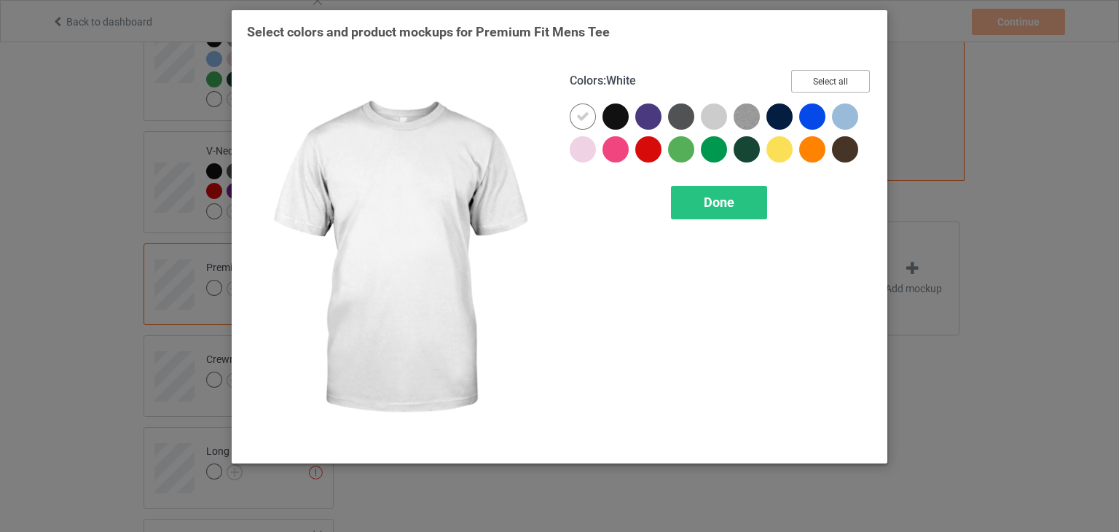
click at [822, 71] on button "Select all" at bounding box center [830, 81] width 79 height 23
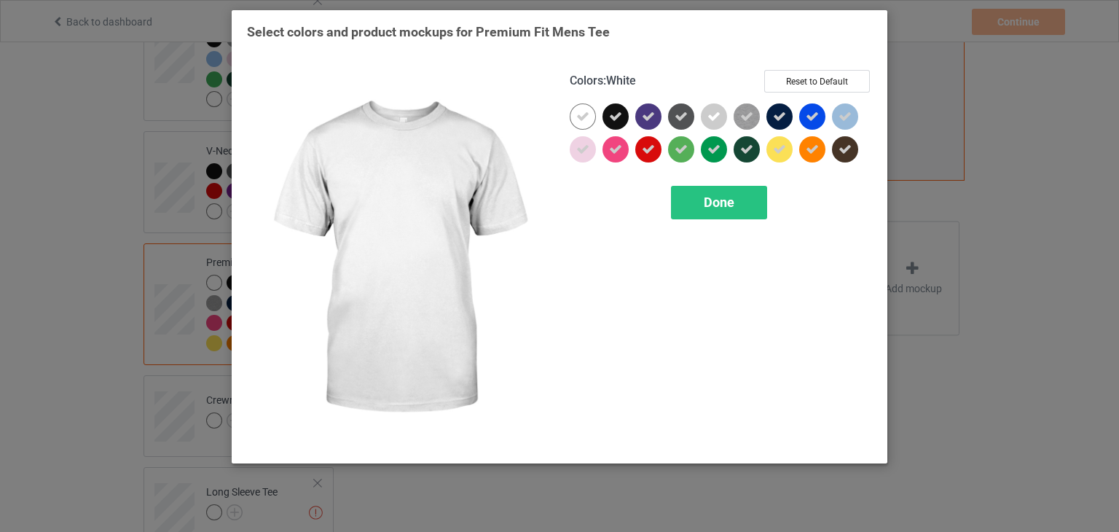
click at [582, 112] on icon at bounding box center [582, 116] width 13 height 13
click at [582, 112] on div at bounding box center [583, 116] width 26 height 26
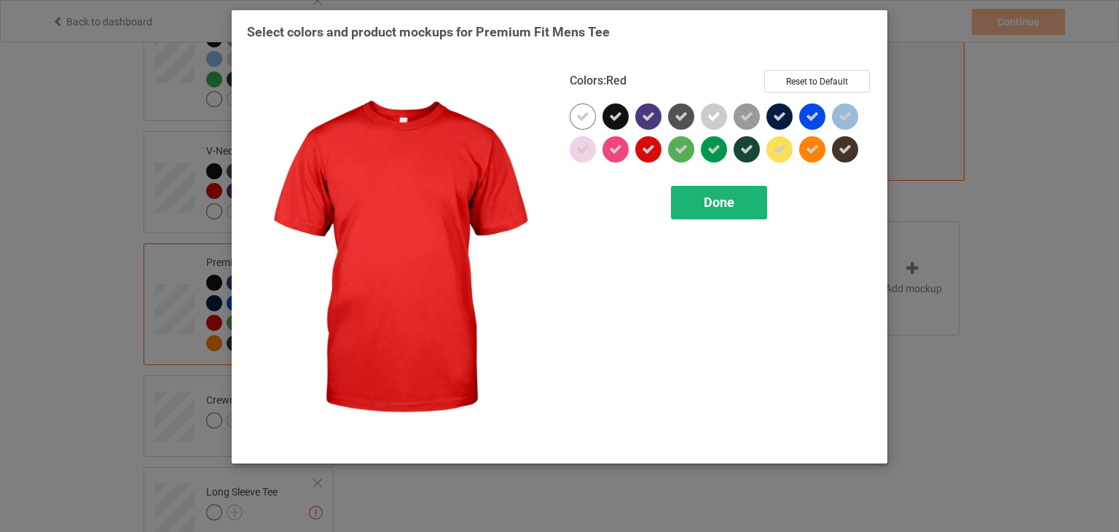
click at [713, 206] on span "Done" at bounding box center [719, 201] width 31 height 15
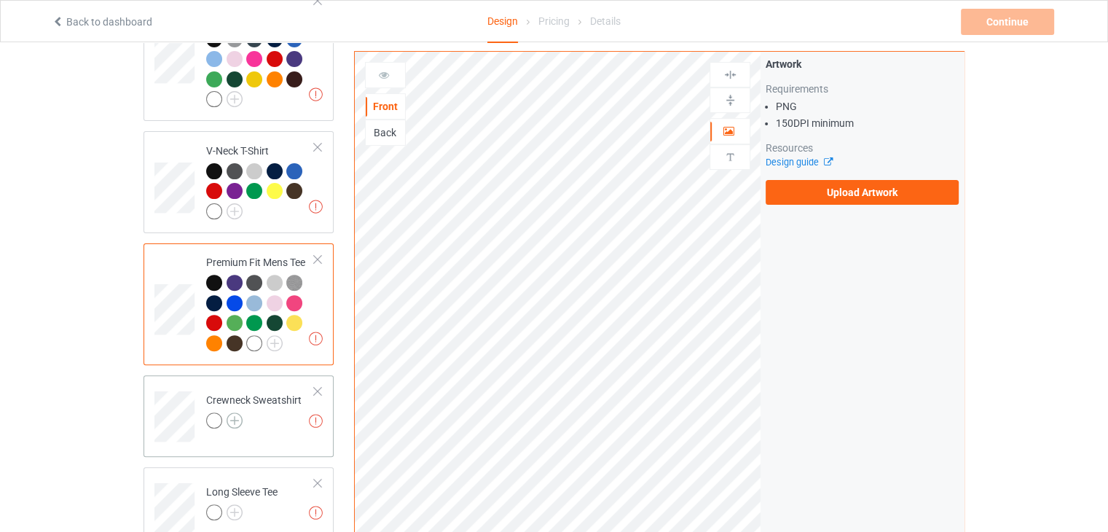
click at [231, 412] on img at bounding box center [235, 420] width 16 height 16
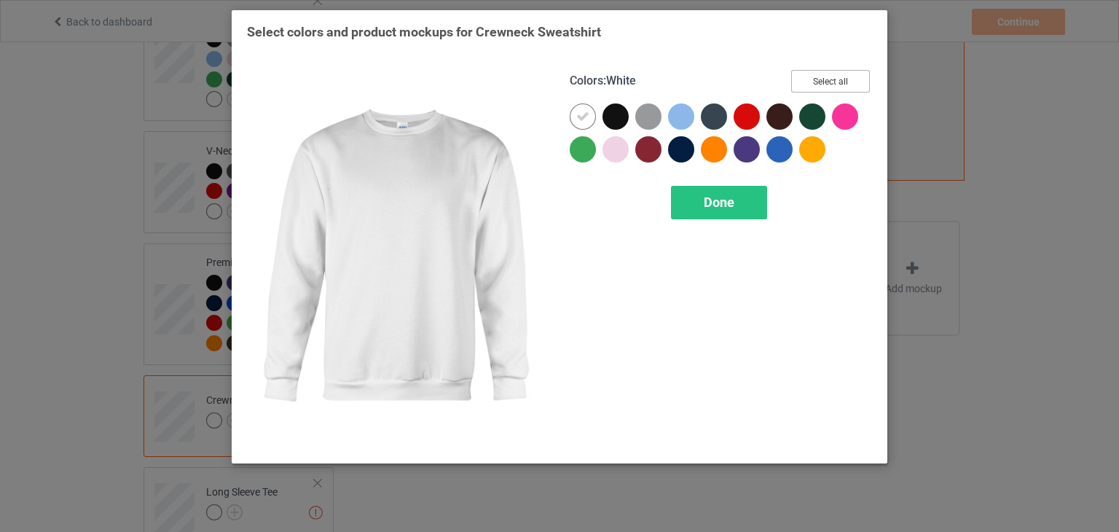
click at [842, 82] on button "Select all" at bounding box center [830, 81] width 79 height 23
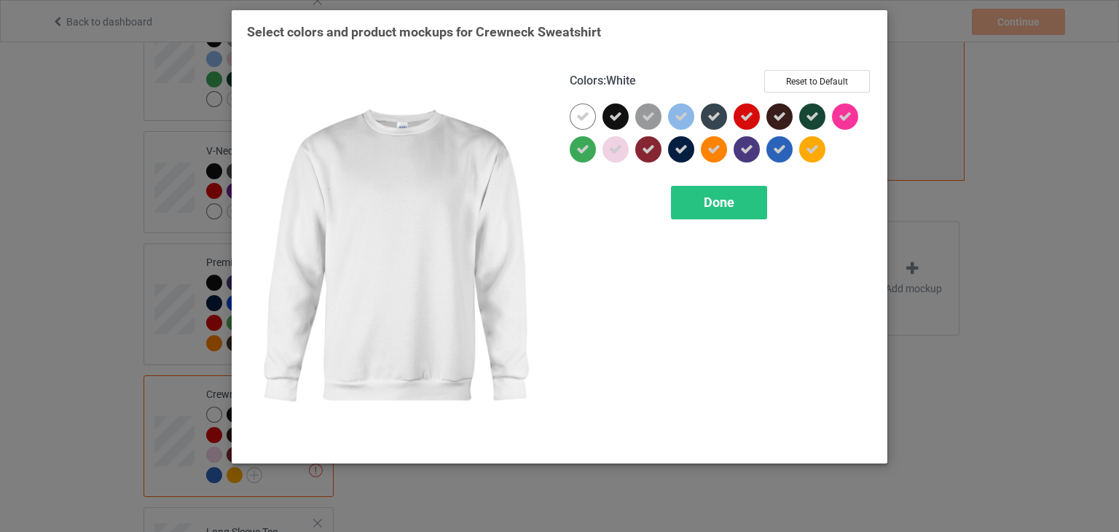
click at [580, 117] on icon at bounding box center [582, 116] width 13 height 13
click at [580, 117] on div at bounding box center [583, 116] width 26 height 26
click at [722, 205] on span "Done" at bounding box center [719, 201] width 31 height 15
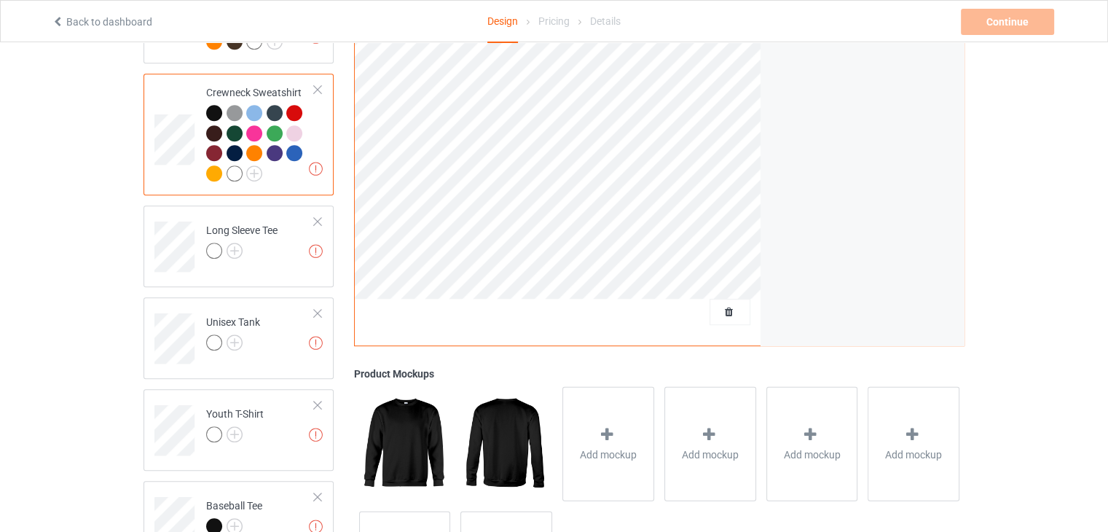
scroll to position [754, 0]
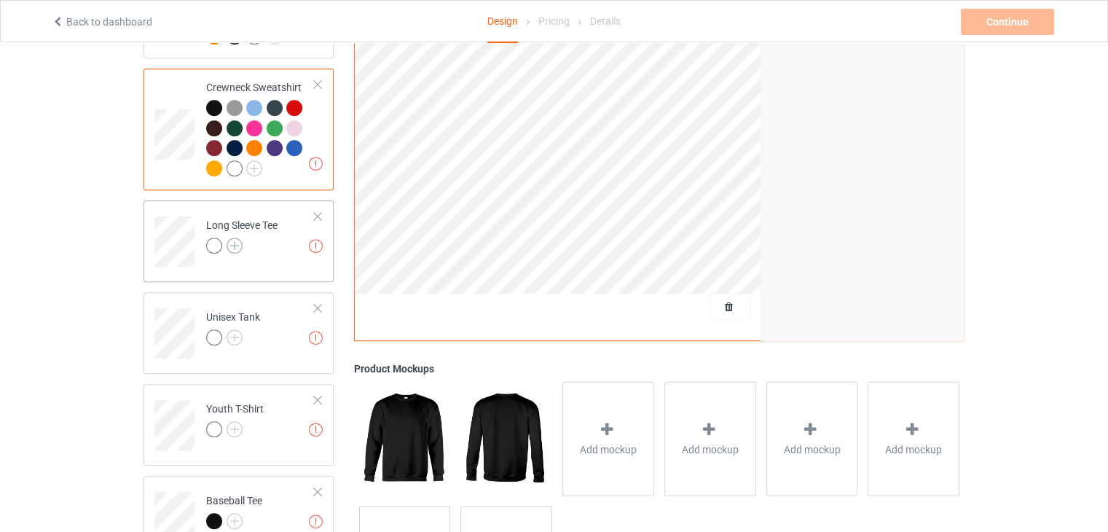
click at [234, 237] on img at bounding box center [235, 245] width 16 height 16
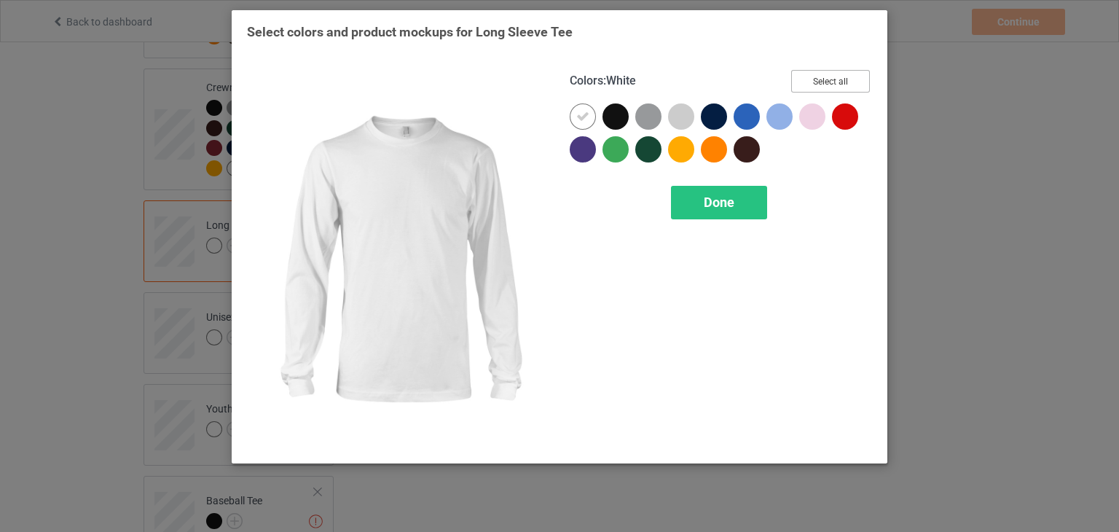
click at [813, 77] on button "Select all" at bounding box center [830, 81] width 79 height 23
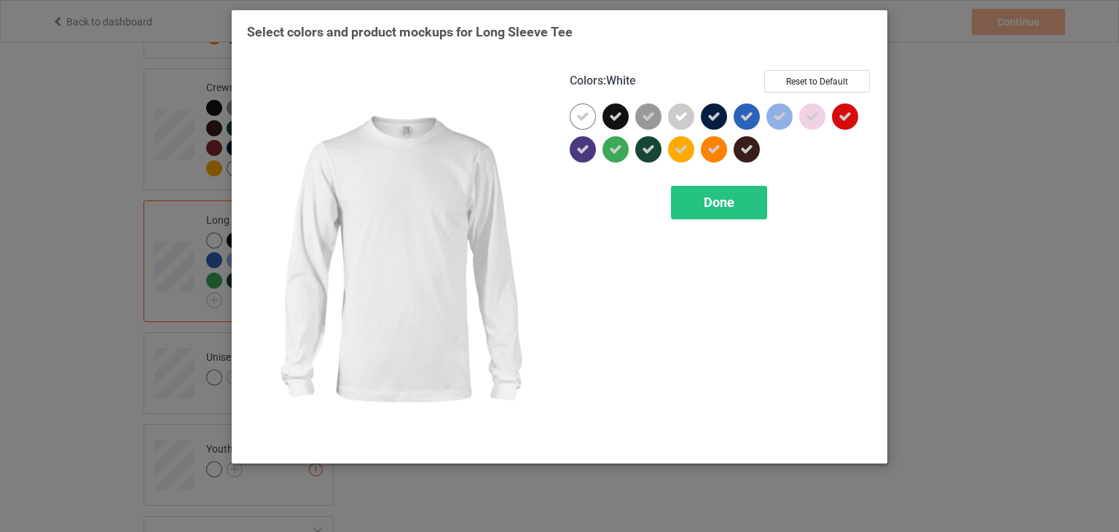
click at [587, 116] on icon at bounding box center [582, 116] width 13 height 13
click at [587, 116] on div at bounding box center [583, 116] width 26 height 26
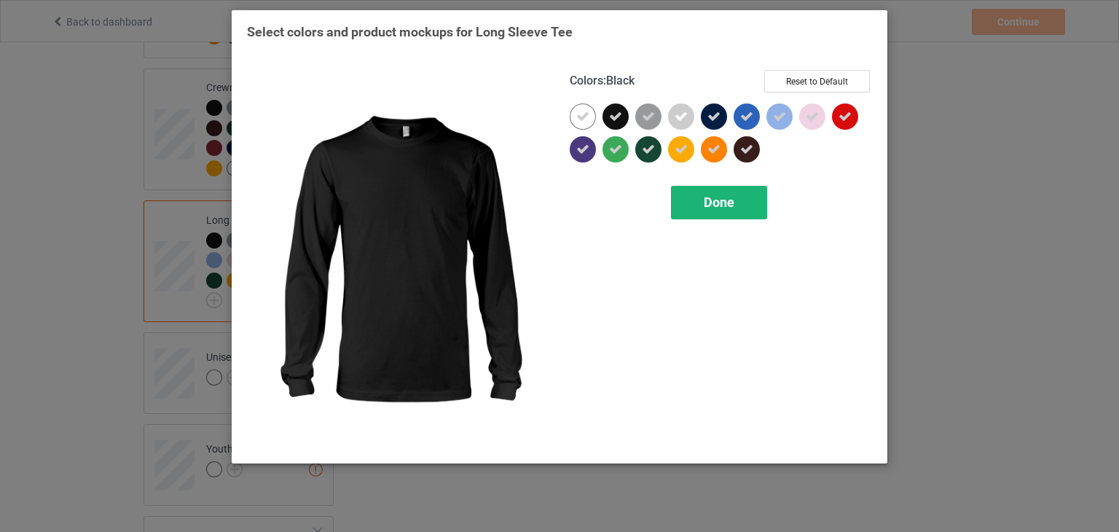
click at [709, 204] on span "Done" at bounding box center [719, 201] width 31 height 15
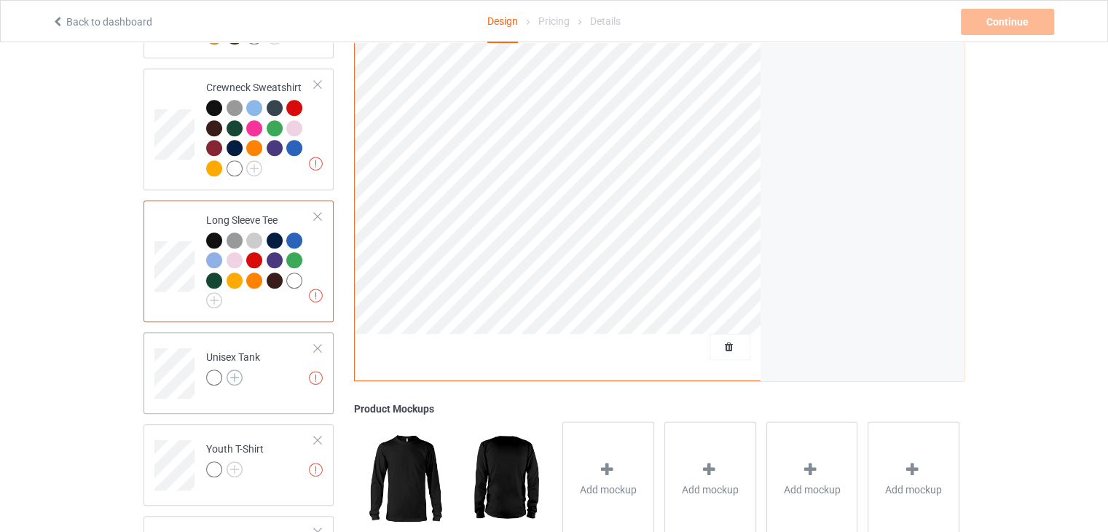
click at [235, 369] on img at bounding box center [235, 377] width 16 height 16
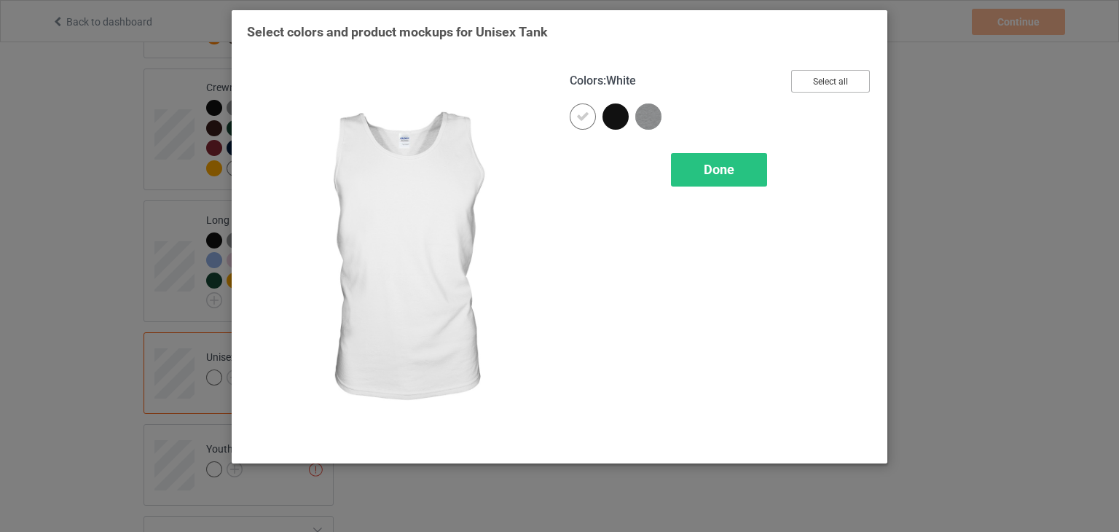
click at [813, 81] on button "Select all" at bounding box center [830, 81] width 79 height 23
click at [583, 119] on icon at bounding box center [582, 116] width 13 height 13
click at [583, 119] on div at bounding box center [583, 116] width 26 height 26
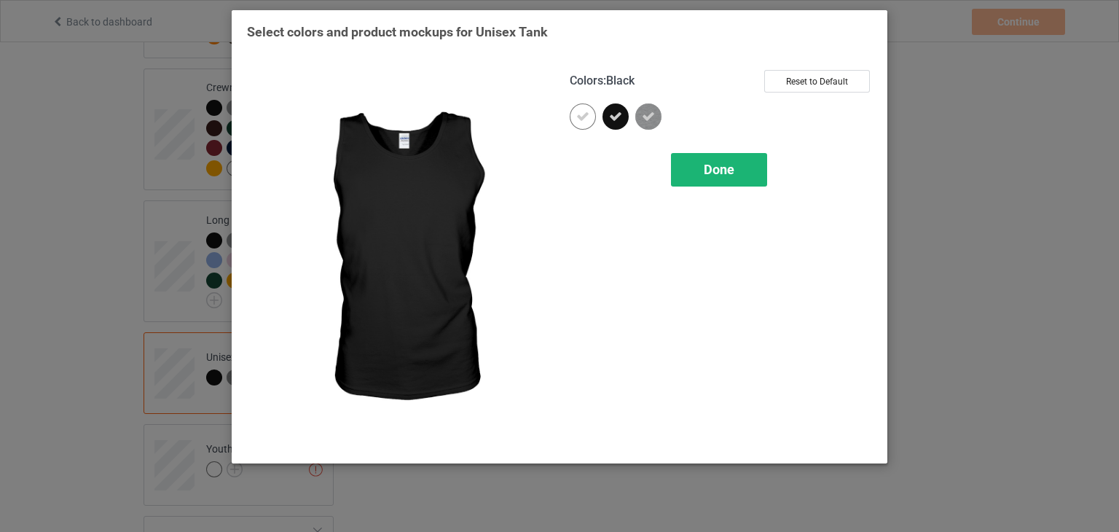
click at [710, 165] on span "Done" at bounding box center [719, 169] width 31 height 15
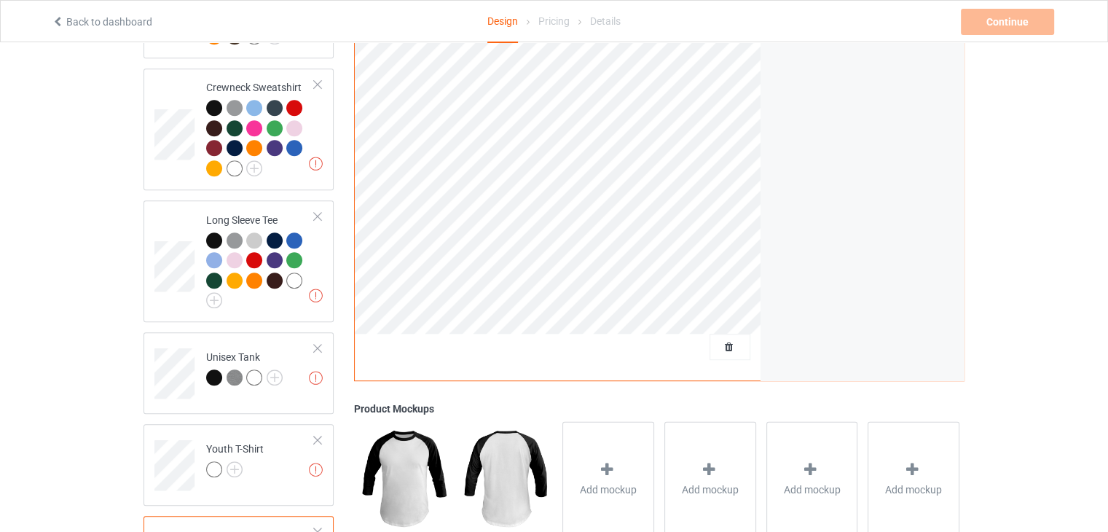
scroll to position [900, 0]
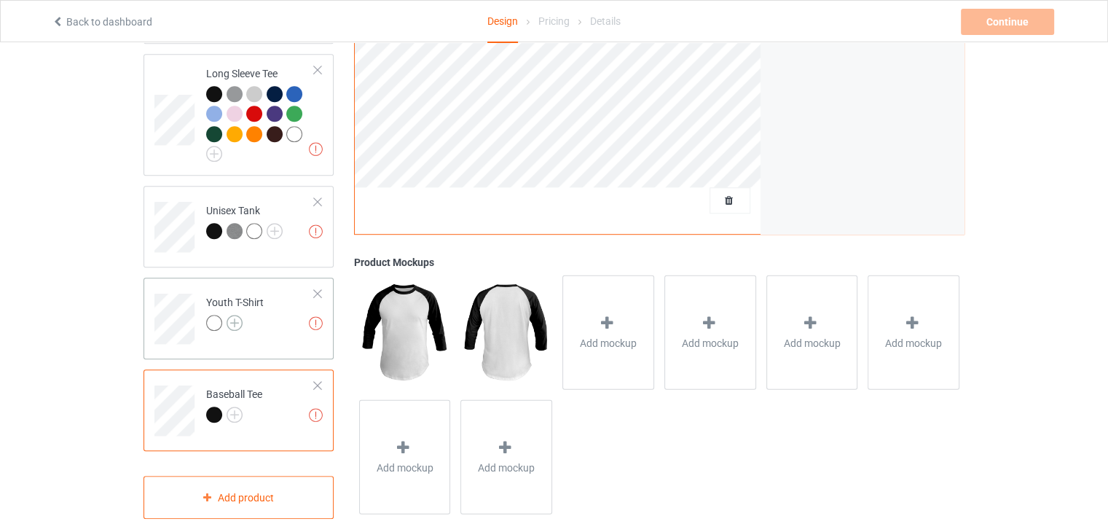
click at [227, 315] on img at bounding box center [235, 323] width 16 height 16
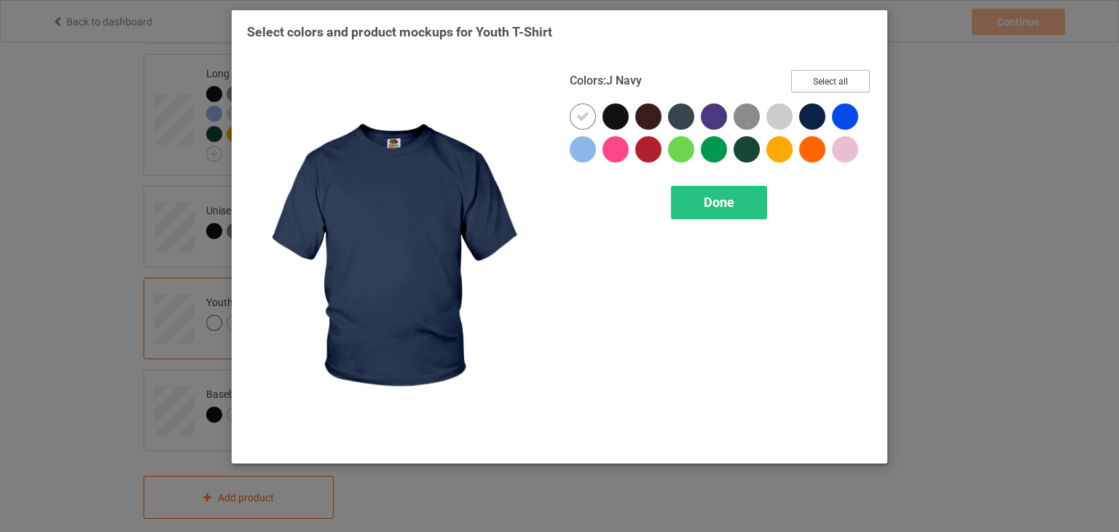
click at [809, 74] on button "Select all" at bounding box center [830, 81] width 79 height 23
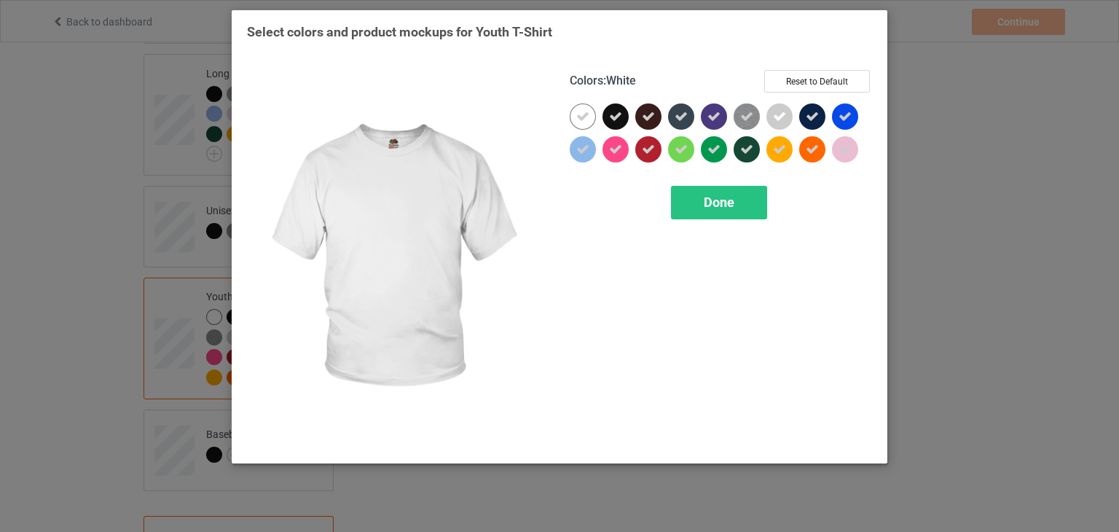
click at [575, 117] on div at bounding box center [583, 116] width 26 height 26
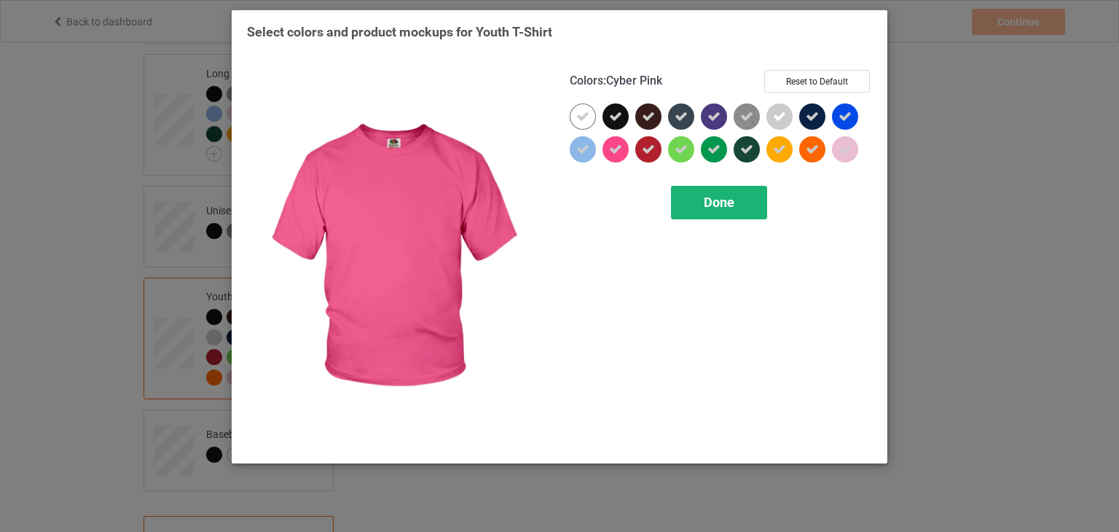
click at [705, 197] on span "Done" at bounding box center [719, 201] width 31 height 15
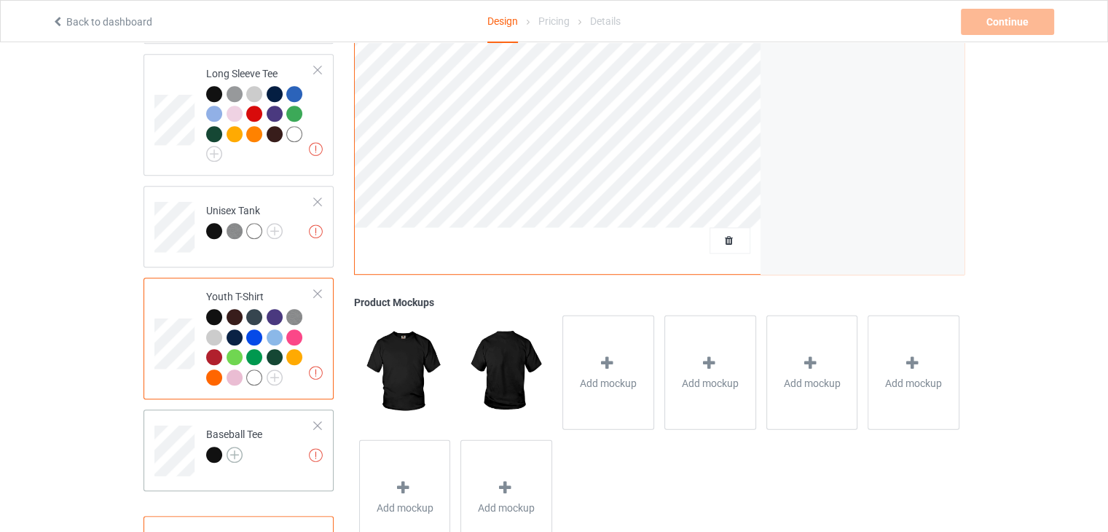
click at [231, 446] on img at bounding box center [235, 454] width 16 height 16
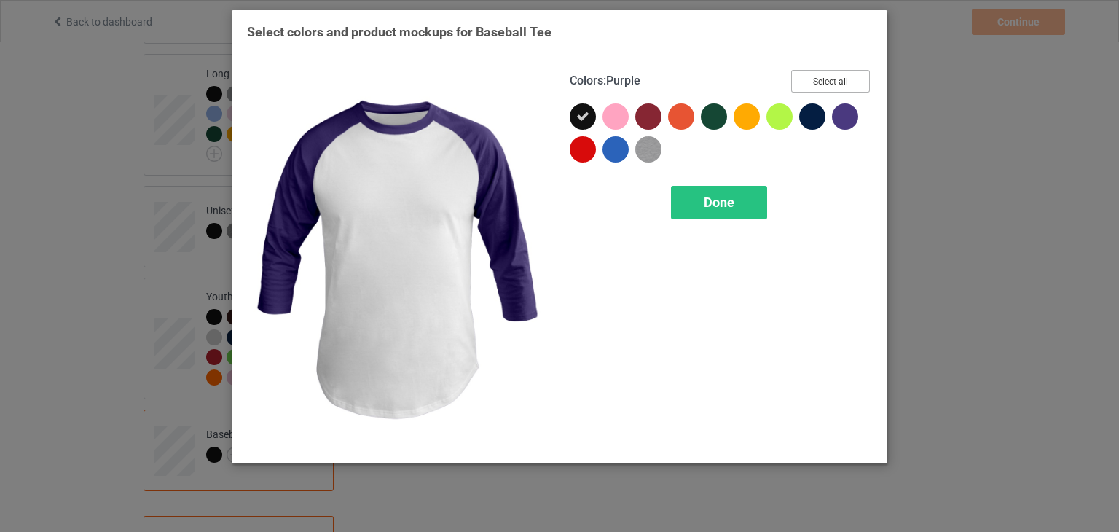
click at [830, 82] on button "Select all" at bounding box center [830, 81] width 79 height 23
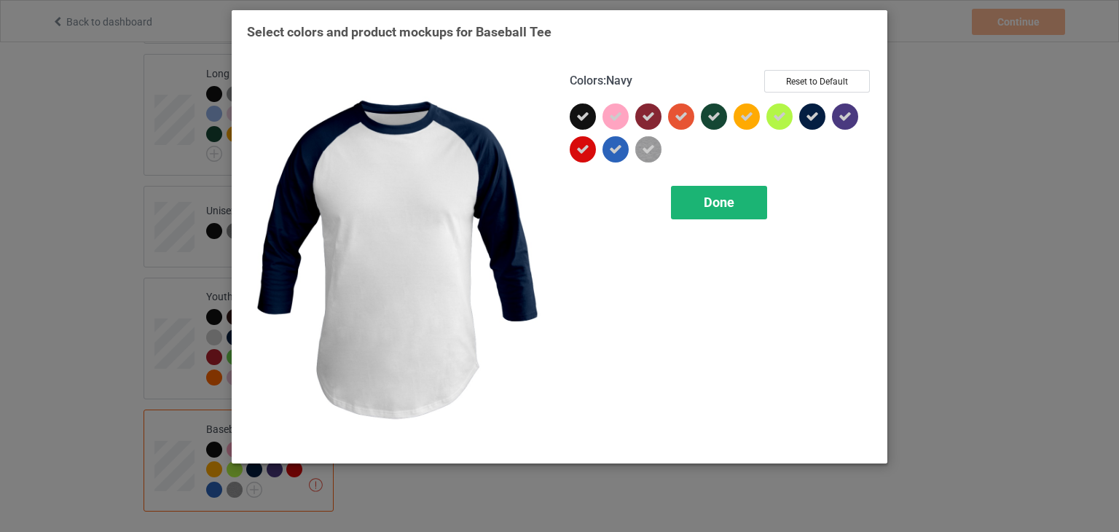
click at [732, 197] on span "Done" at bounding box center [719, 201] width 31 height 15
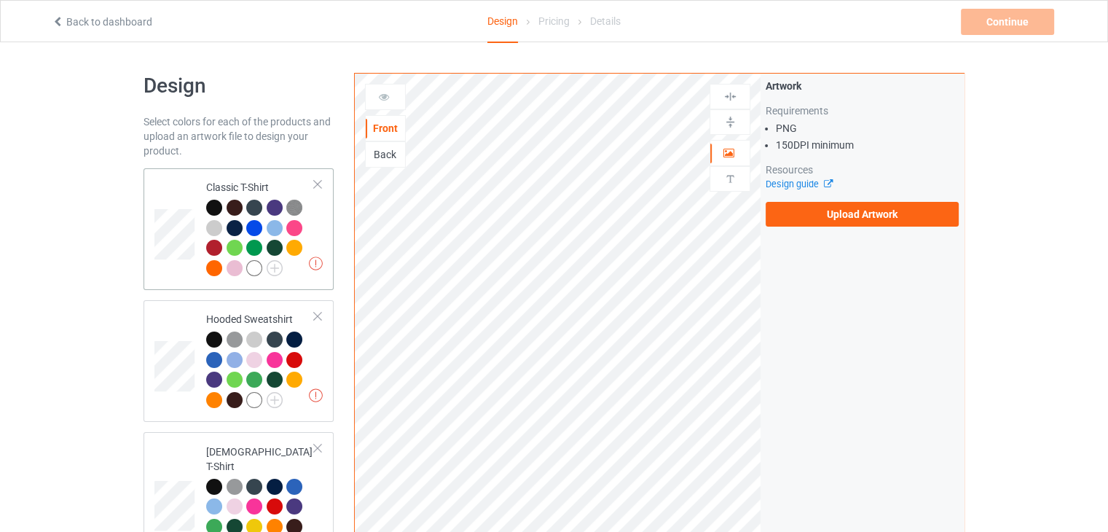
click at [320, 209] on td "Missing artworks Classic T-Shirt" at bounding box center [260, 229] width 125 height 110
click at [875, 210] on label "Upload Artwork" at bounding box center [861, 214] width 193 height 25
click at [0, 0] on input "Upload Artwork" at bounding box center [0, 0] width 0 height 0
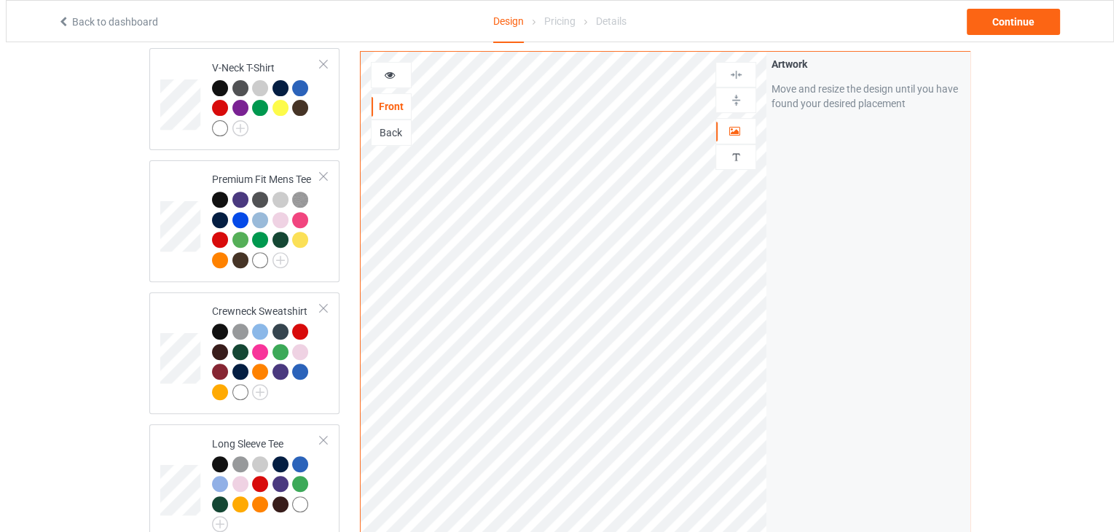
scroll to position [959, 0]
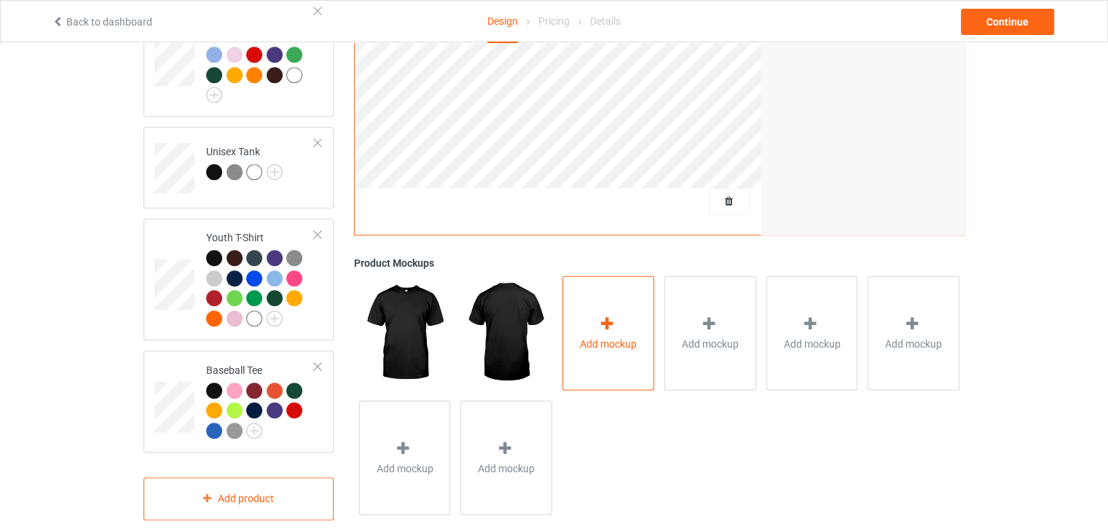
click at [627, 346] on div "Add mockup" at bounding box center [608, 333] width 92 height 114
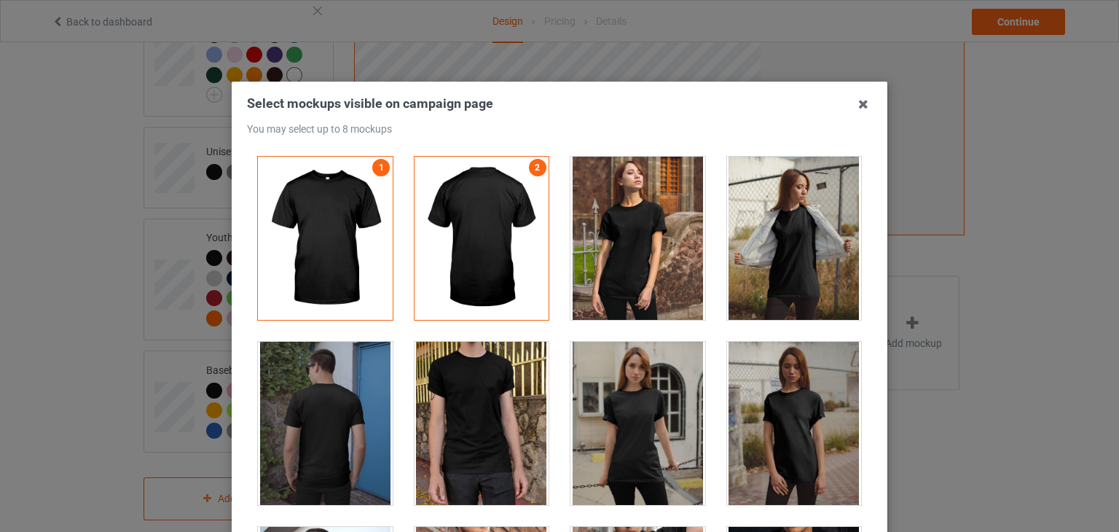
scroll to position [3892, 0]
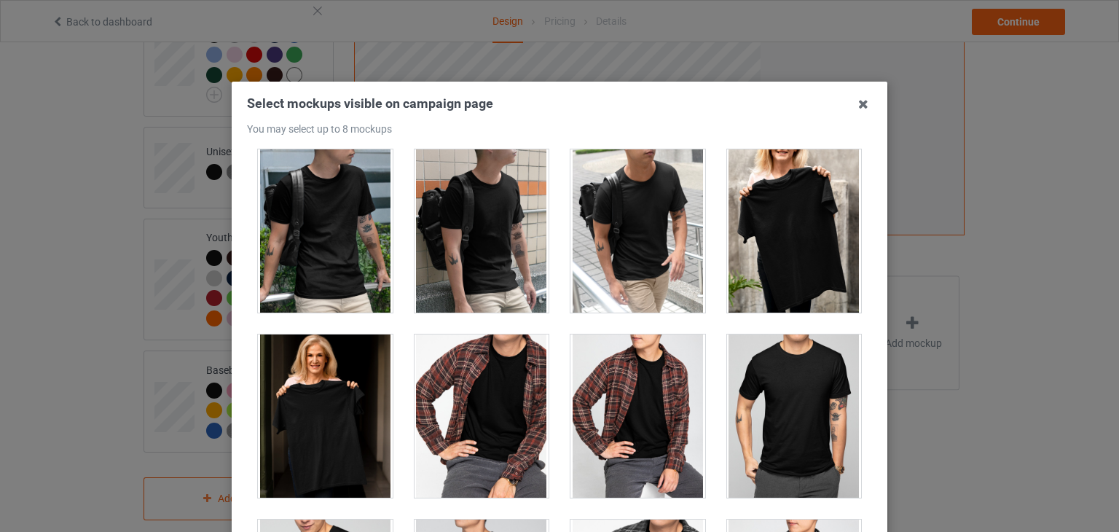
click at [781, 208] on div at bounding box center [794, 230] width 135 height 163
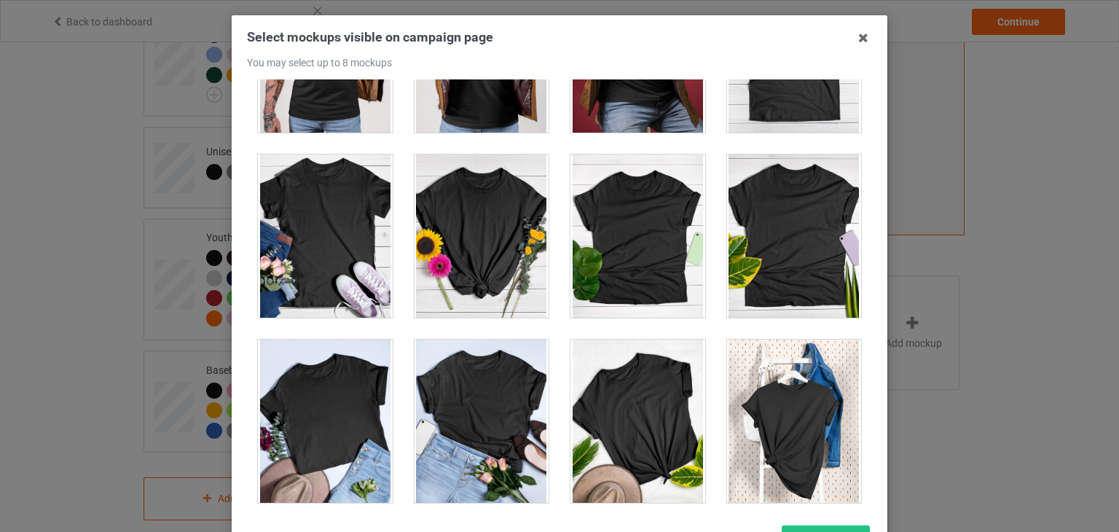
scroll to position [20407, 0]
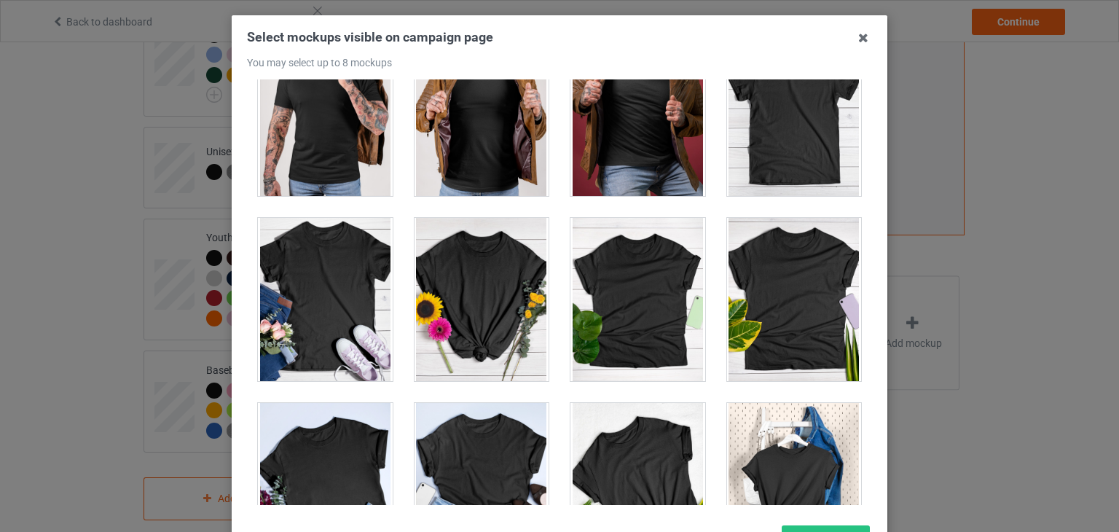
click at [646, 281] on div at bounding box center [637, 299] width 135 height 163
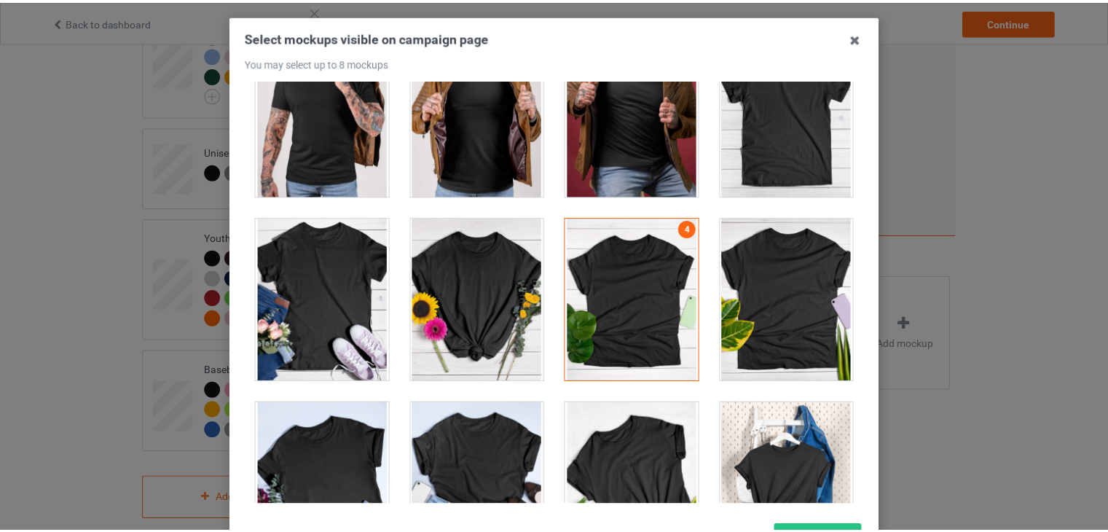
scroll to position [187, 0]
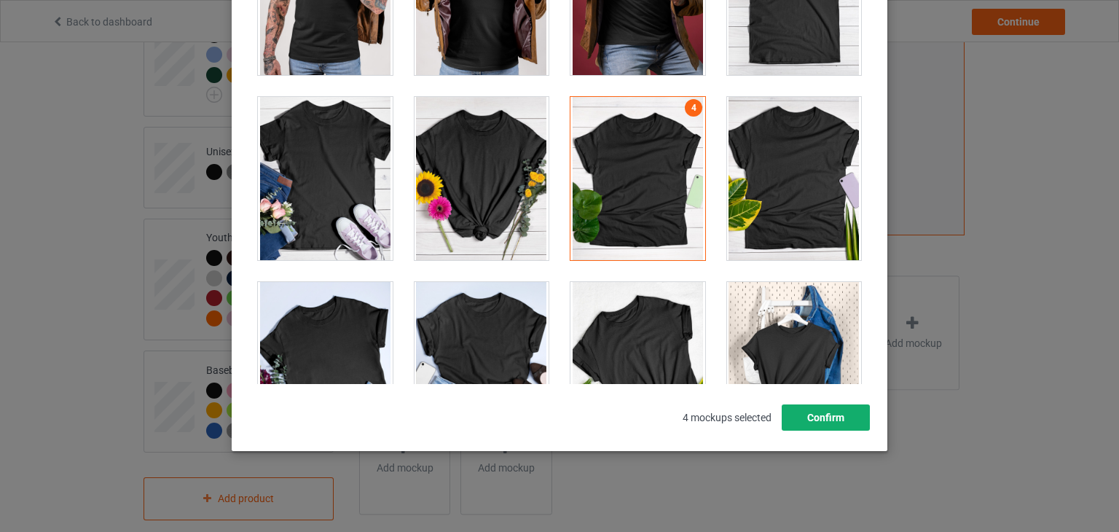
click at [820, 420] on button "Confirm" at bounding box center [825, 417] width 88 height 26
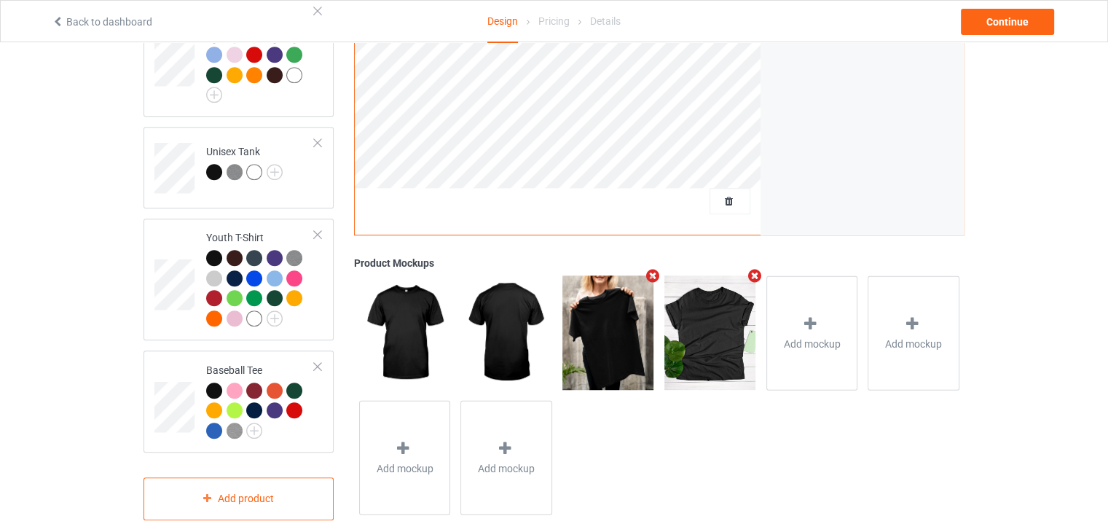
scroll to position [495, 0]
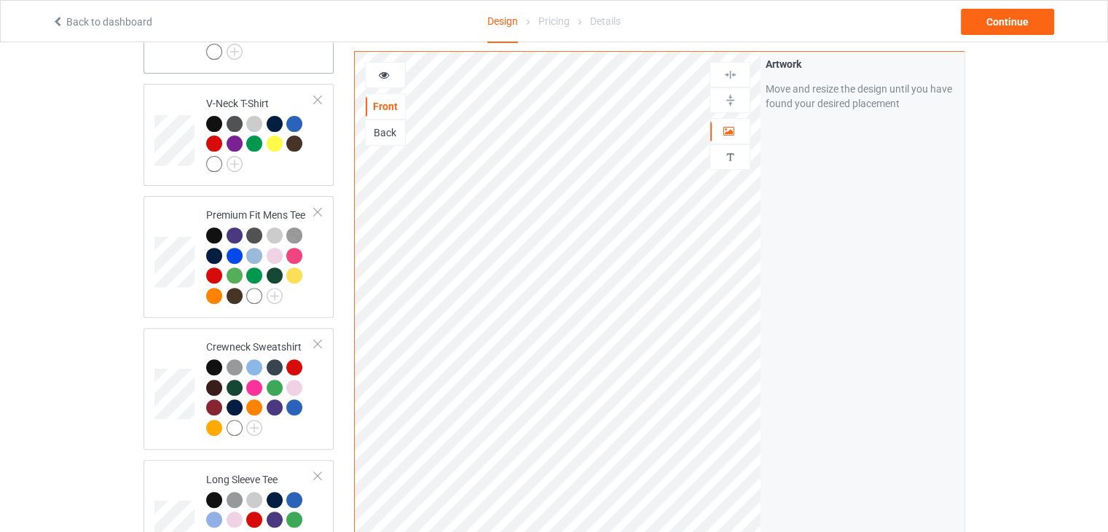
click at [291, 55] on div "[DEMOGRAPHIC_DATA] T-Shirt" at bounding box center [238, 5] width 190 height 136
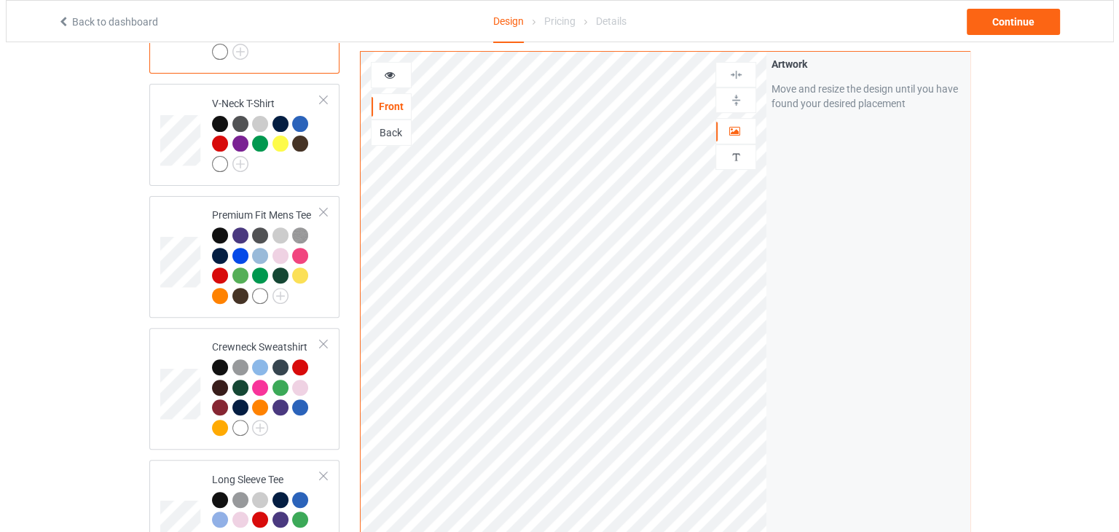
scroll to position [959, 0]
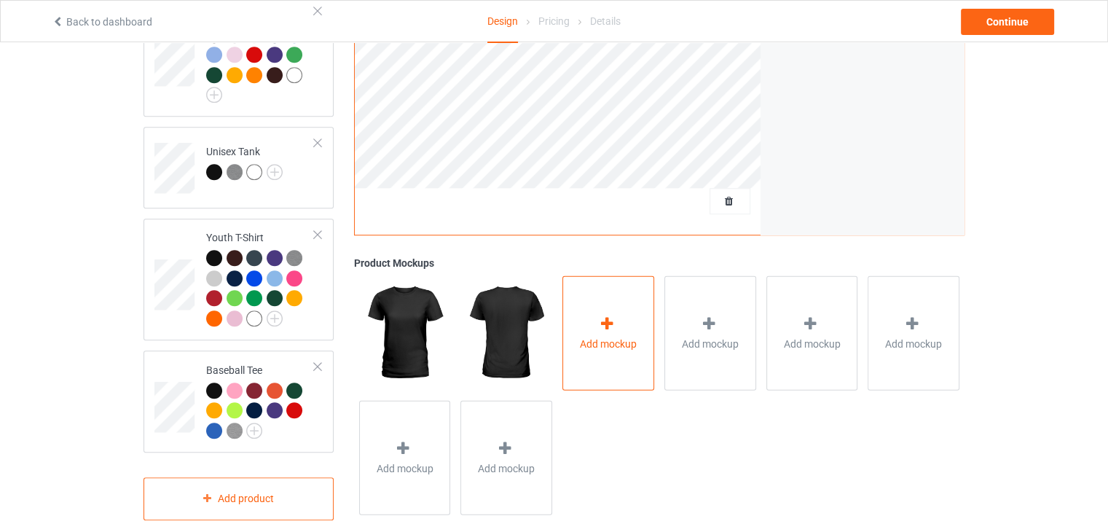
click at [614, 334] on div "Add mockup" at bounding box center [608, 333] width 92 height 114
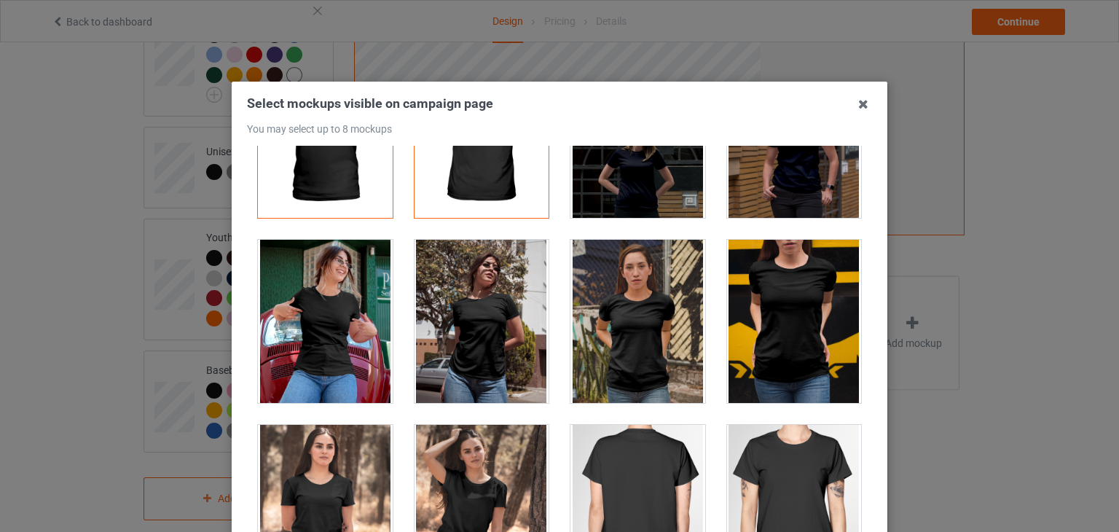
scroll to position [0, 0]
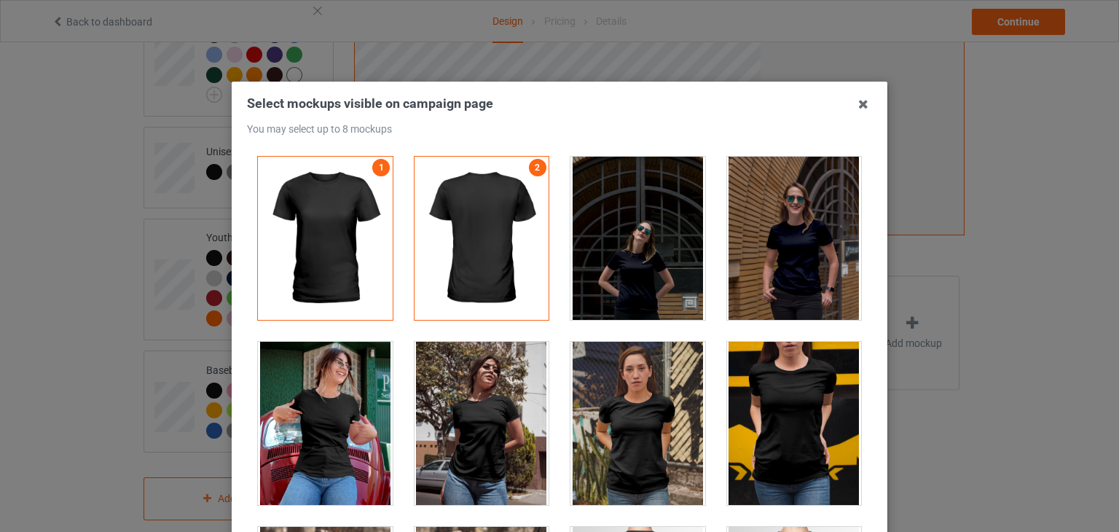
click at [803, 255] on div at bounding box center [794, 238] width 135 height 163
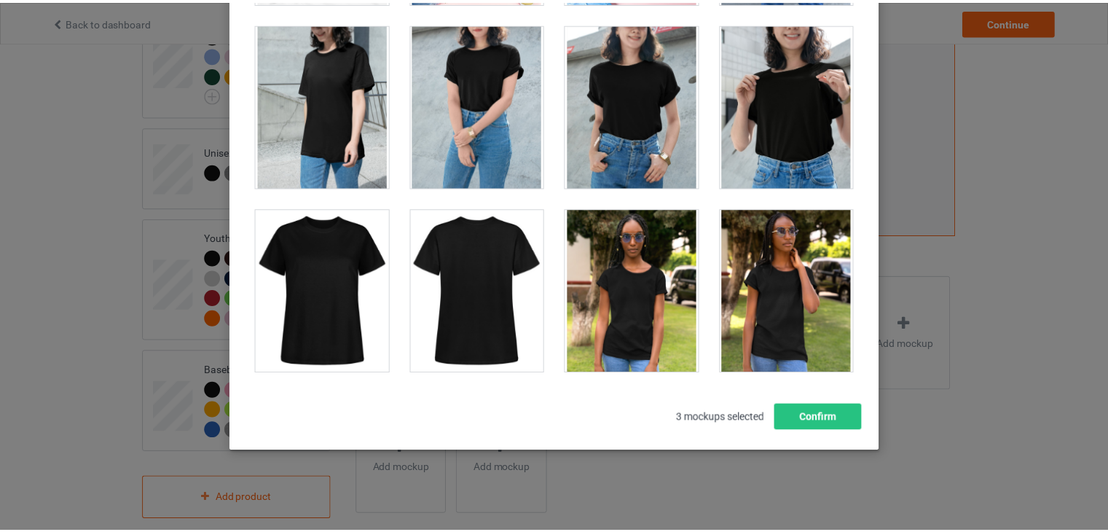
scroll to position [2543, 0]
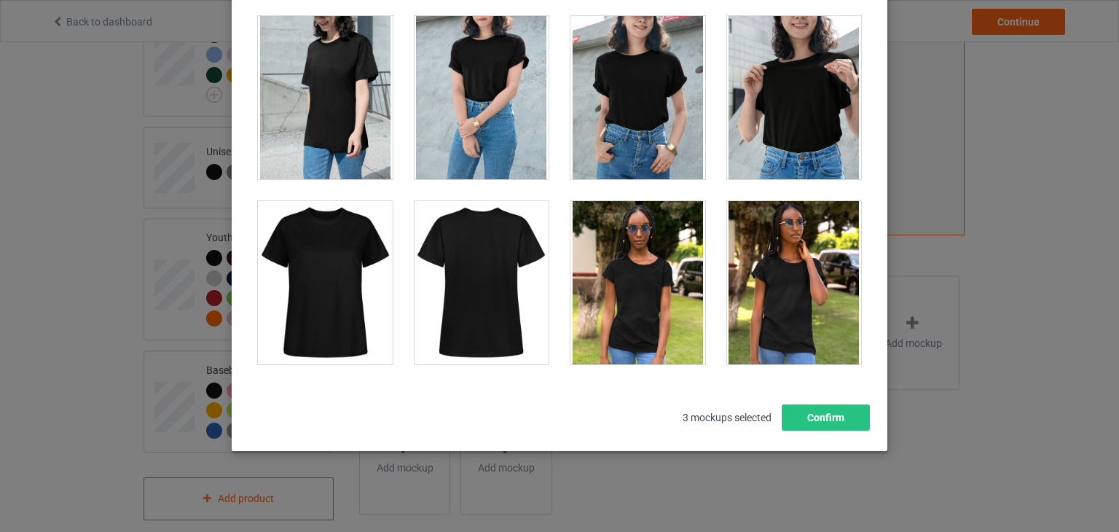
click at [773, 86] on div at bounding box center [794, 97] width 135 height 163
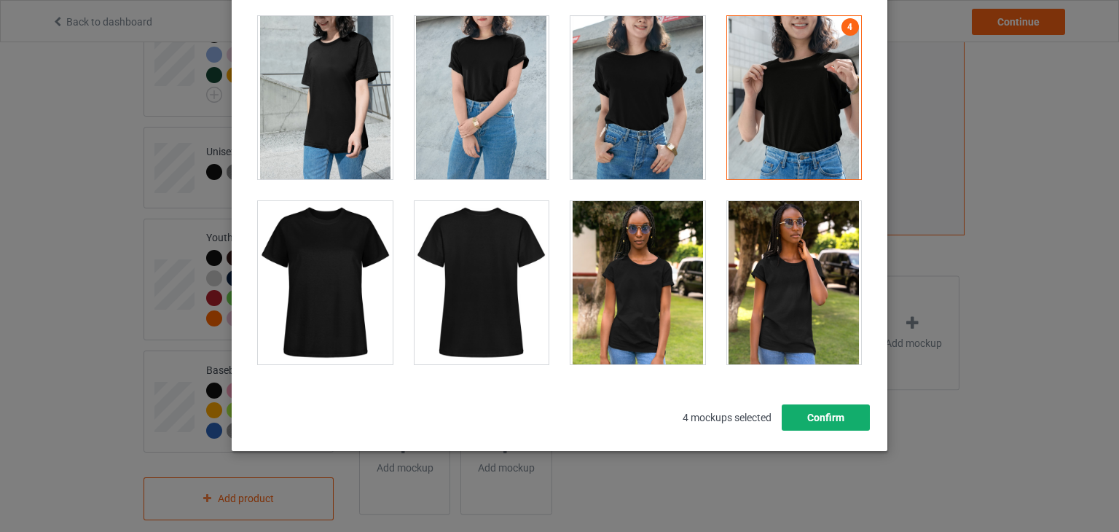
click at [810, 419] on button "Confirm" at bounding box center [825, 417] width 88 height 26
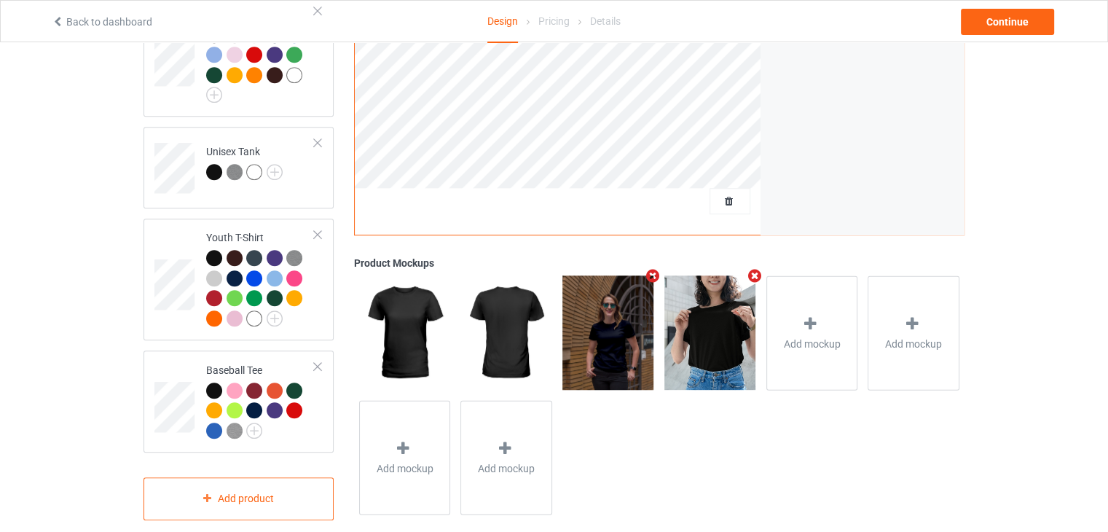
scroll to position [495, 0]
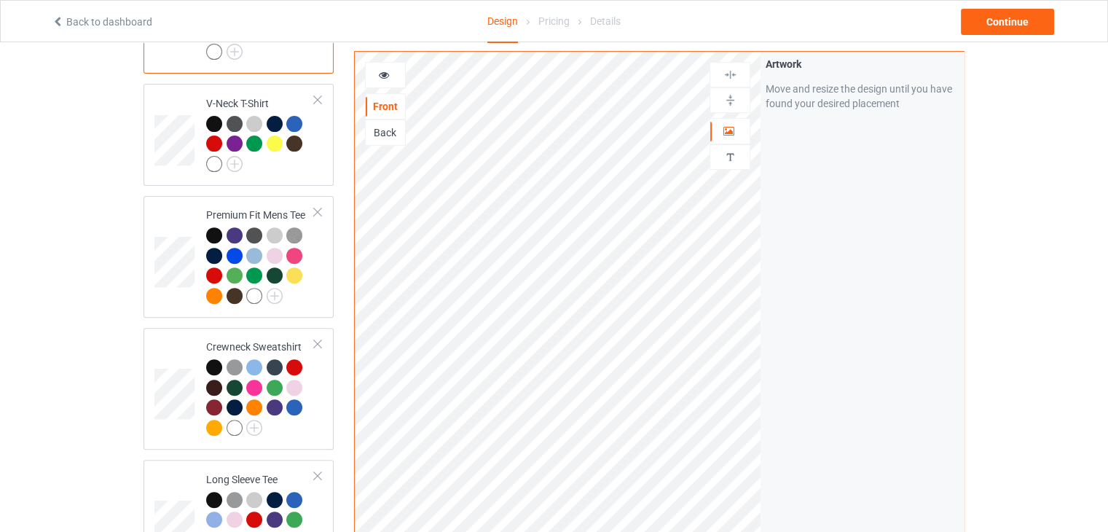
click at [274, 52] on div "[DEMOGRAPHIC_DATA] T-Shirt" at bounding box center [238, 5] width 190 height 136
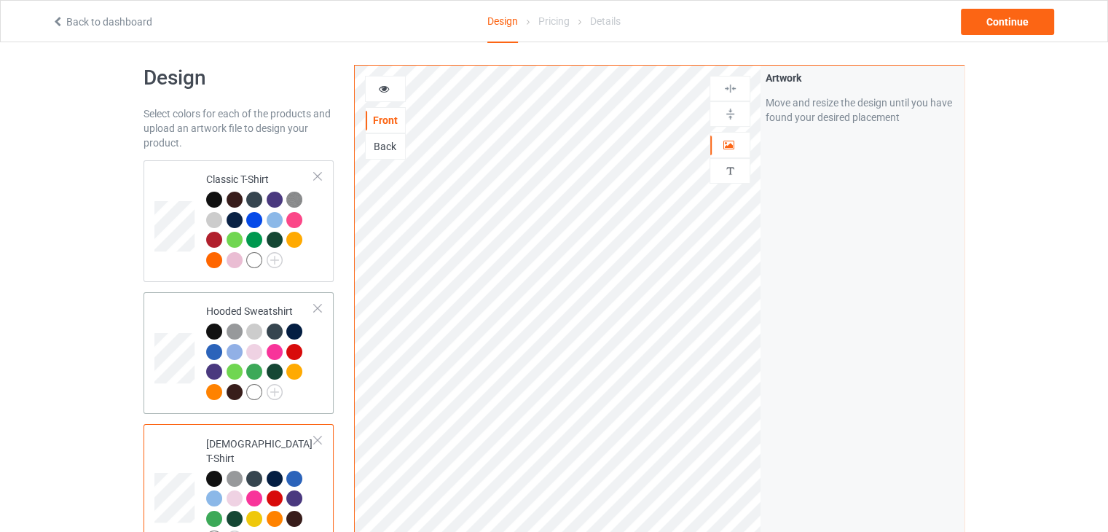
click at [320, 384] on td "Hooded Sweatshirt" at bounding box center [260, 353] width 125 height 110
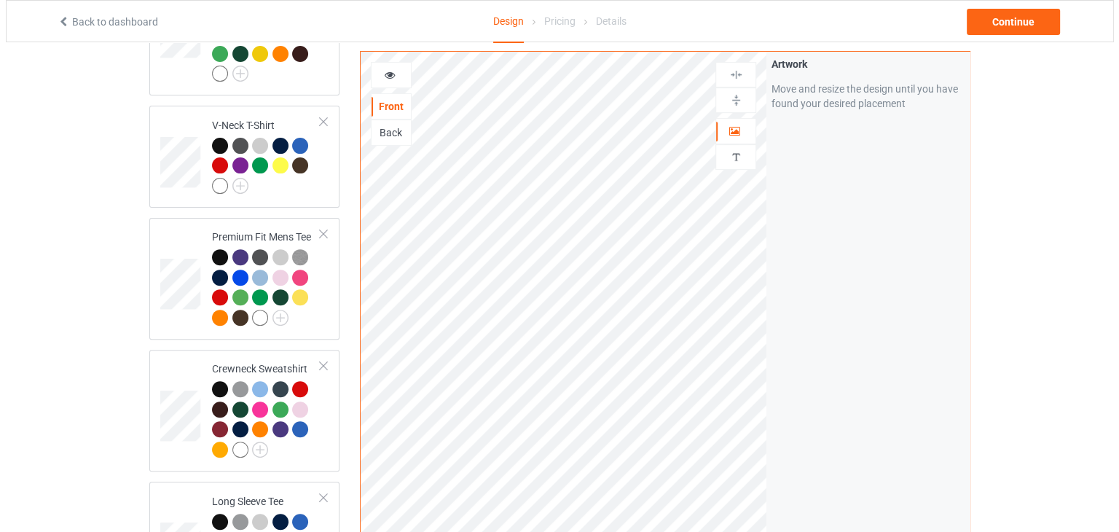
scroll to position [938, 0]
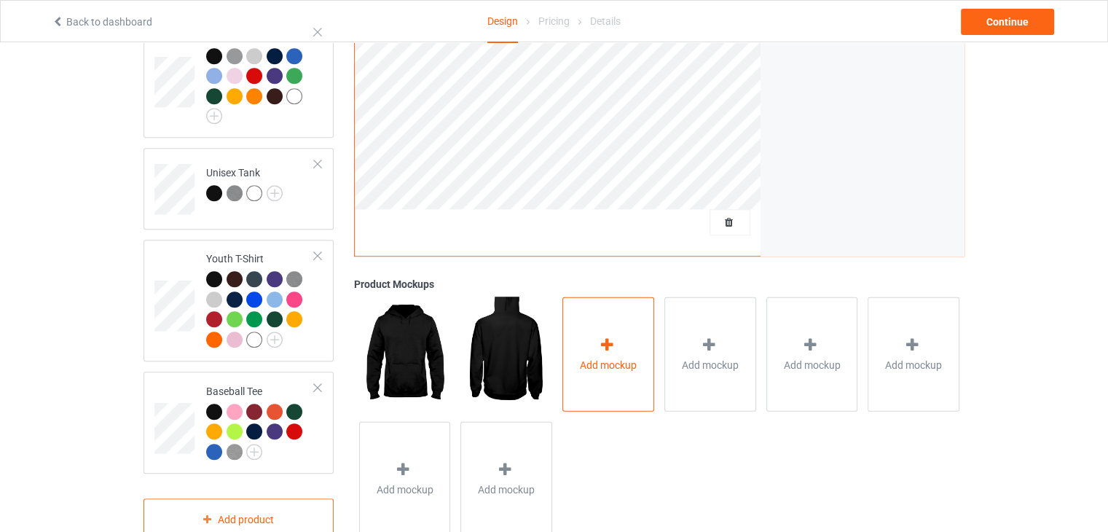
click at [604, 373] on div "Add mockup" at bounding box center [608, 354] width 92 height 114
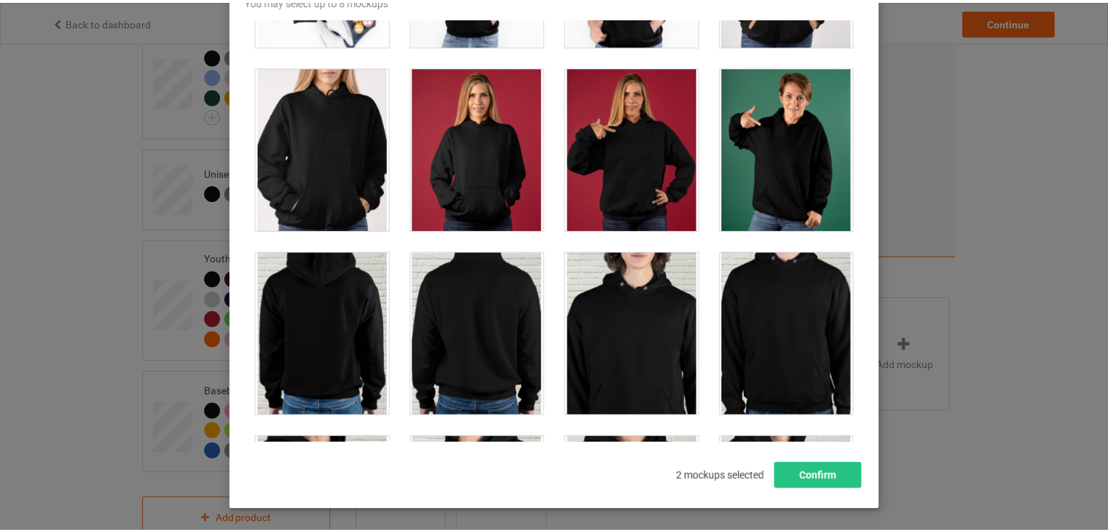
scroll to position [3178, 0]
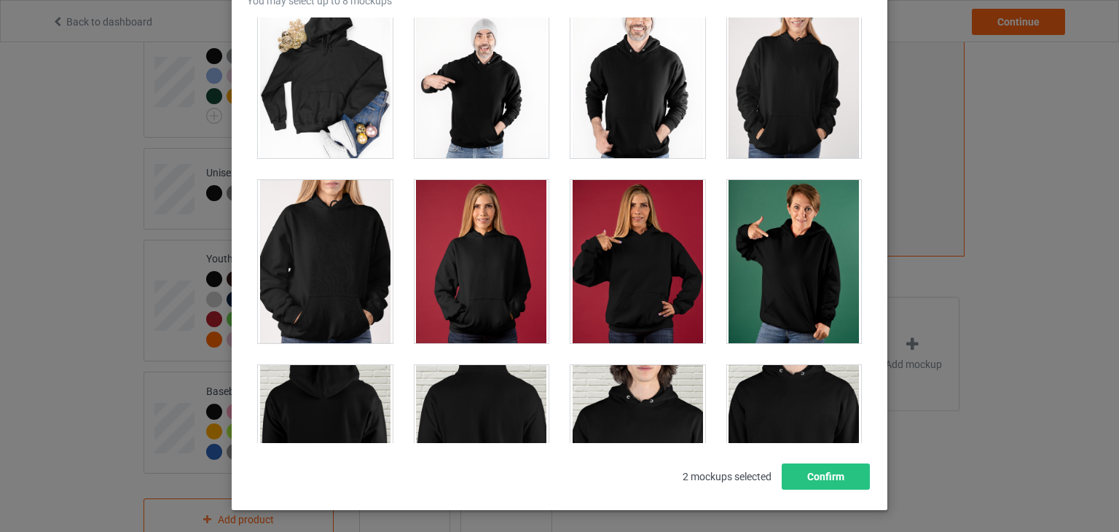
click at [819, 240] on div at bounding box center [794, 261] width 135 height 163
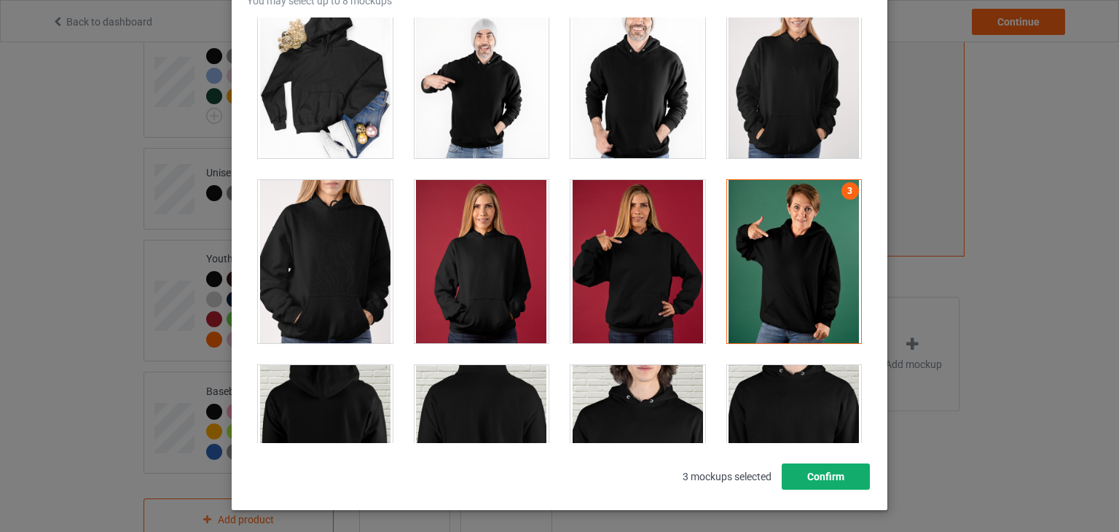
click at [814, 470] on button "Confirm" at bounding box center [825, 476] width 88 height 26
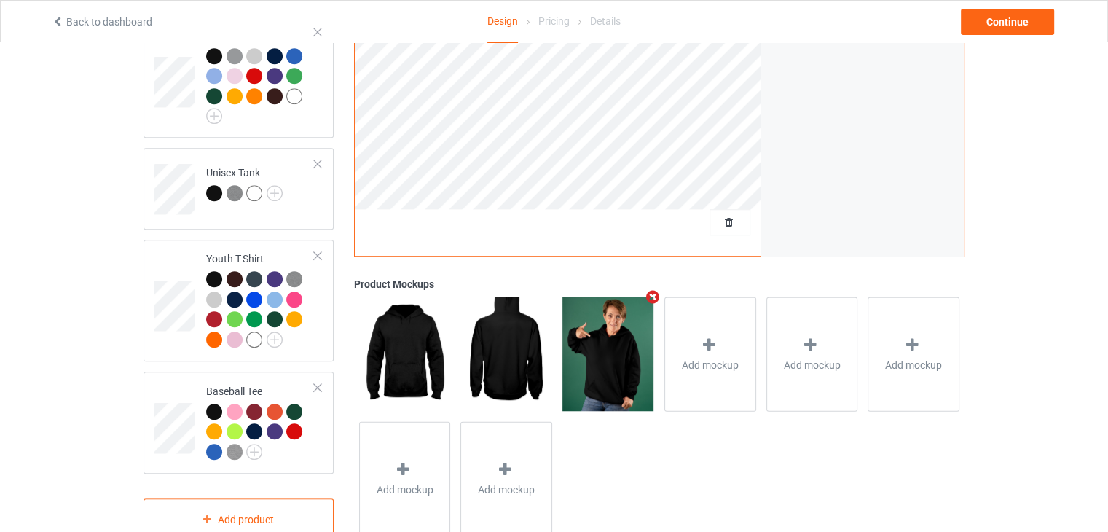
scroll to position [473, 0]
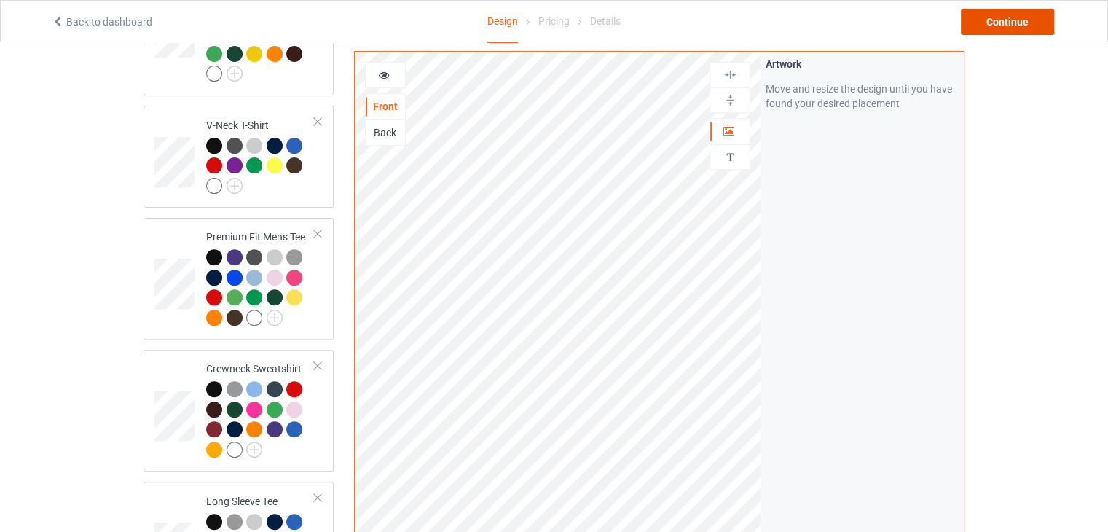
click at [993, 27] on div "Continue" at bounding box center [1007, 22] width 93 height 26
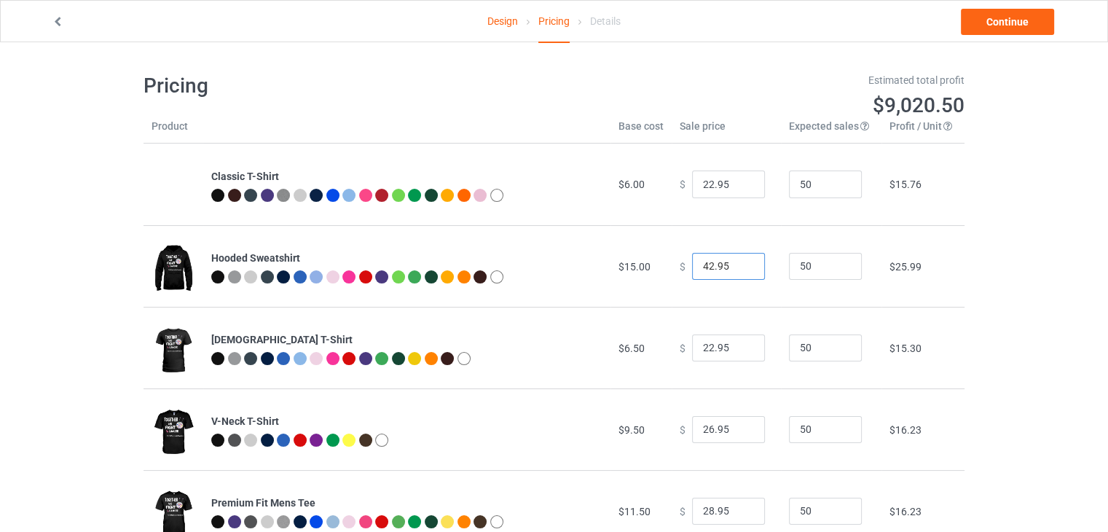
drag, startPoint x: 705, startPoint y: 269, endPoint x: 690, endPoint y: 270, distance: 15.3
click at [692, 270] on input "42.95" at bounding box center [728, 267] width 73 height 28
type input "37.95"
click at [1023, 22] on link "Continue" at bounding box center [1007, 22] width 93 height 26
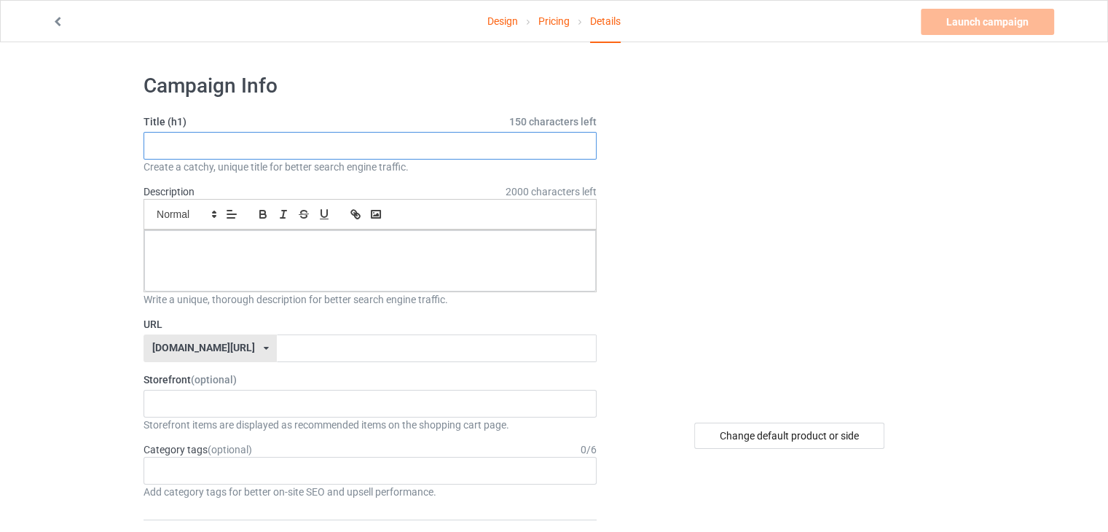
click at [294, 149] on input "text" at bounding box center [369, 146] width 453 height 28
type input "Knit and Fundraise in November"
click at [277, 277] on div at bounding box center [370, 260] width 452 height 61
click at [277, 347] on input "text" at bounding box center [436, 348] width 319 height 28
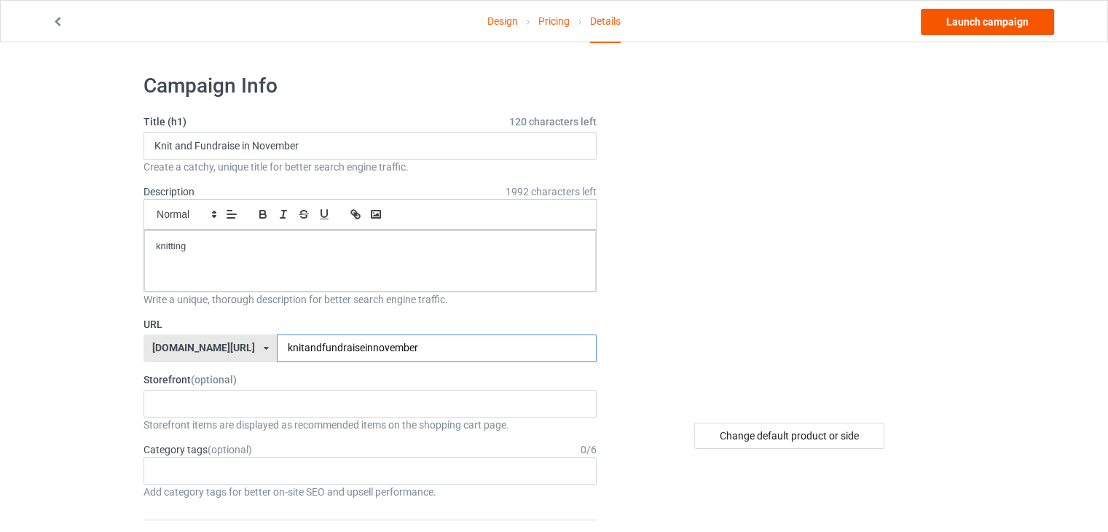
type input "knitandfundraiseinnovember"
click at [993, 25] on link "Launch campaign" at bounding box center [987, 22] width 133 height 26
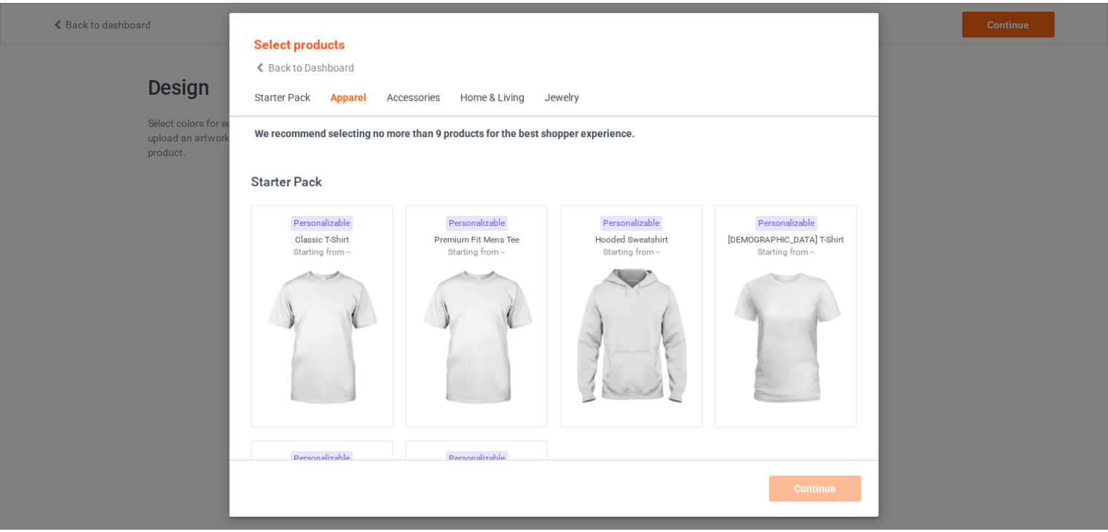
scroll to position [542, 0]
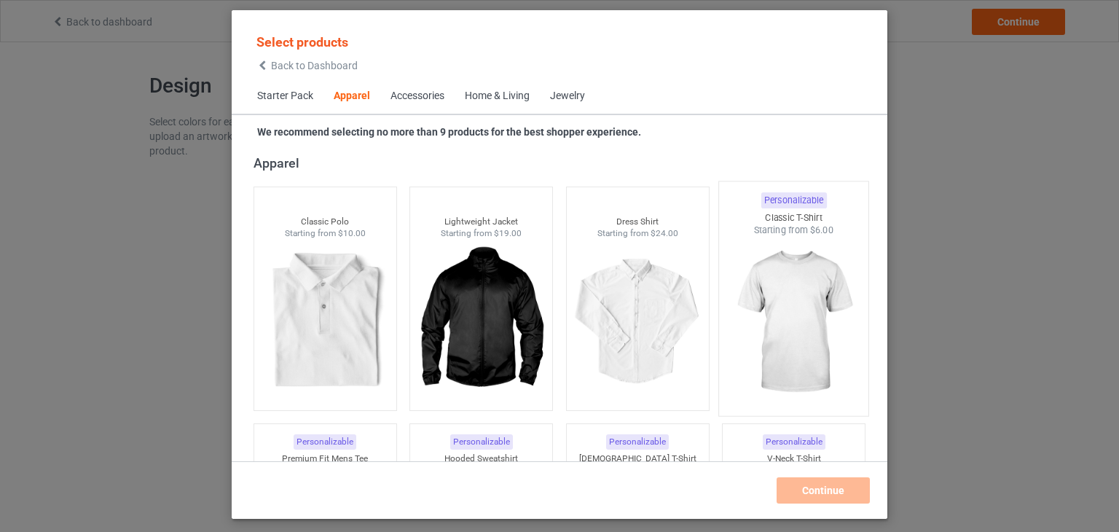
click at [798, 288] on img at bounding box center [793, 322] width 137 height 171
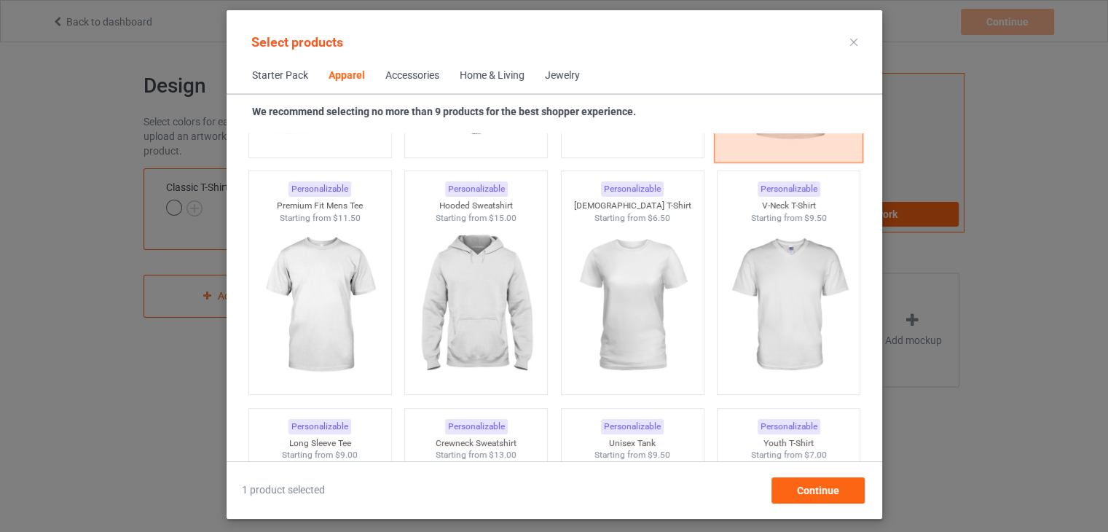
scroll to position [804, 0]
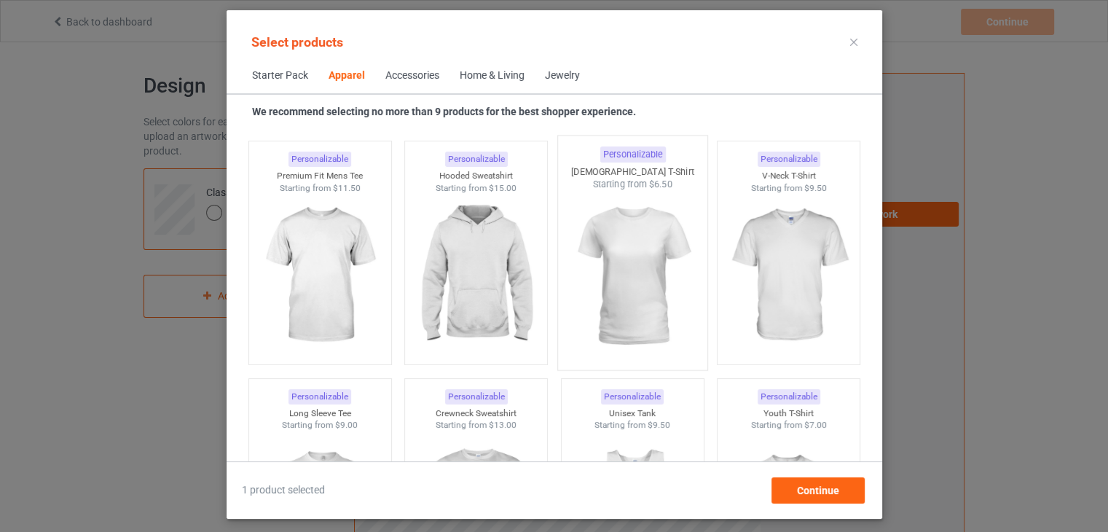
click at [621, 300] on img at bounding box center [632, 276] width 137 height 171
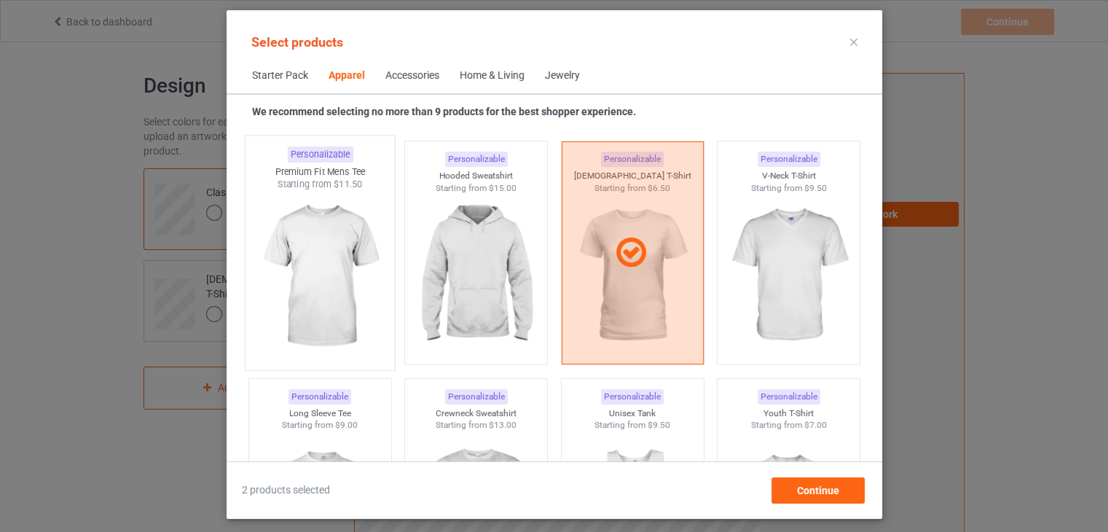
click at [350, 276] on img at bounding box center [319, 276] width 137 height 171
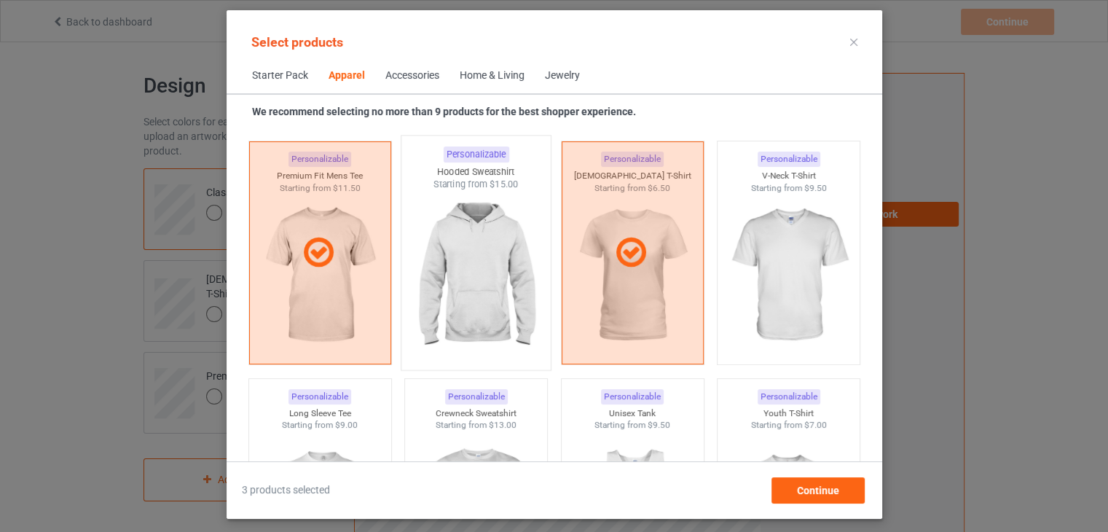
click at [524, 271] on img at bounding box center [475, 276] width 137 height 171
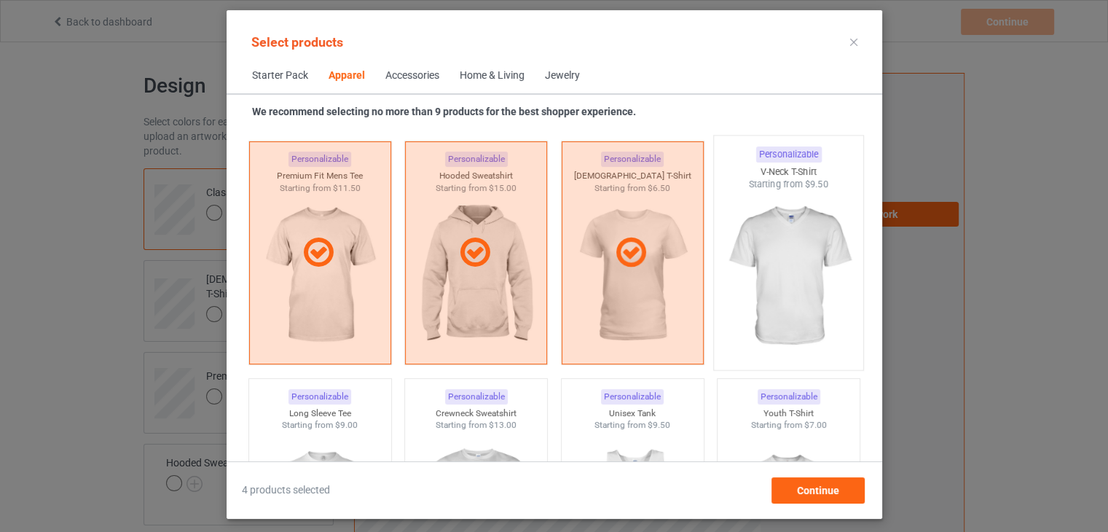
click at [803, 245] on img at bounding box center [788, 276] width 137 height 171
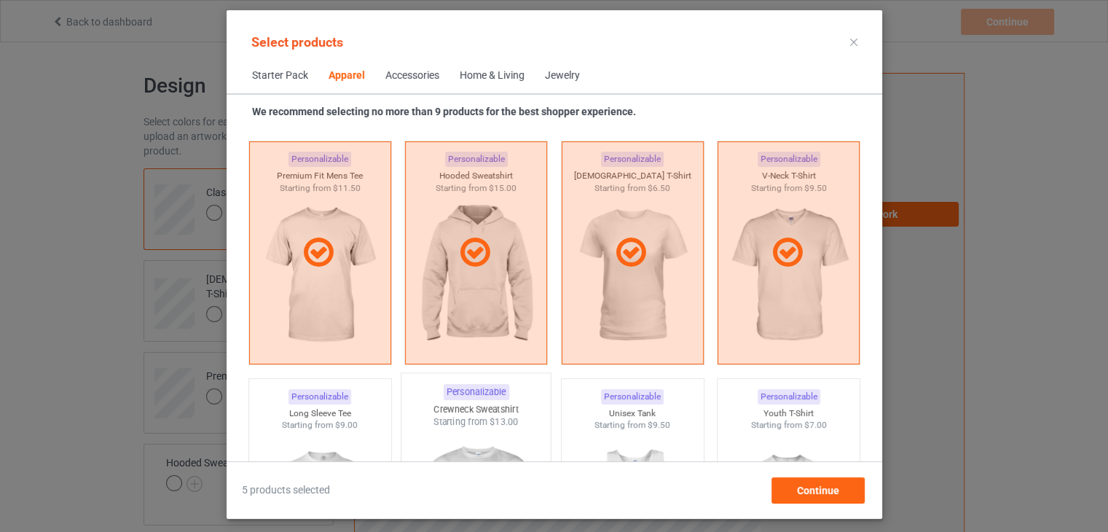
click at [504, 406] on div "Crewneck Sweatshirt" at bounding box center [475, 409] width 149 height 12
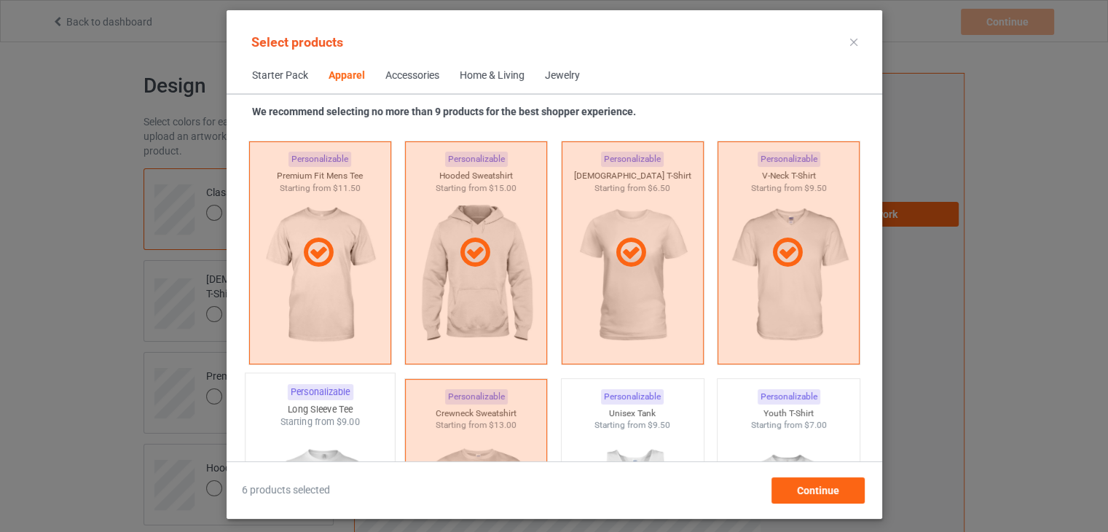
click at [324, 423] on div "Starting from $9.00" at bounding box center [319, 421] width 149 height 12
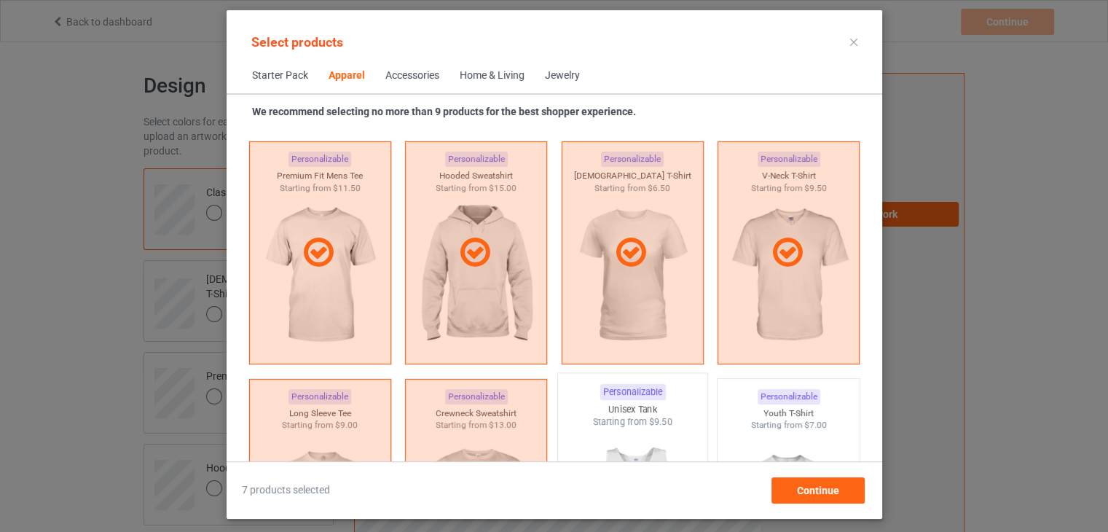
click at [628, 406] on div "Unisex Tank" at bounding box center [631, 409] width 149 height 12
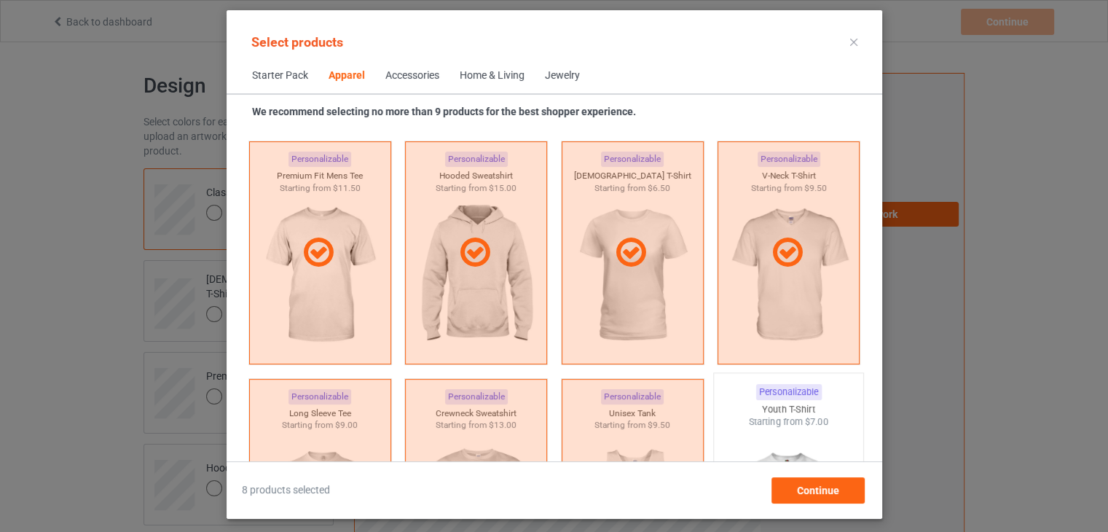
click at [789, 415] on div "Starting from $7.00" at bounding box center [788, 421] width 149 height 12
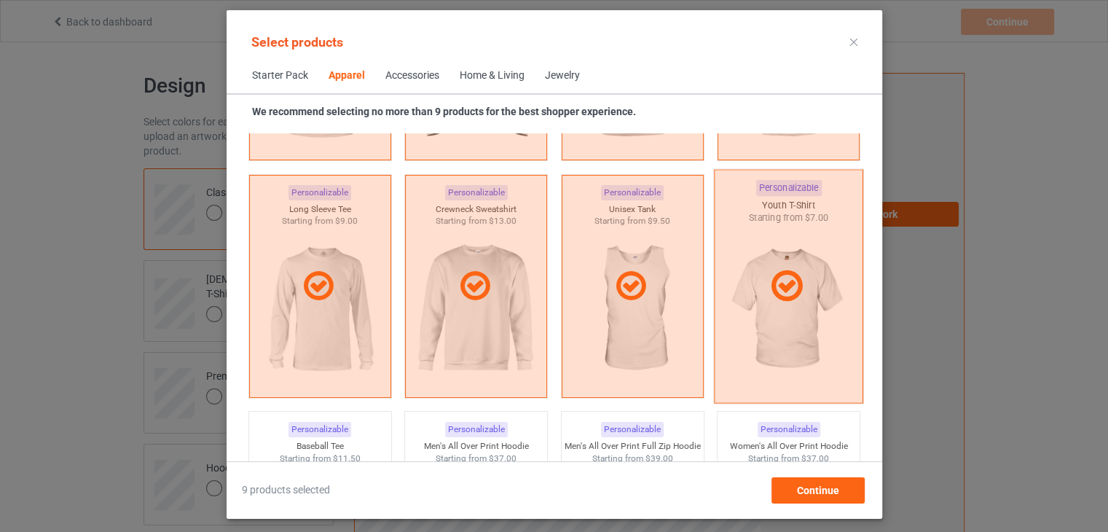
scroll to position [1037, 0]
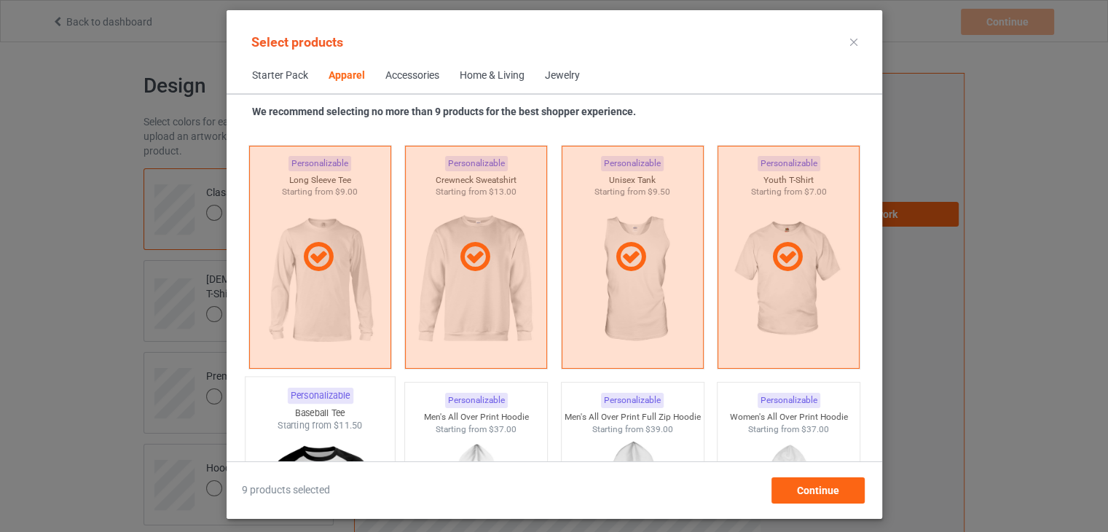
click at [315, 429] on div "Starting from $11.50" at bounding box center [319, 426] width 149 height 12
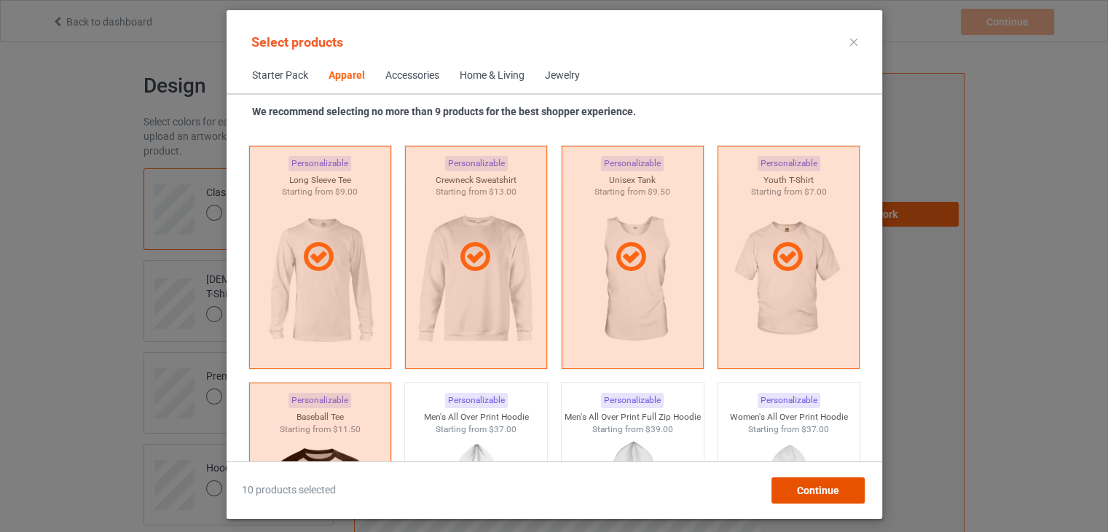
click at [836, 484] on span "Continue" at bounding box center [817, 490] width 42 height 12
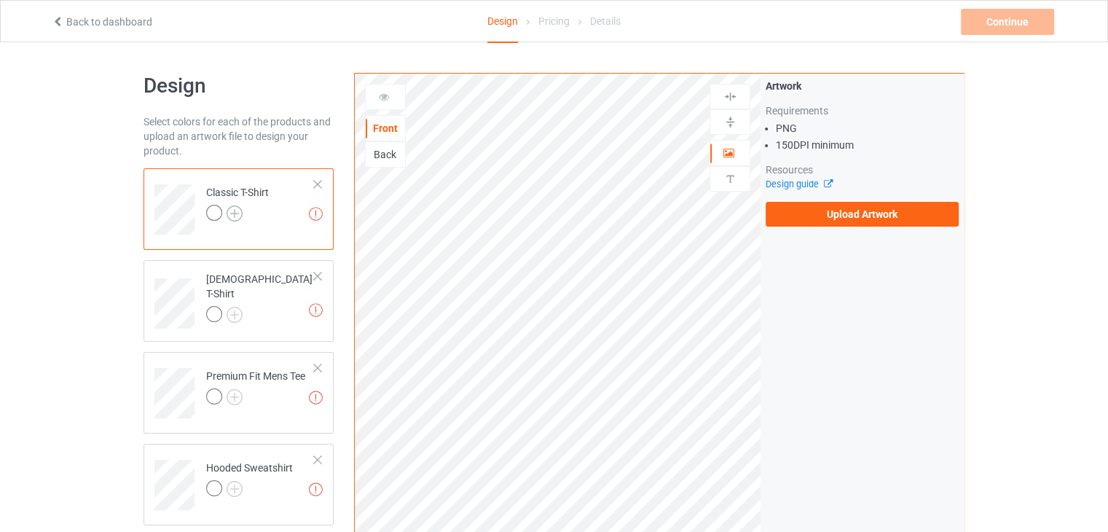
click at [233, 217] on img at bounding box center [235, 213] width 16 height 16
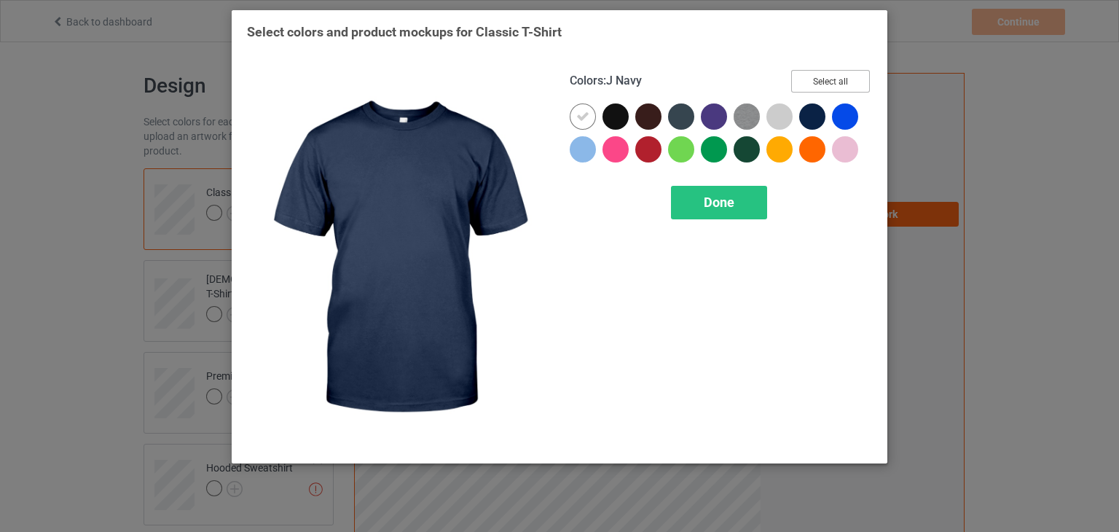
click at [824, 79] on button "Select all" at bounding box center [830, 81] width 79 height 23
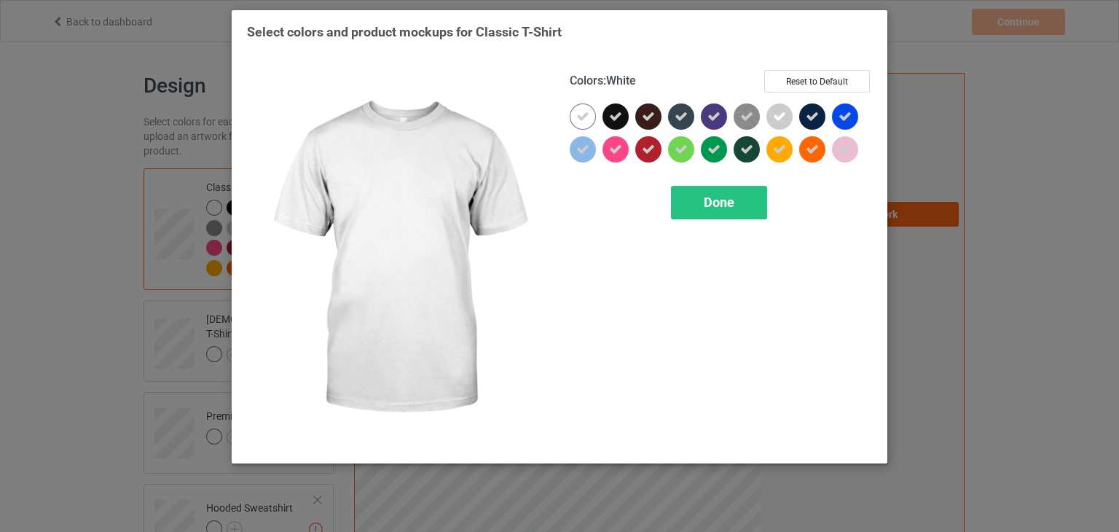
click at [572, 123] on div at bounding box center [583, 116] width 26 height 26
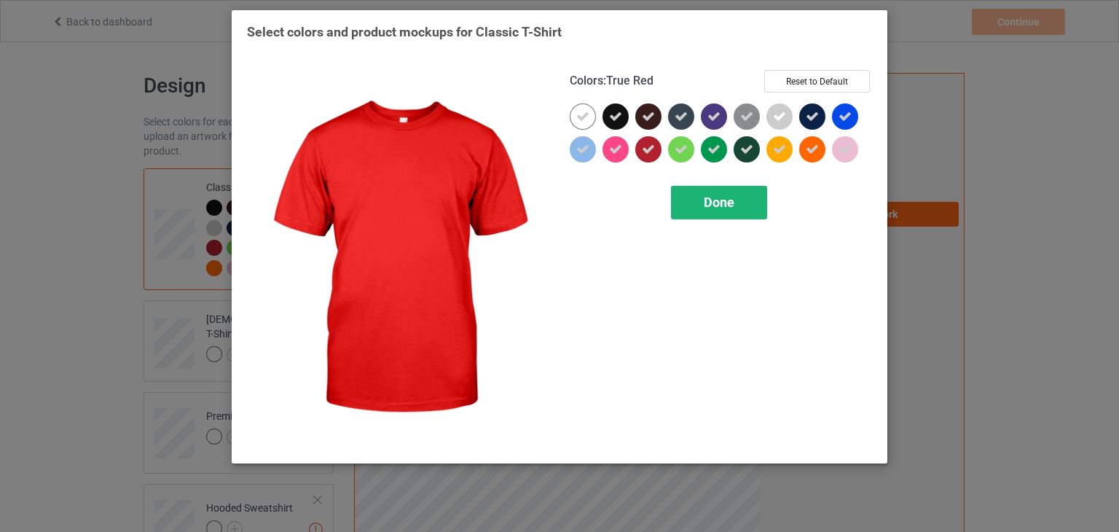
click at [685, 210] on div "Done" at bounding box center [719, 203] width 96 height 34
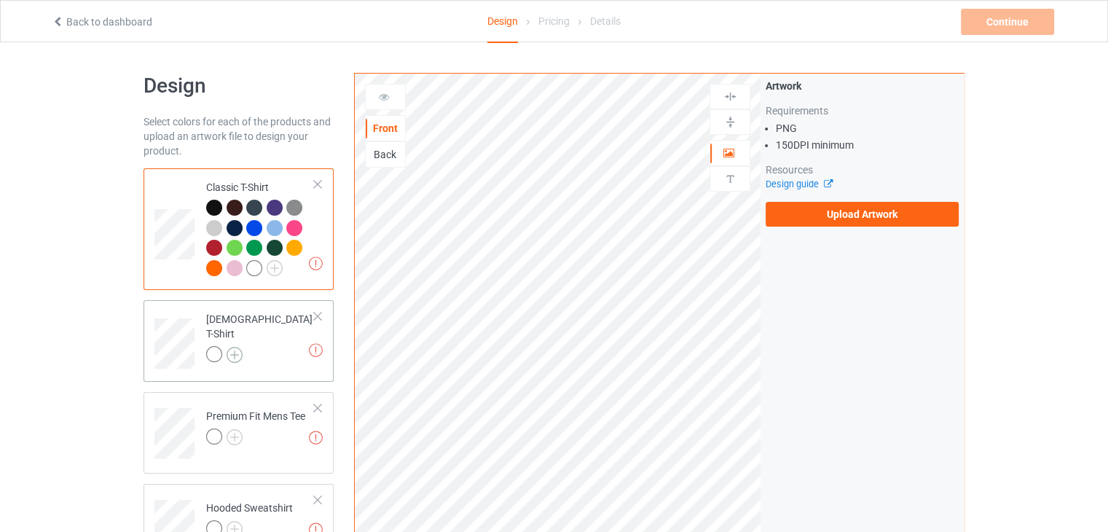
click at [233, 347] on img at bounding box center [235, 355] width 16 height 16
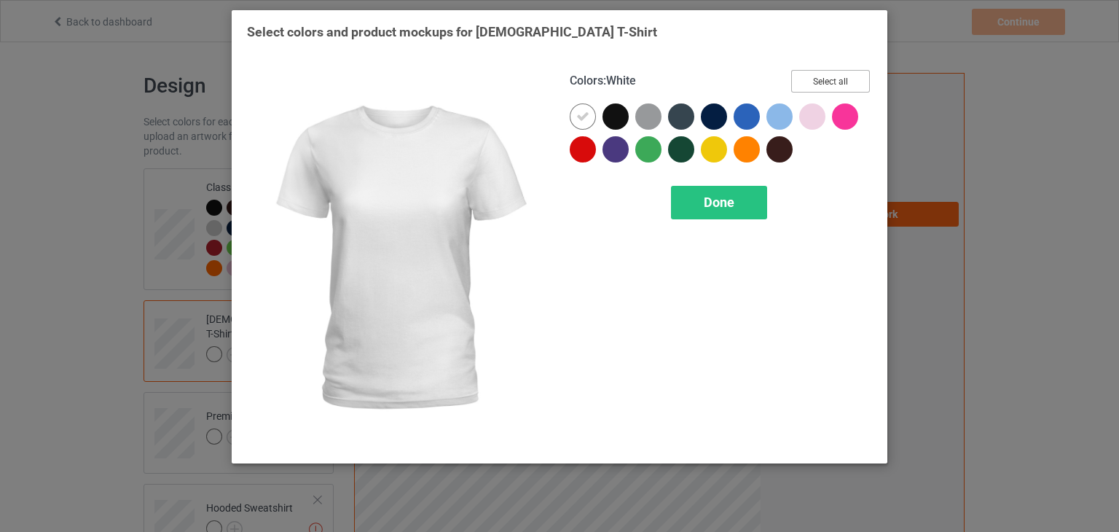
click at [831, 85] on button "Select all" at bounding box center [830, 81] width 79 height 23
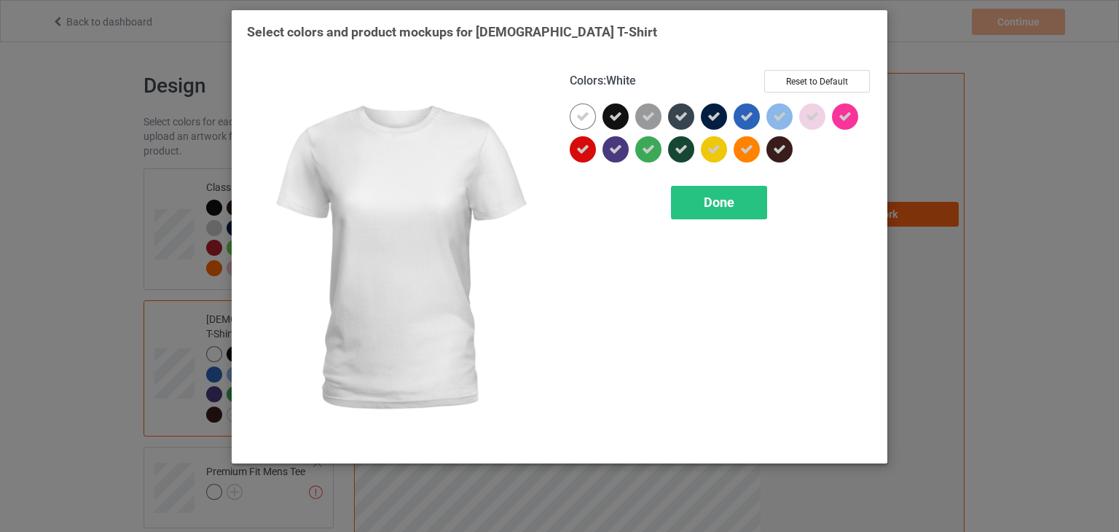
click at [583, 119] on icon at bounding box center [582, 116] width 13 height 13
click at [583, 119] on div at bounding box center [583, 116] width 26 height 26
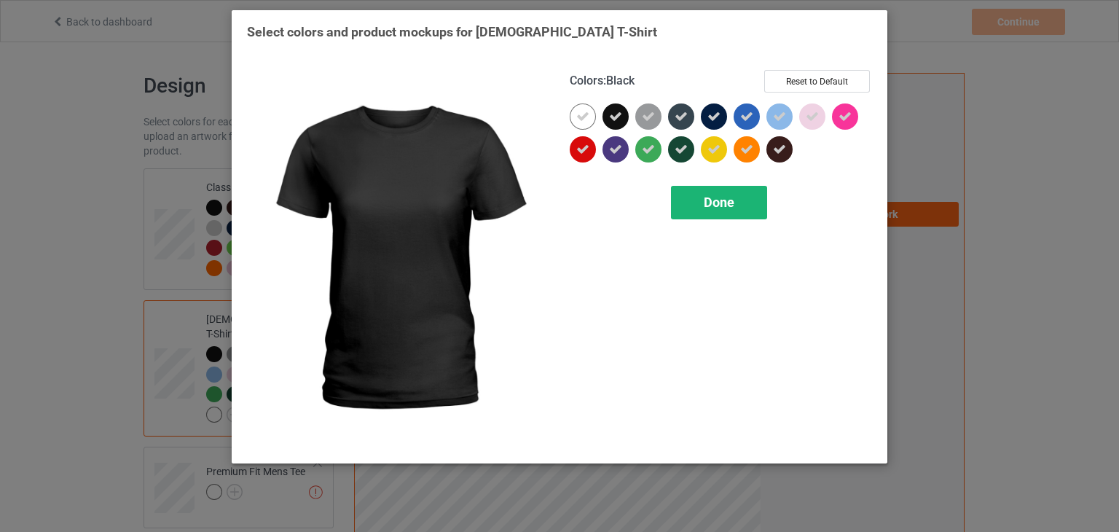
click at [729, 202] on span "Done" at bounding box center [719, 201] width 31 height 15
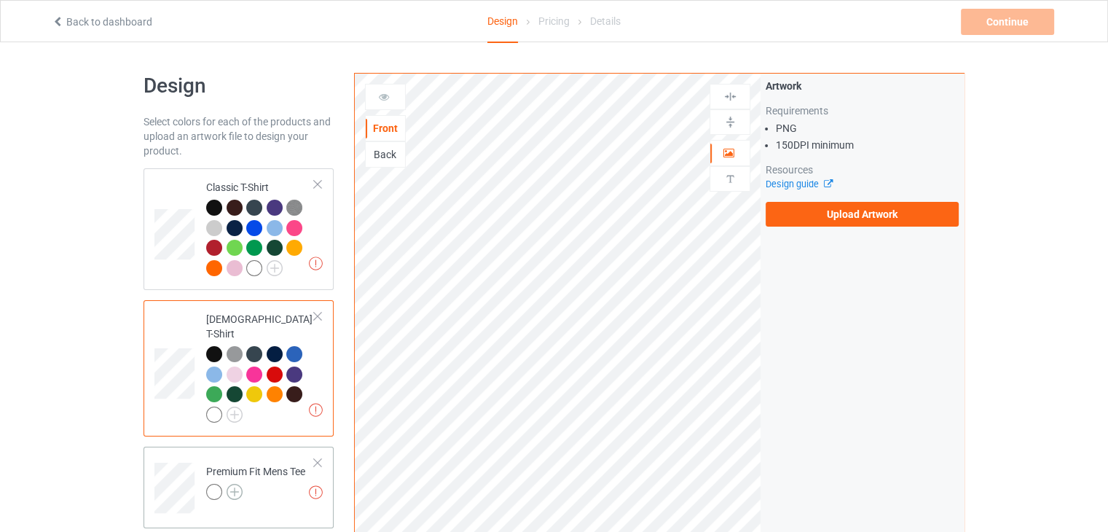
click at [229, 484] on img at bounding box center [235, 492] width 16 height 16
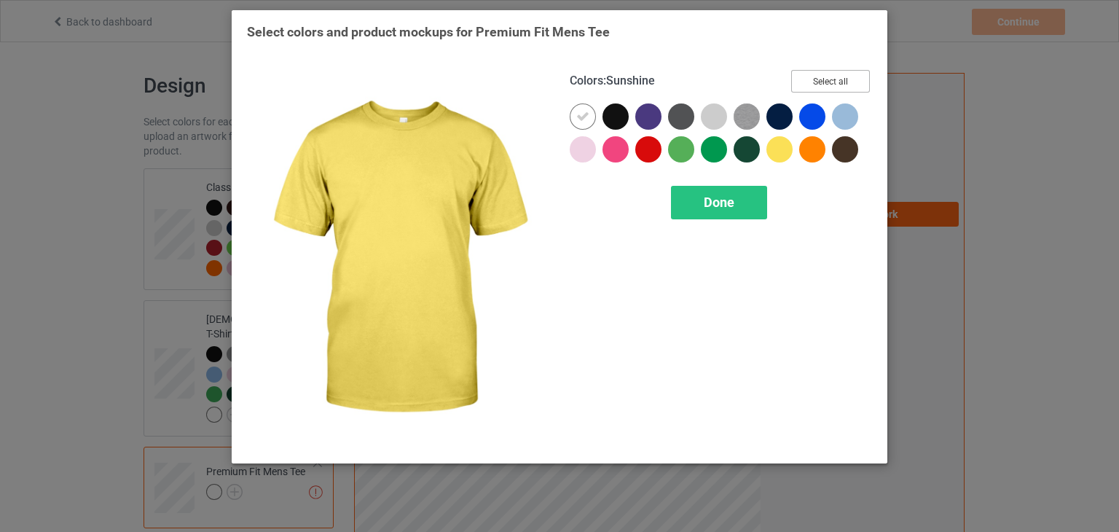
click at [820, 77] on button "Select all" at bounding box center [830, 81] width 79 height 23
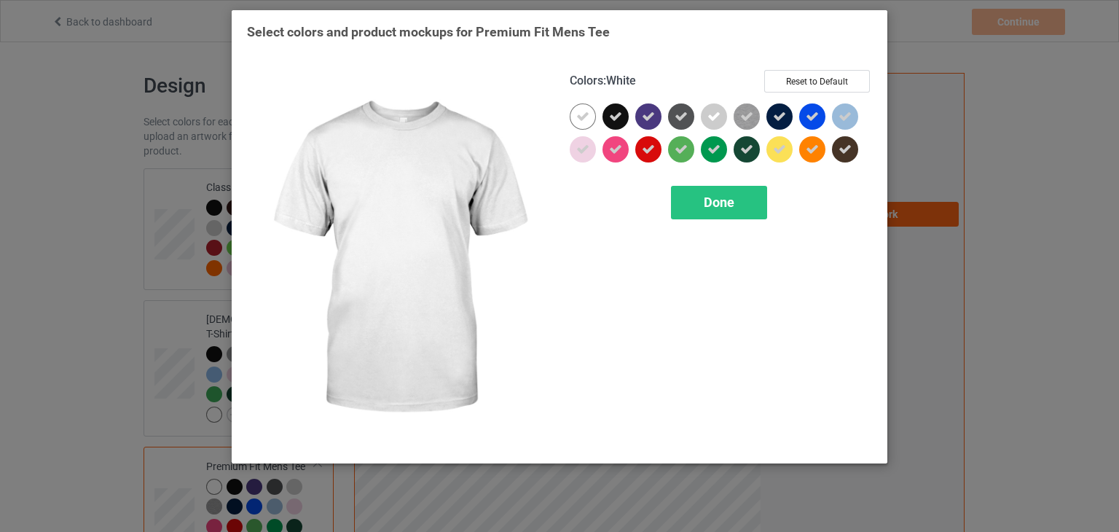
click at [583, 110] on icon at bounding box center [582, 116] width 13 height 13
click at [583, 109] on div at bounding box center [583, 116] width 26 height 26
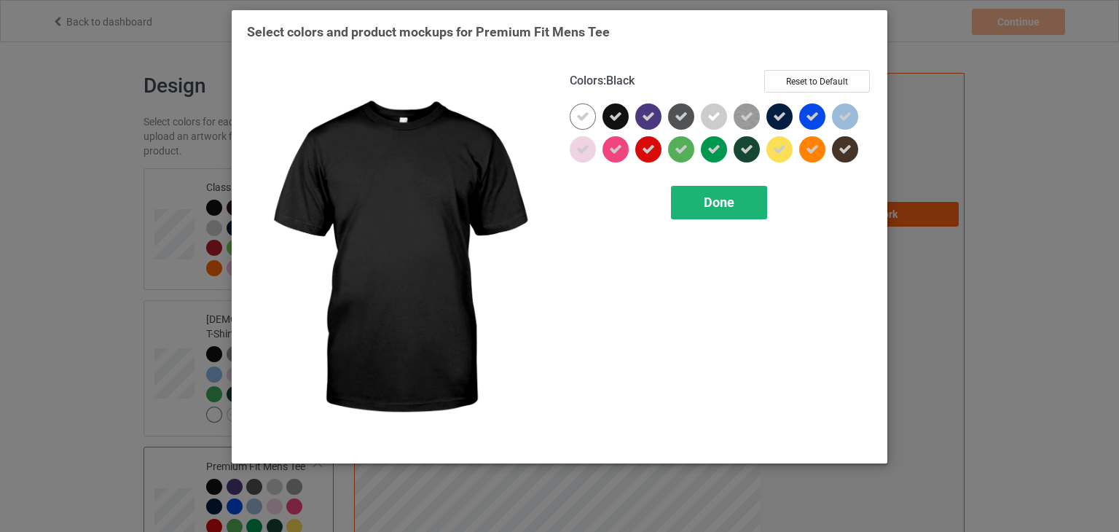
click at [705, 200] on span "Done" at bounding box center [719, 201] width 31 height 15
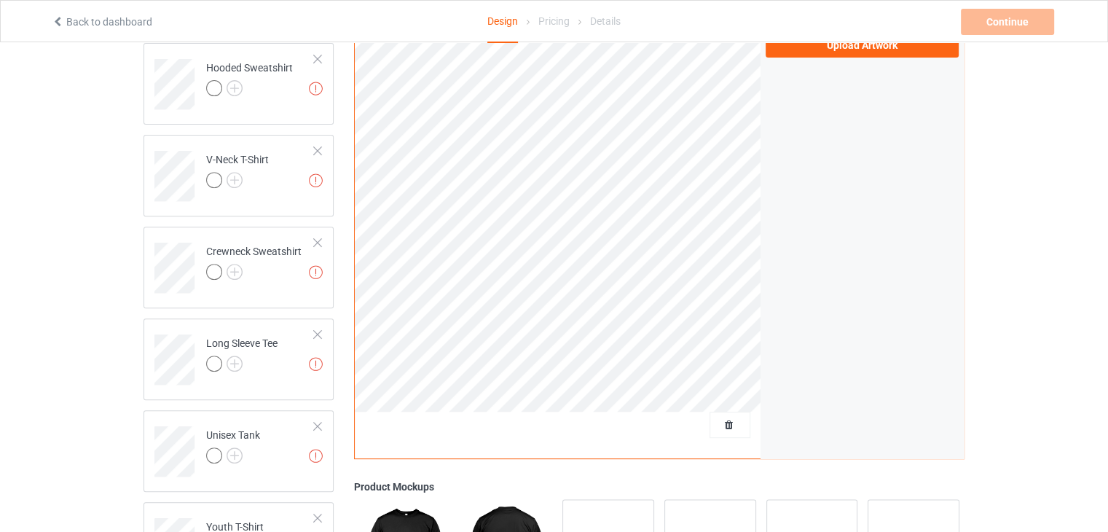
scroll to position [537, 0]
click at [232, 79] on img at bounding box center [235, 87] width 16 height 16
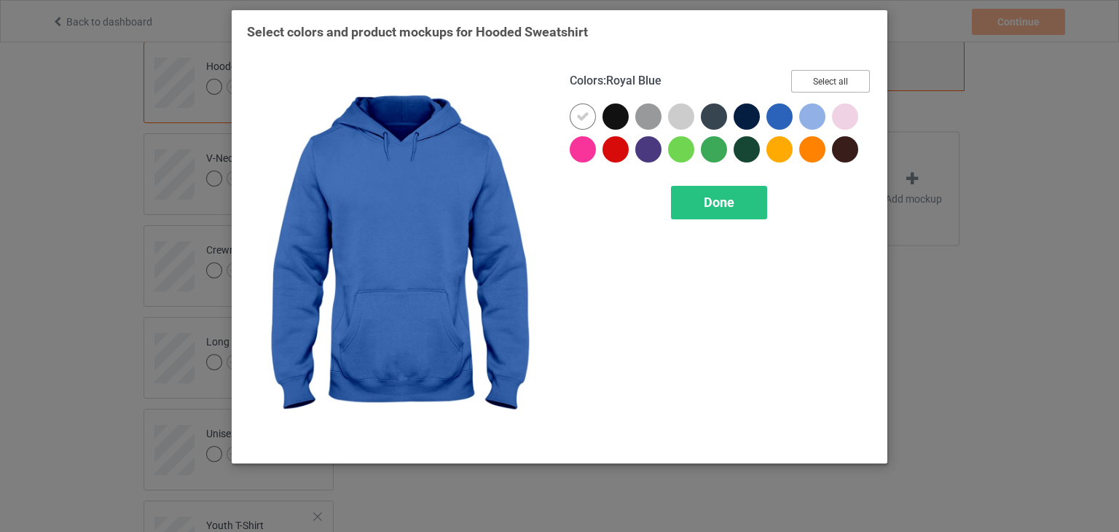
click at [822, 85] on button "Select all" at bounding box center [830, 81] width 79 height 23
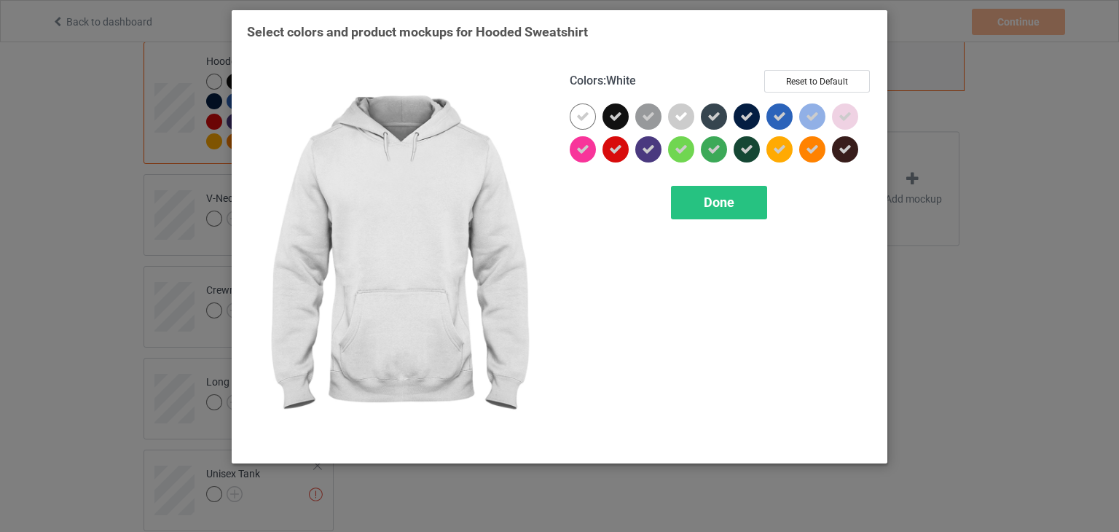
click at [587, 117] on icon at bounding box center [582, 116] width 13 height 13
click at [587, 117] on div at bounding box center [583, 116] width 26 height 26
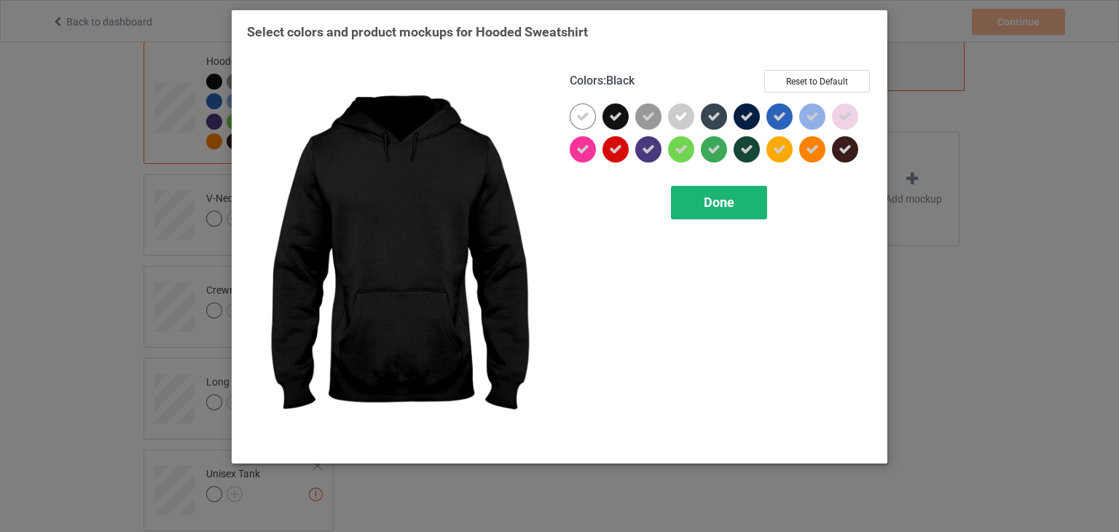
click at [714, 197] on span "Done" at bounding box center [719, 201] width 31 height 15
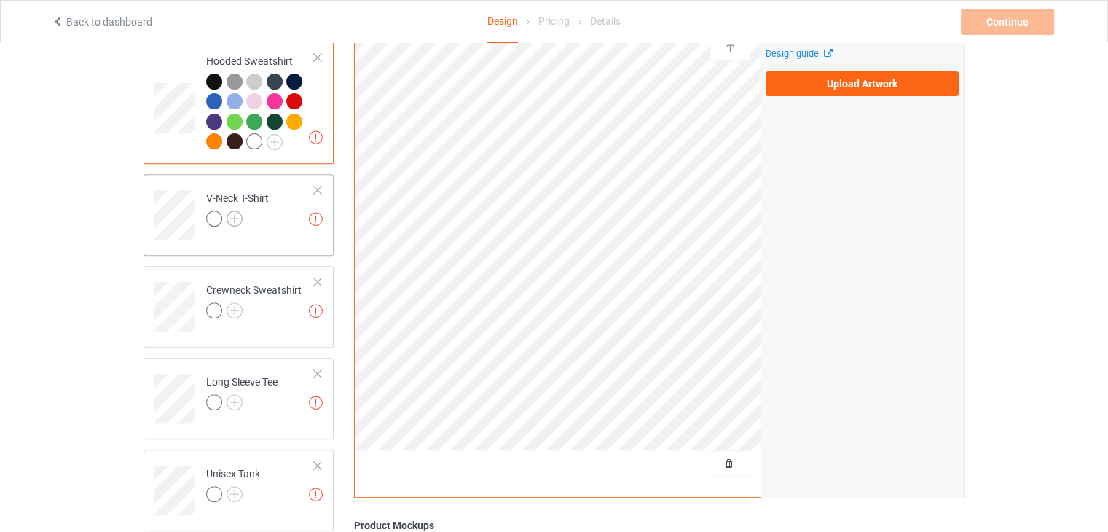
click at [230, 210] on img at bounding box center [235, 218] width 16 height 16
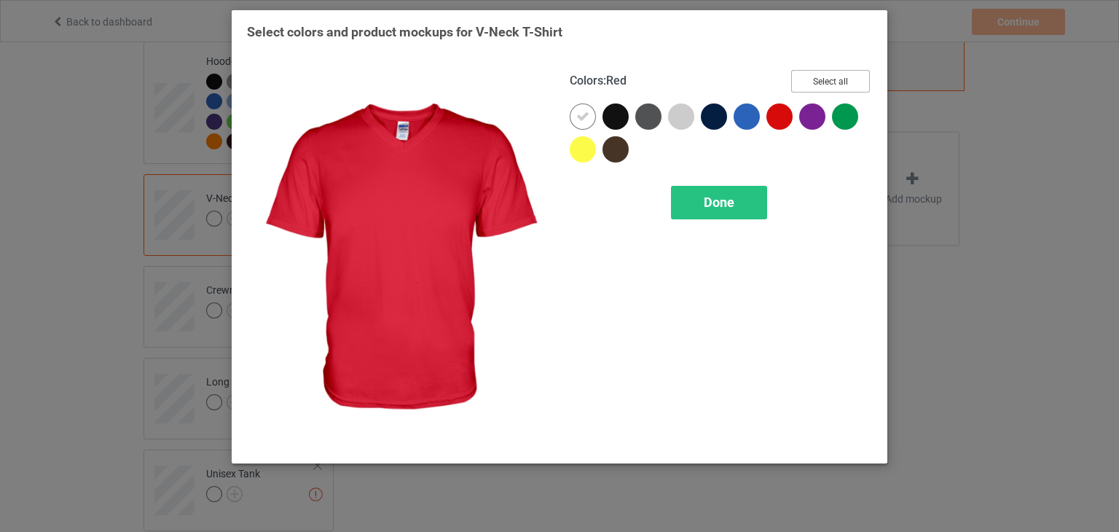
click at [808, 86] on button "Select all" at bounding box center [830, 81] width 79 height 23
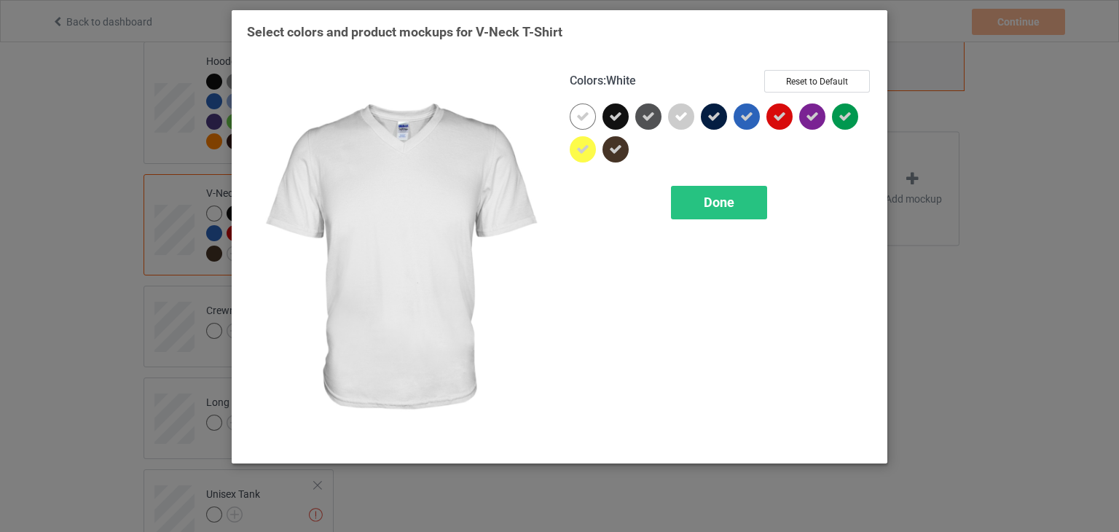
click at [579, 117] on icon at bounding box center [582, 116] width 13 height 13
click at [579, 117] on div at bounding box center [583, 116] width 26 height 26
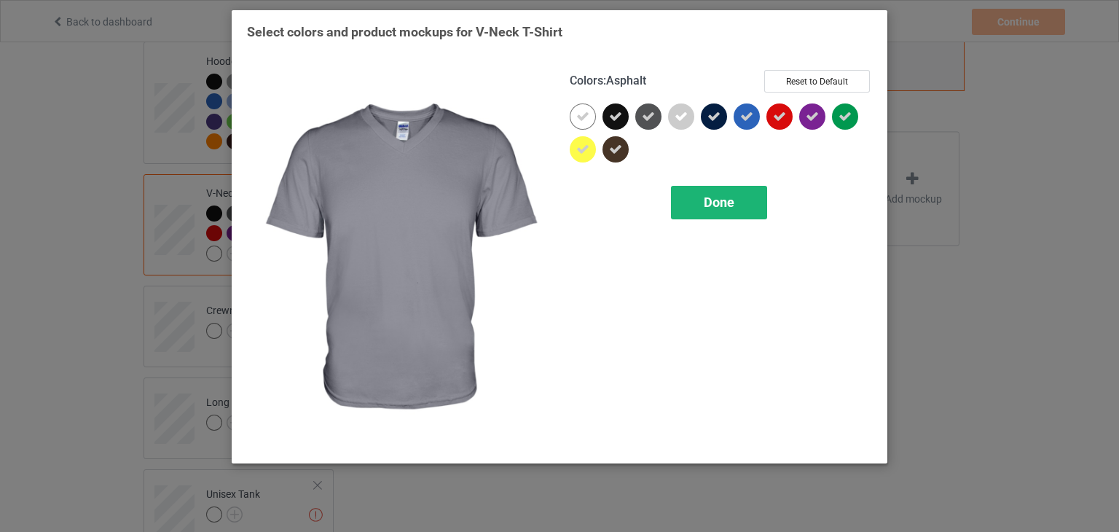
click at [710, 208] on span "Done" at bounding box center [719, 201] width 31 height 15
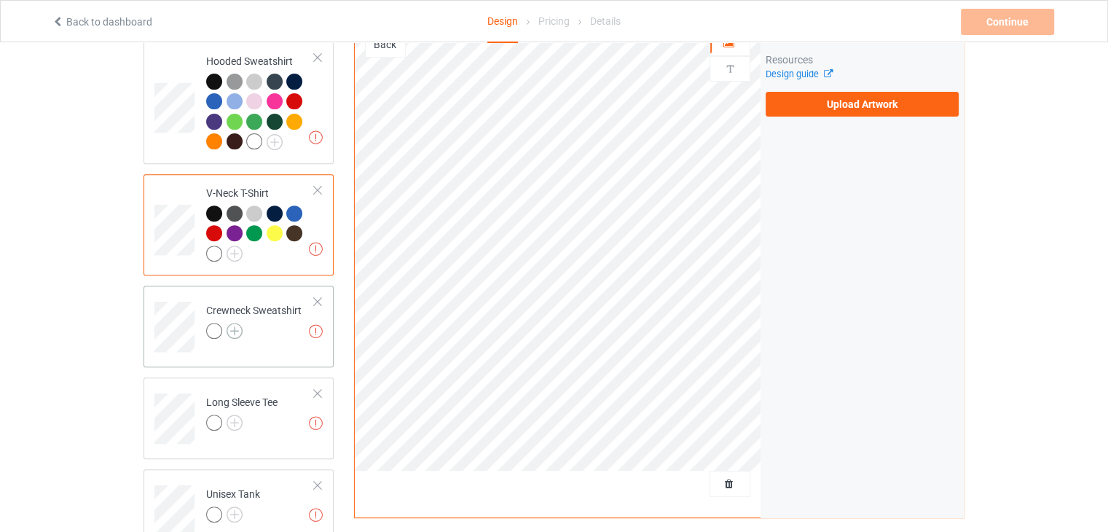
click at [238, 323] on img at bounding box center [235, 331] width 16 height 16
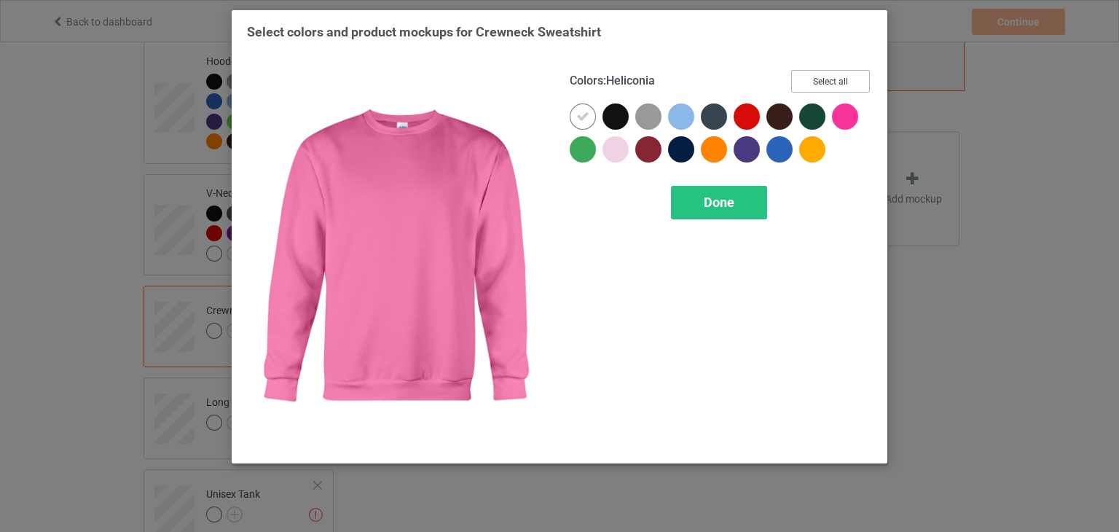
click at [831, 80] on button "Select all" at bounding box center [830, 81] width 79 height 23
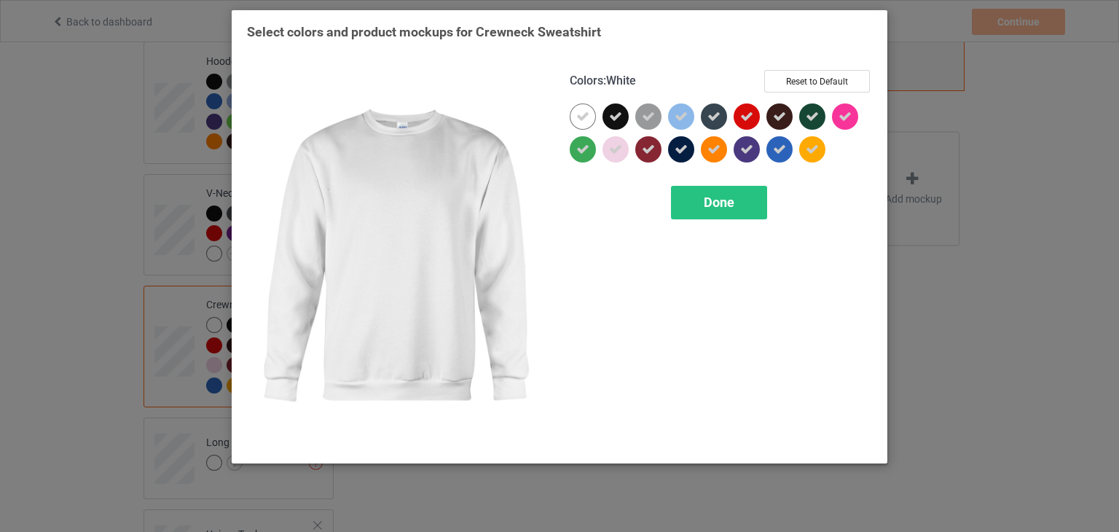
click at [586, 127] on div at bounding box center [583, 116] width 26 height 26
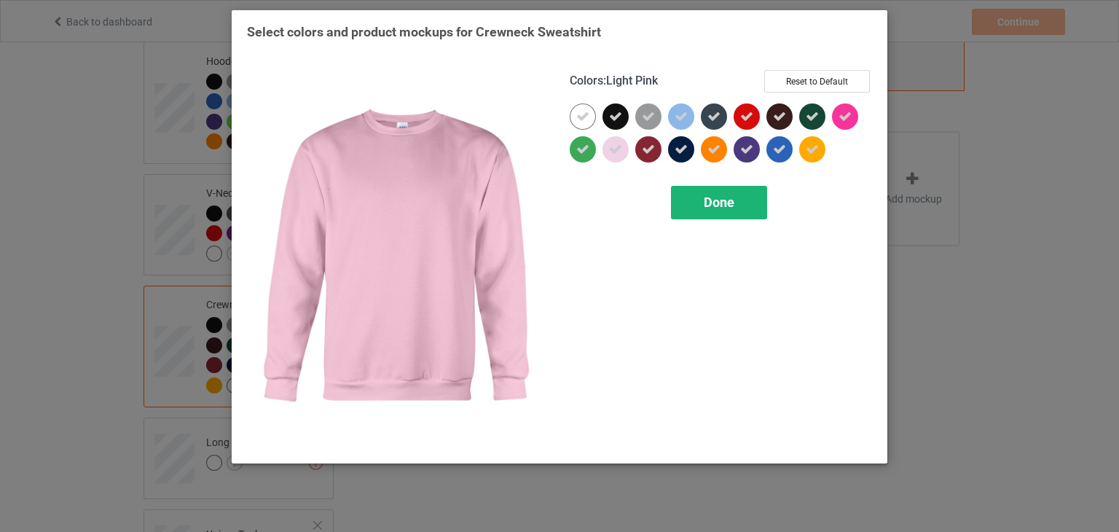
click at [714, 209] on span "Done" at bounding box center [719, 201] width 31 height 15
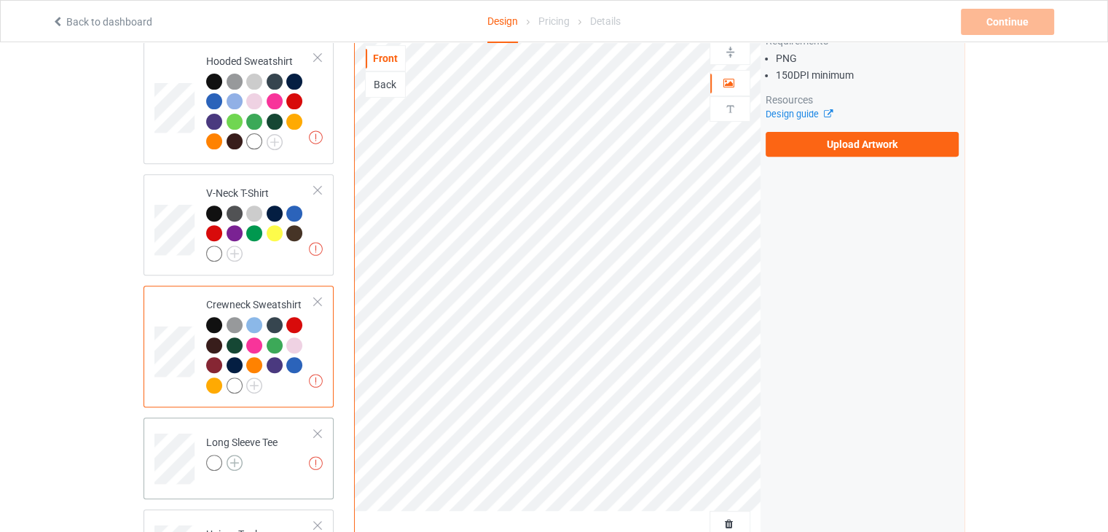
click at [239, 454] on img at bounding box center [235, 462] width 16 height 16
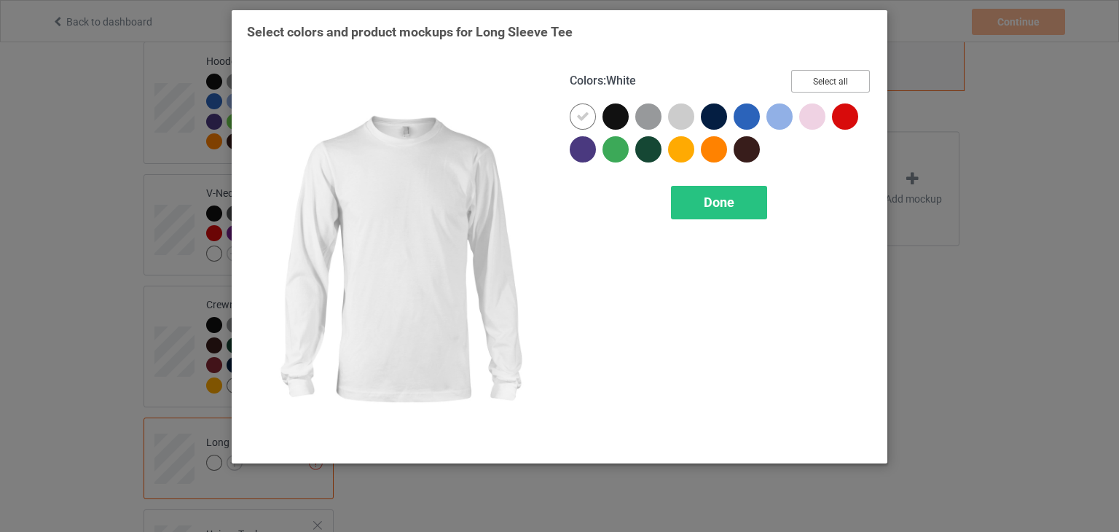
click at [836, 80] on button "Select all" at bounding box center [830, 81] width 79 height 23
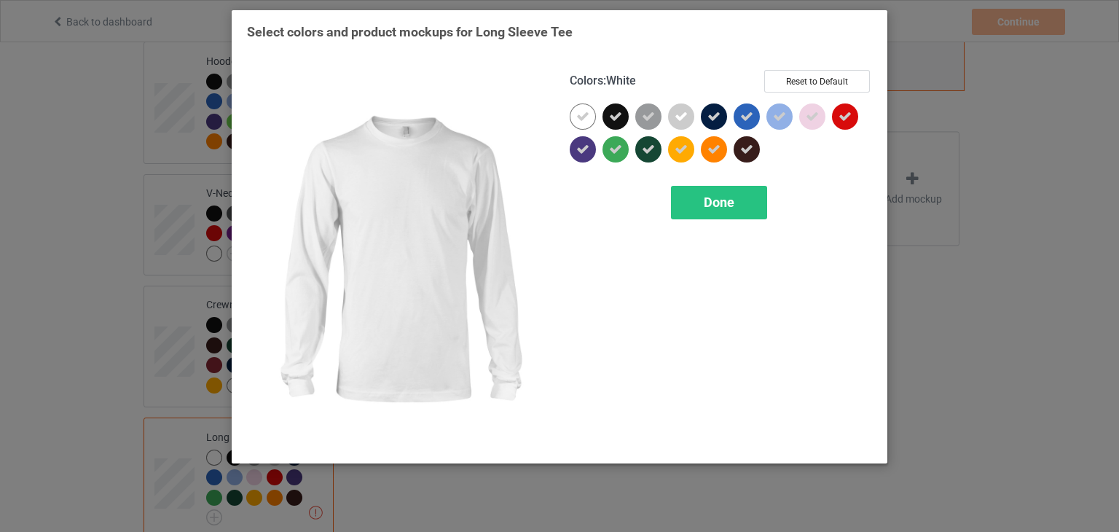
click at [583, 117] on icon at bounding box center [582, 116] width 13 height 13
click at [583, 117] on div at bounding box center [583, 116] width 26 height 26
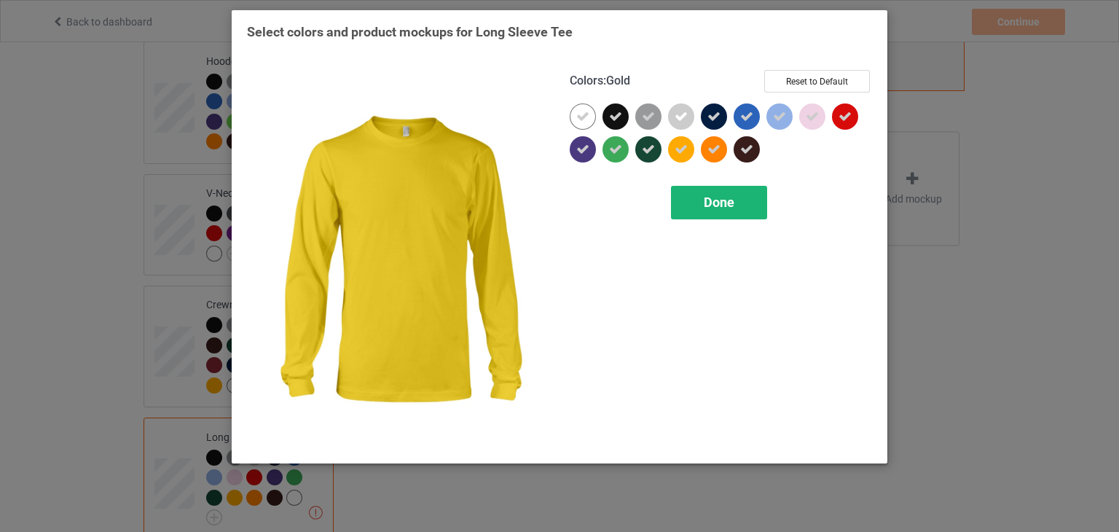
click at [736, 214] on div "Done" at bounding box center [719, 203] width 96 height 34
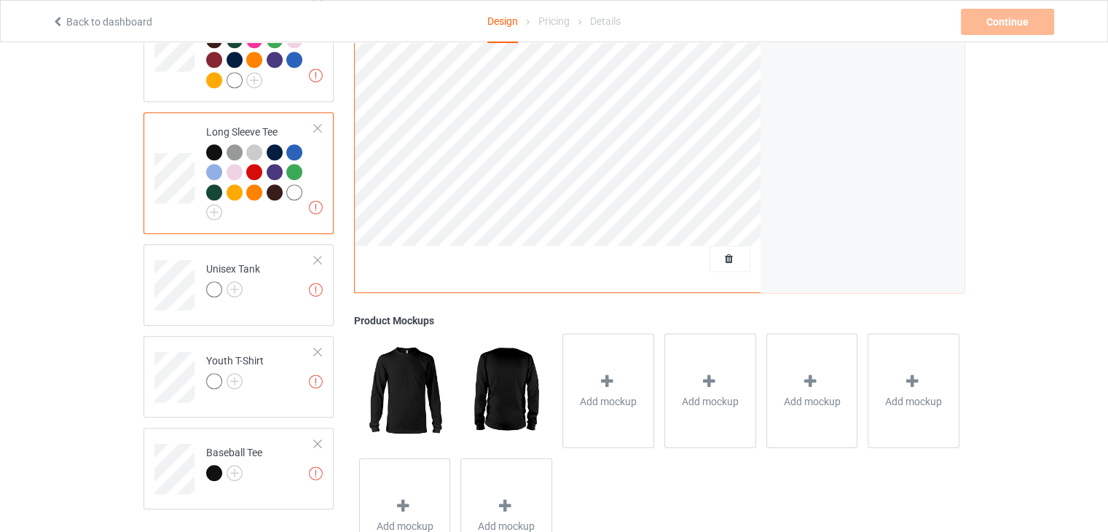
scroll to position [900, 0]
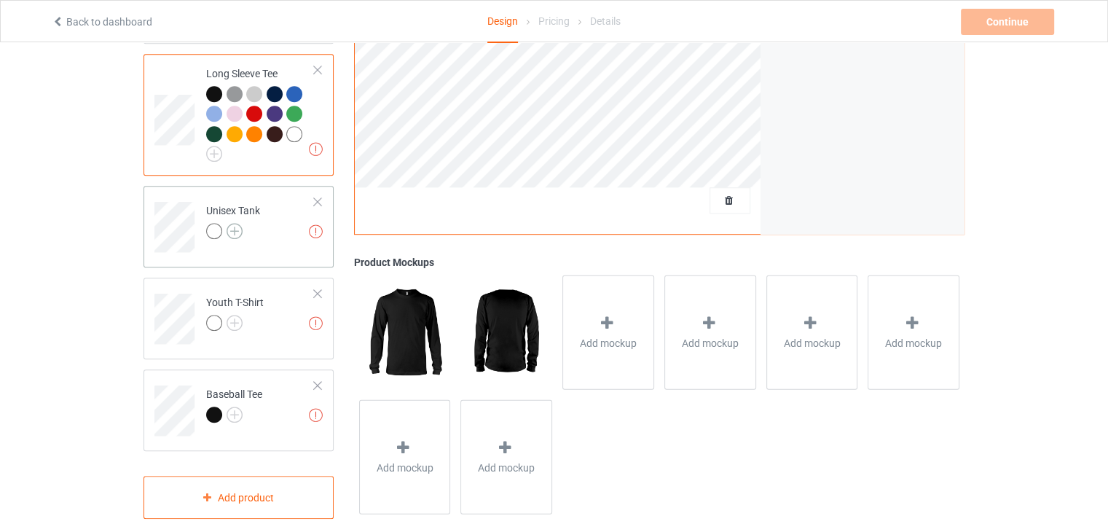
click at [233, 223] on img at bounding box center [235, 231] width 16 height 16
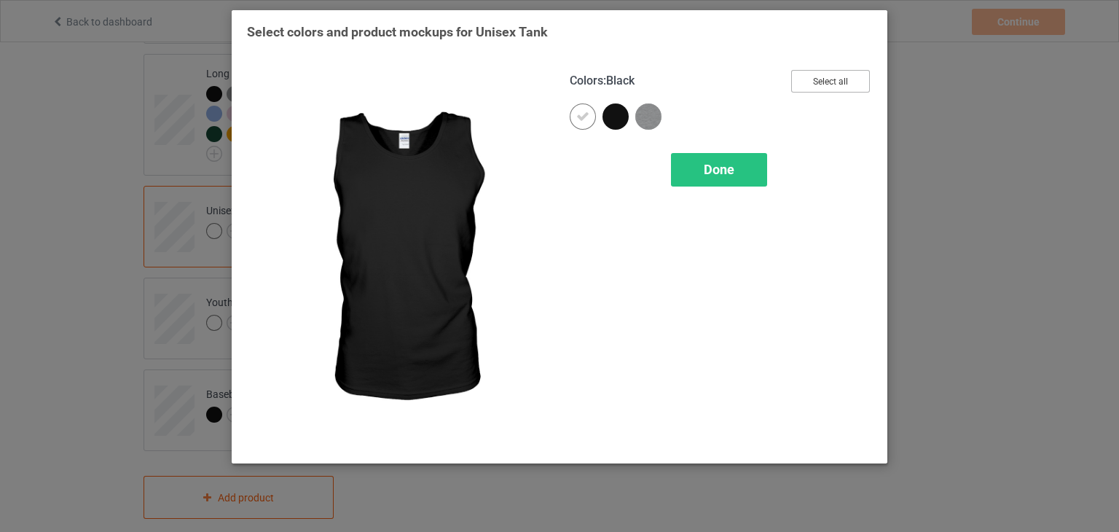
click at [821, 71] on button "Select all" at bounding box center [830, 81] width 79 height 23
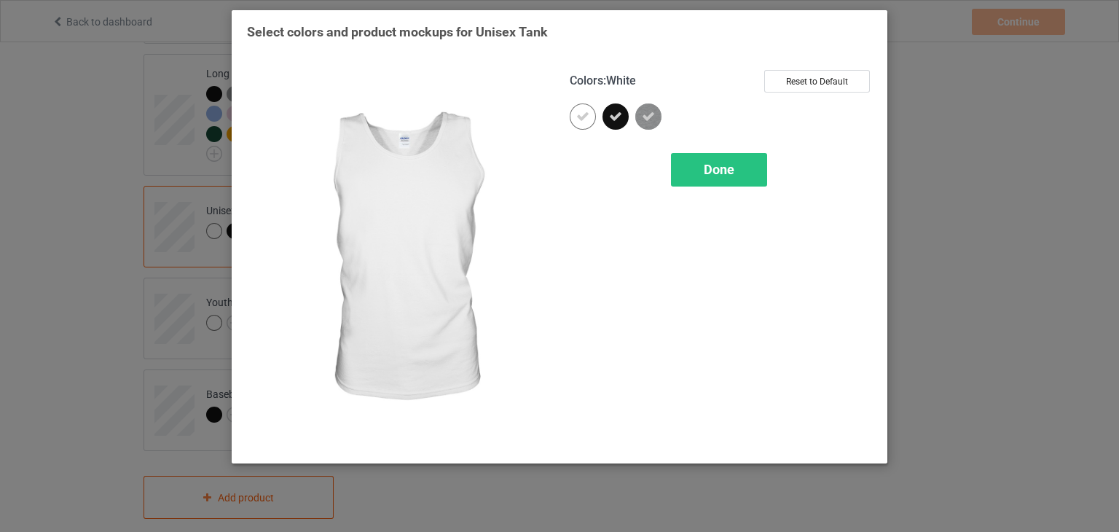
click at [578, 111] on icon at bounding box center [582, 116] width 13 height 13
click at [578, 111] on div at bounding box center [583, 116] width 26 height 26
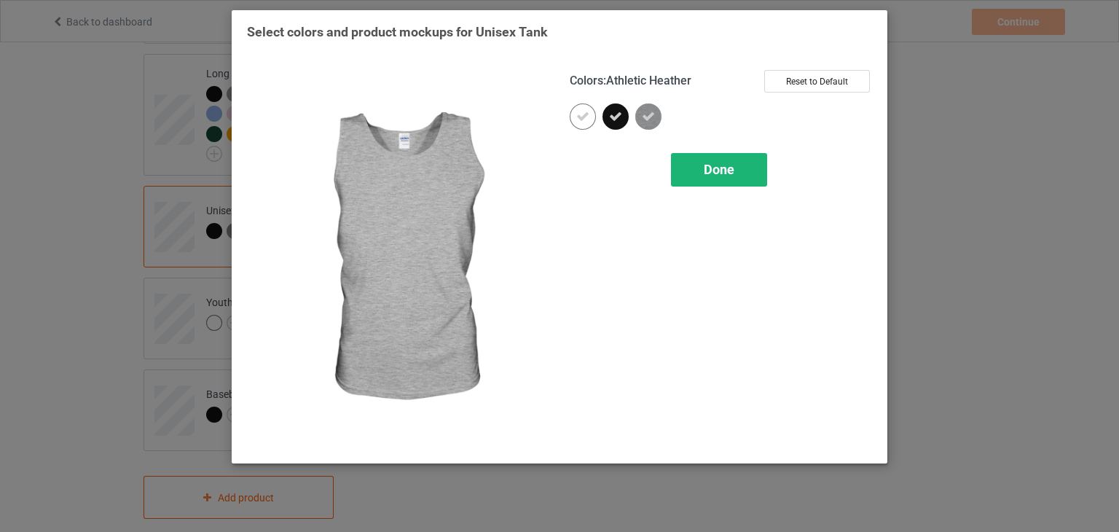
click at [706, 169] on span "Done" at bounding box center [719, 169] width 31 height 15
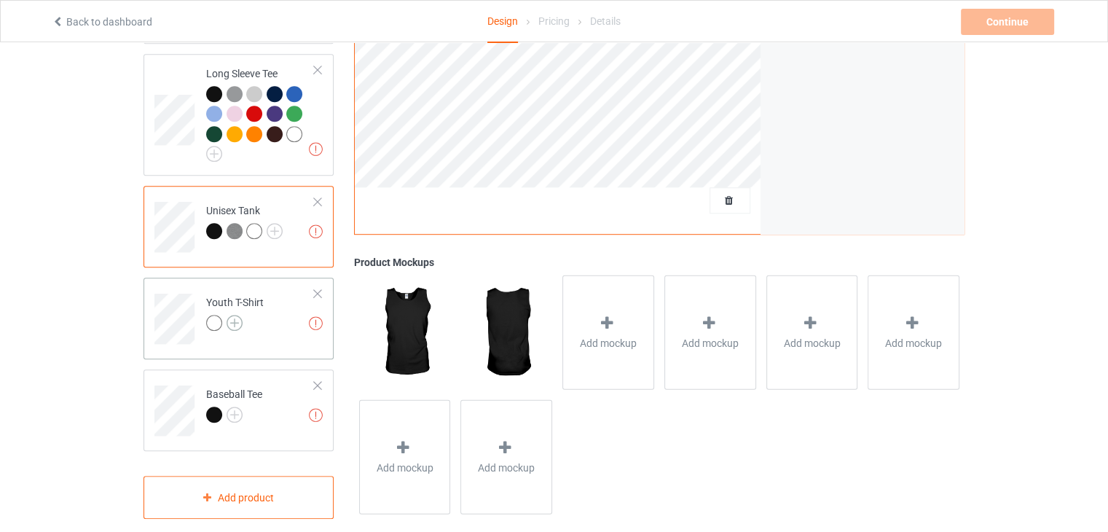
click at [232, 315] on img at bounding box center [235, 323] width 16 height 16
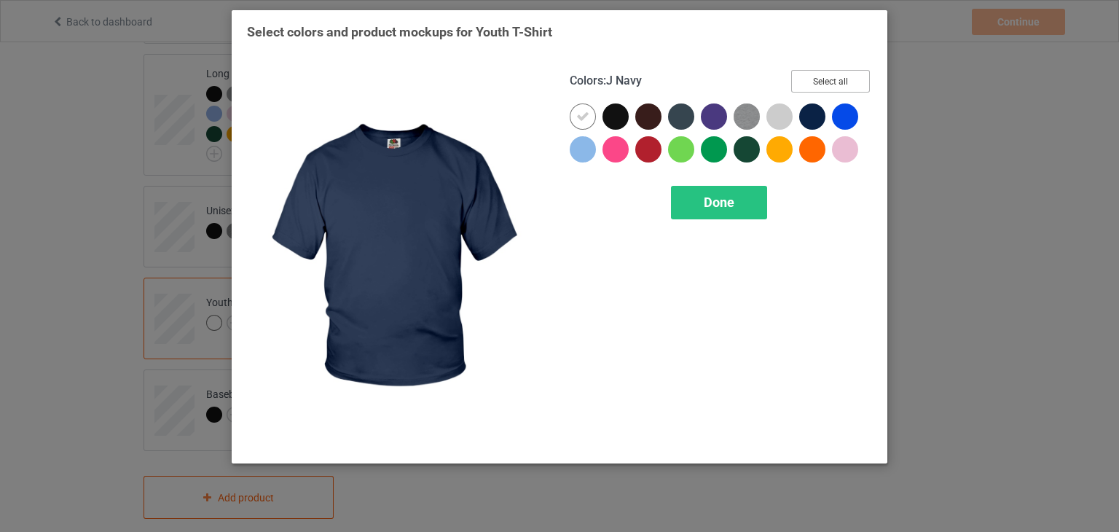
click at [816, 82] on button "Select all" at bounding box center [830, 81] width 79 height 23
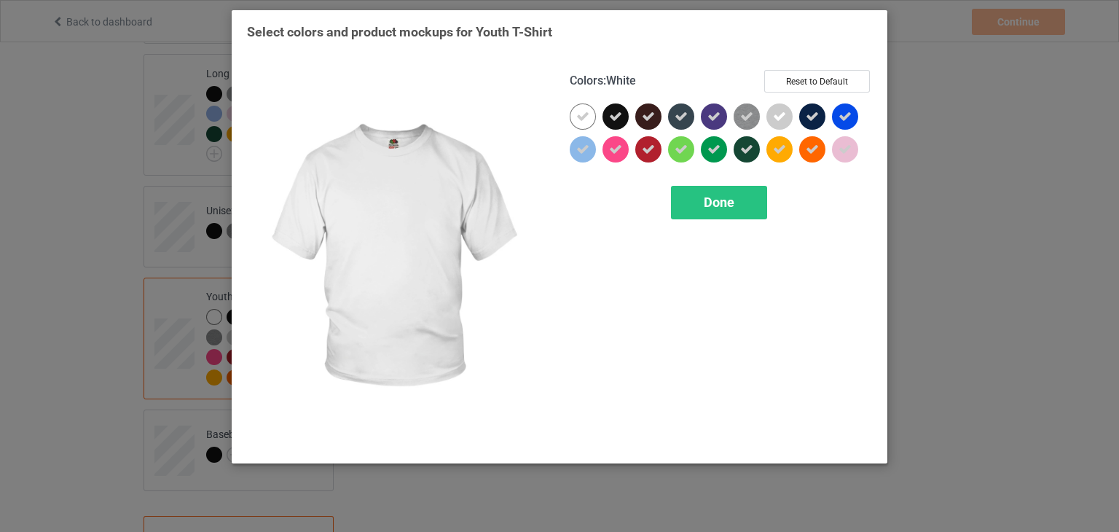
click at [586, 103] on div "Colors : White Reset to Default" at bounding box center [721, 87] width 302 height 34
click at [584, 115] on icon at bounding box center [582, 116] width 13 height 13
click at [584, 115] on div at bounding box center [583, 116] width 26 height 26
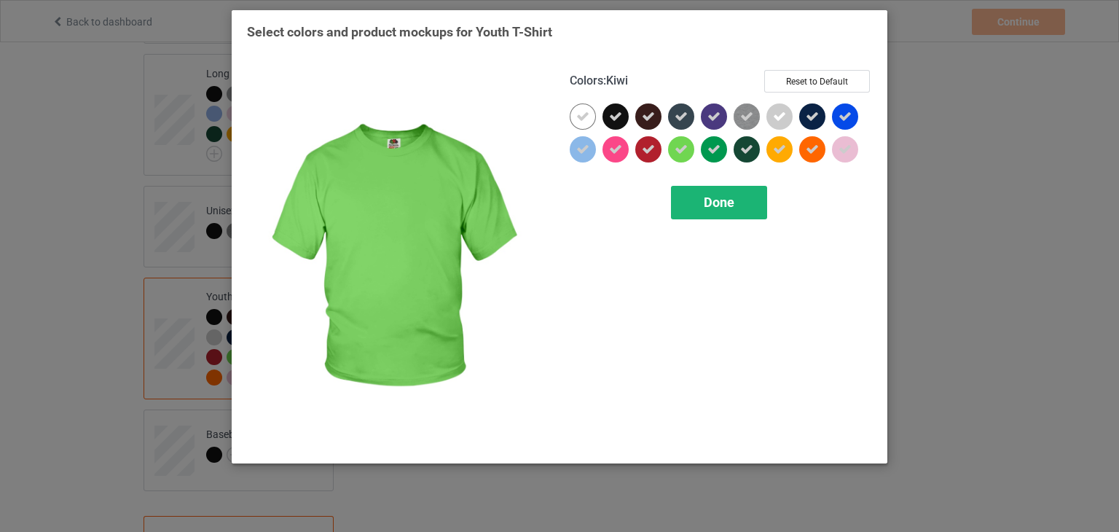
click at [742, 210] on div "Done" at bounding box center [719, 203] width 96 height 34
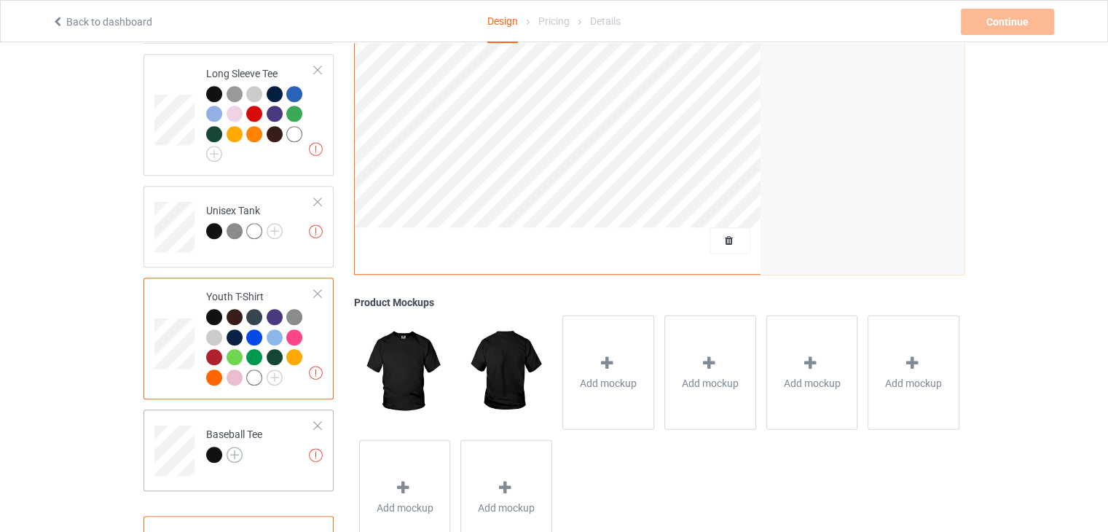
click at [235, 446] on img at bounding box center [235, 454] width 16 height 16
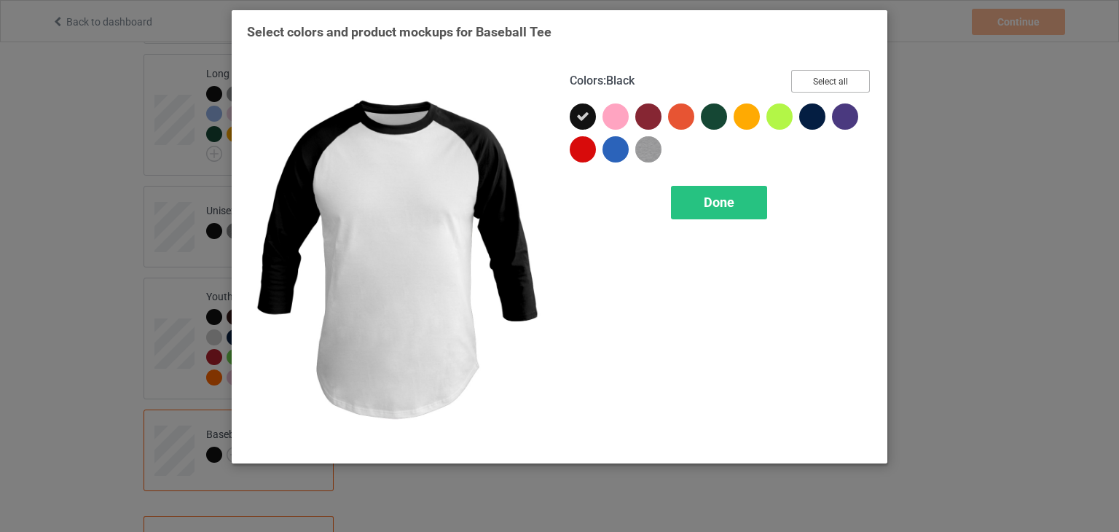
click at [841, 71] on button "Select all" at bounding box center [830, 81] width 79 height 23
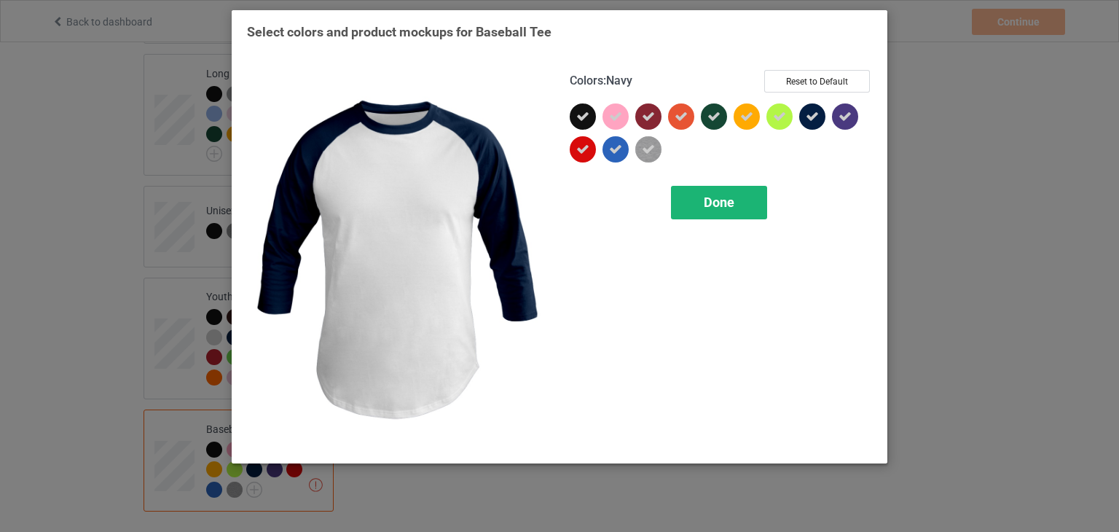
click at [740, 202] on div "Done" at bounding box center [719, 203] width 96 height 34
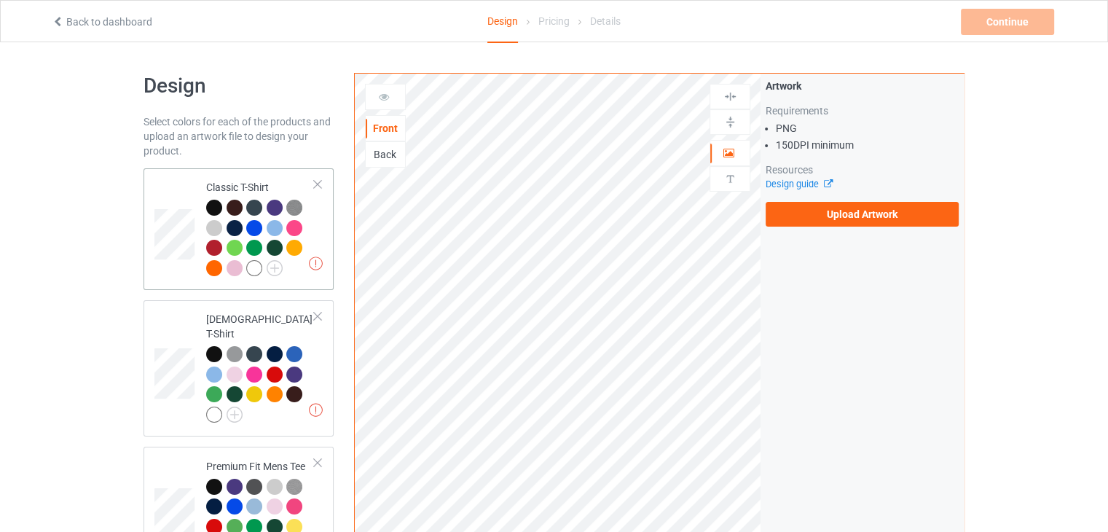
click at [315, 227] on td "Missing artworks Classic T-Shirt" at bounding box center [260, 229] width 125 height 110
click at [881, 219] on label "Upload Artwork" at bounding box center [861, 214] width 193 height 25
click at [0, 0] on input "Upload Artwork" at bounding box center [0, 0] width 0 height 0
click at [878, 216] on label "Upload Artwork" at bounding box center [861, 214] width 193 height 25
click at [0, 0] on input "Upload Artwork" at bounding box center [0, 0] width 0 height 0
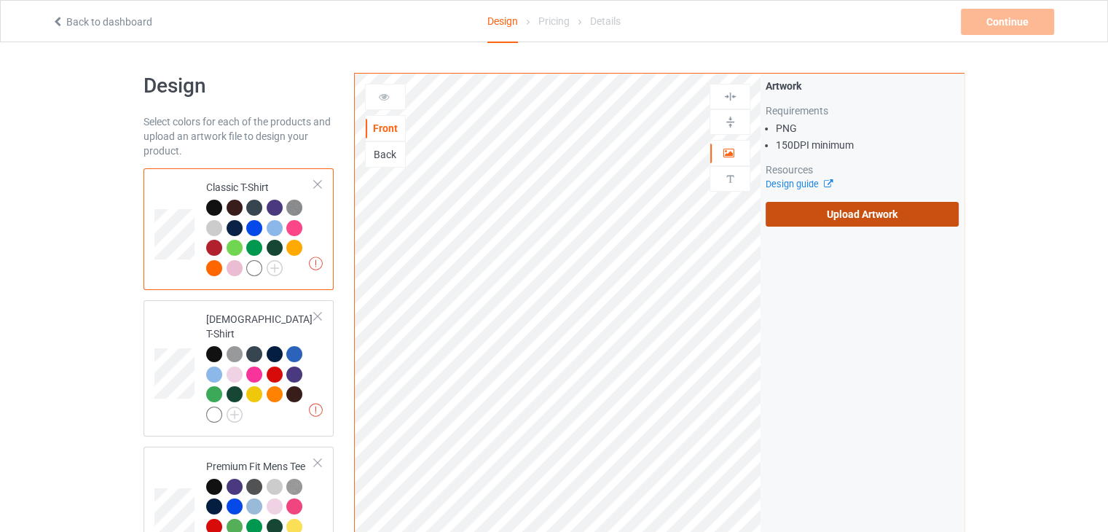
click at [819, 211] on label "Upload Artwork" at bounding box center [861, 214] width 193 height 25
click at [0, 0] on input "Upload Artwork" at bounding box center [0, 0] width 0 height 0
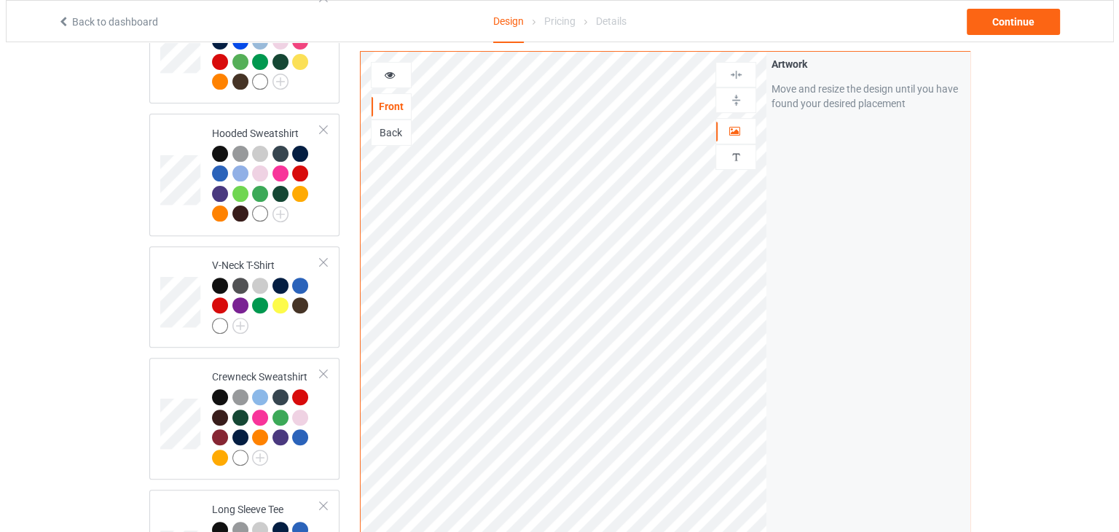
scroll to position [929, 0]
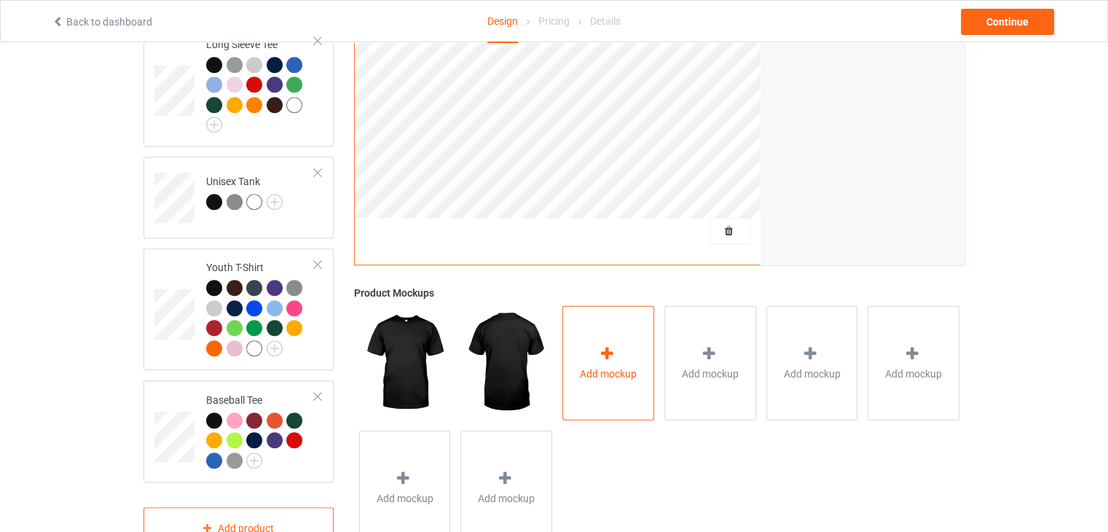
click at [625, 389] on div "Add mockup" at bounding box center [608, 363] width 92 height 114
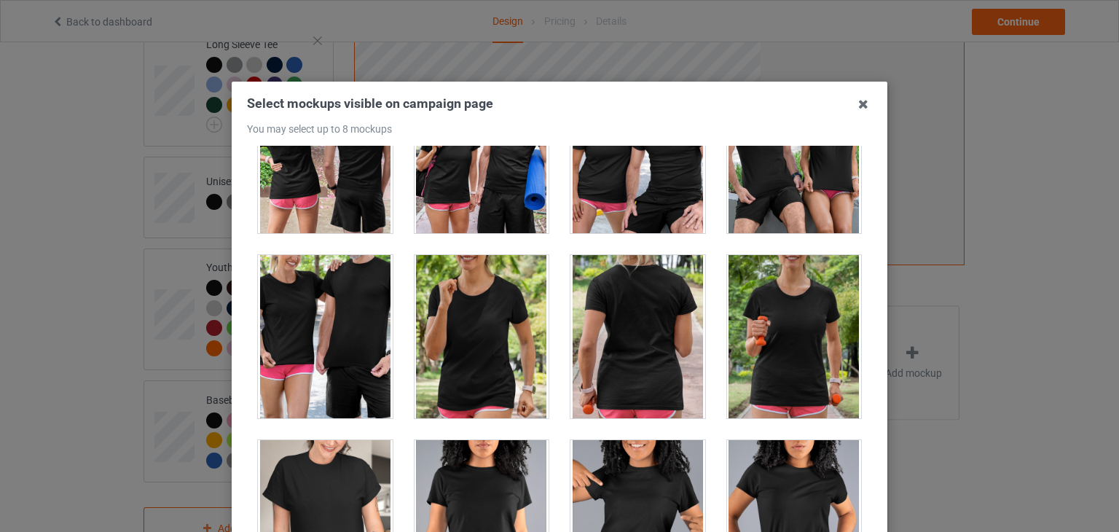
scroll to position [18397, 0]
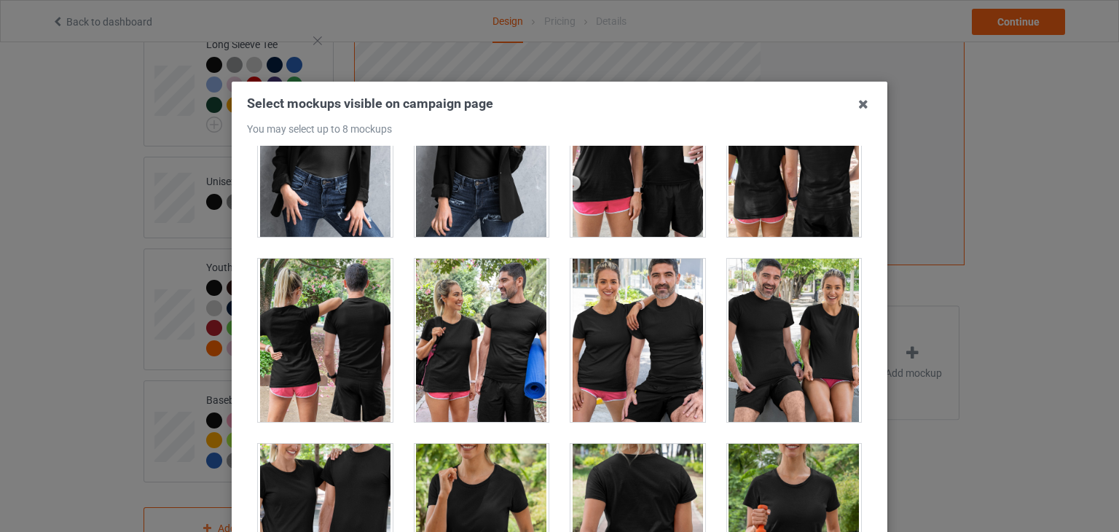
click at [344, 461] on div at bounding box center [325, 525] width 135 height 163
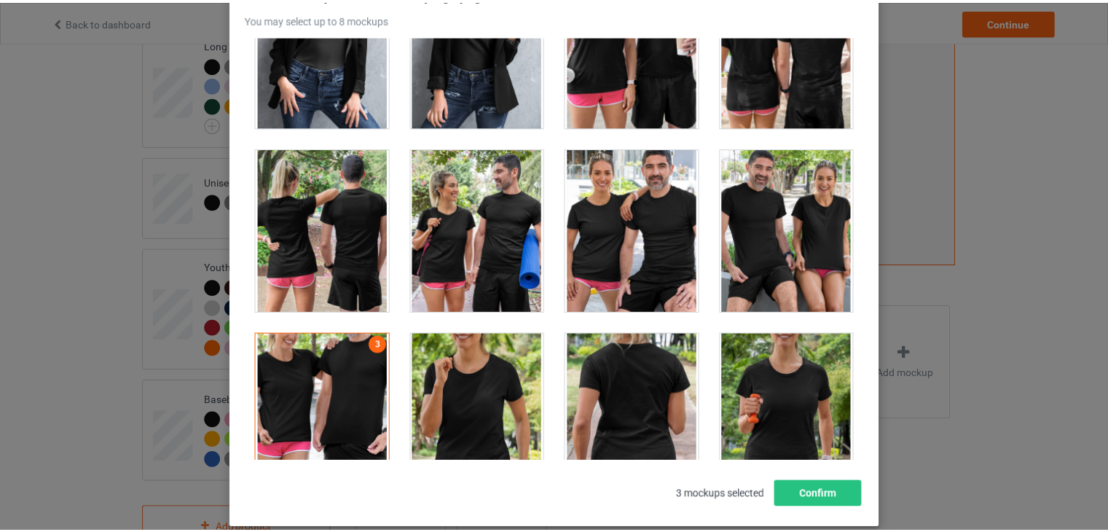
scroll to position [20815, 0]
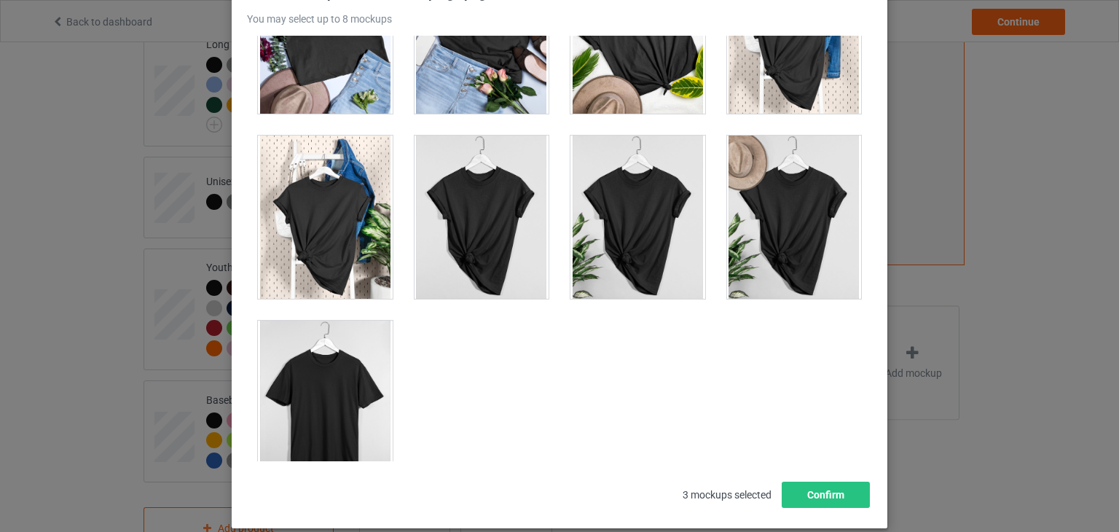
click at [638, 178] on div at bounding box center [637, 216] width 135 height 163
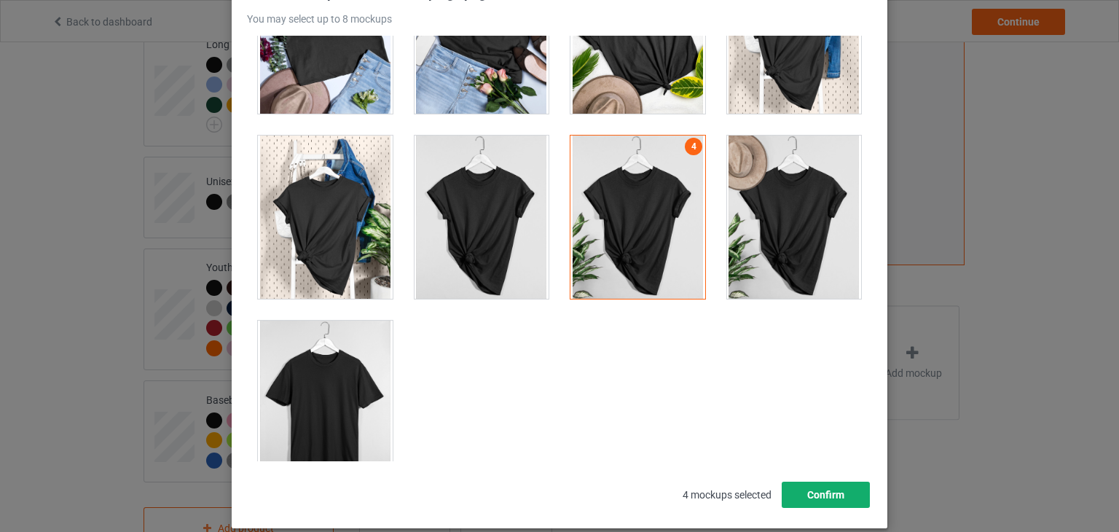
click at [822, 489] on button "Confirm" at bounding box center [825, 494] width 88 height 26
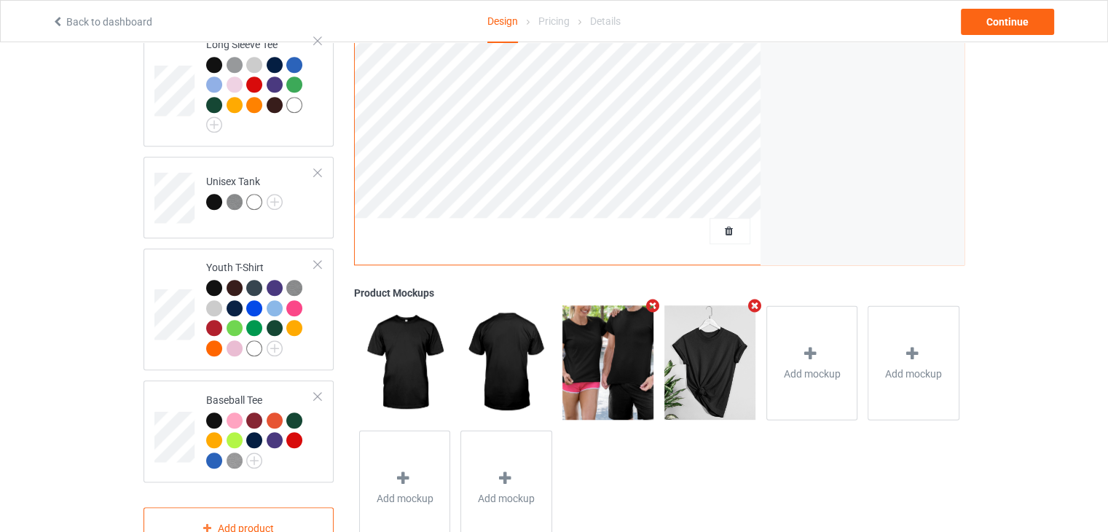
scroll to position [465, 0]
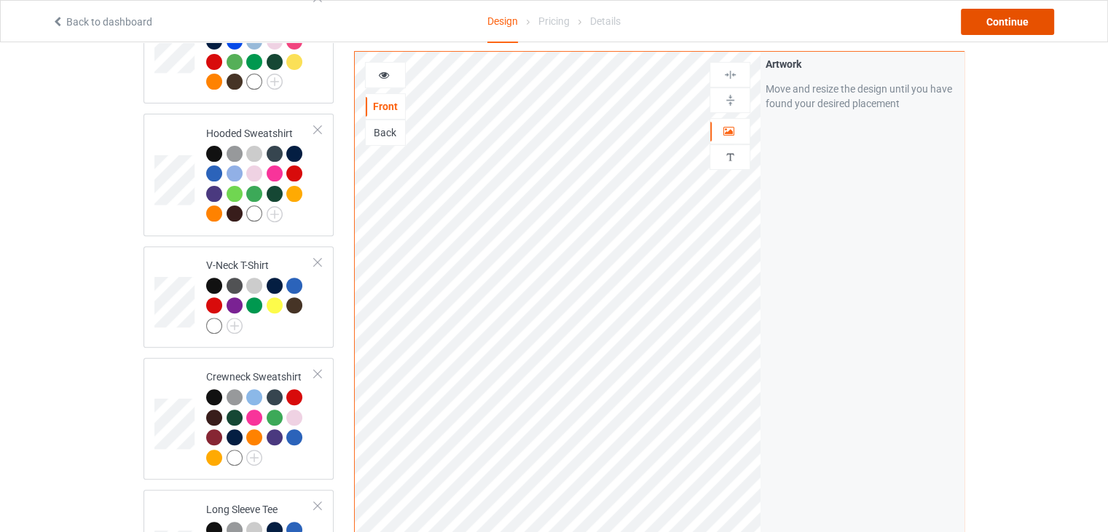
click at [1000, 23] on div "Continue" at bounding box center [1007, 22] width 93 height 26
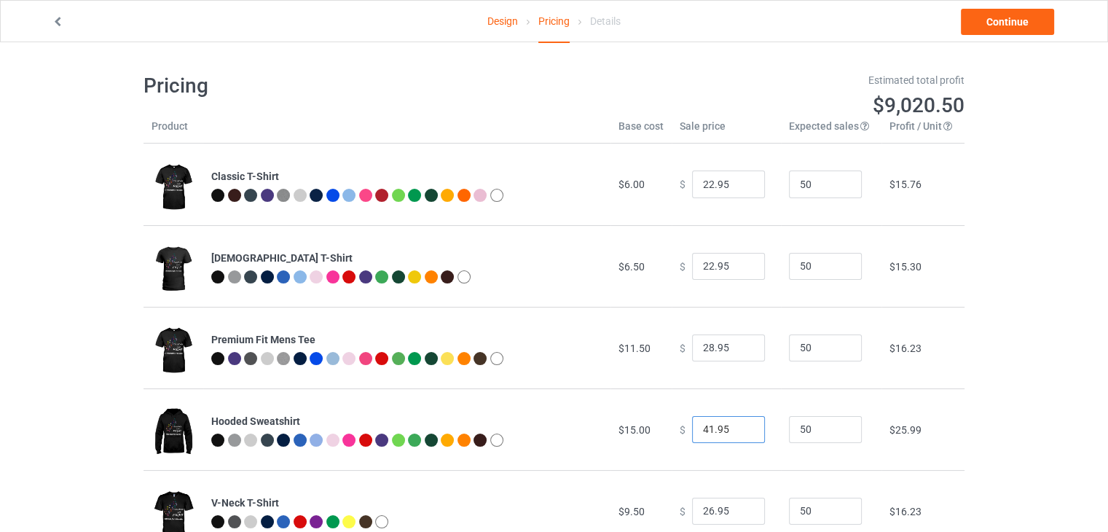
click at [741, 433] on input "41.95" at bounding box center [728, 430] width 73 height 28
click at [741, 433] on input "40.95" at bounding box center [728, 430] width 73 height 28
click at [741, 433] on input "39.95" at bounding box center [728, 430] width 73 height 28
type input "38.95"
click at [741, 433] on input "38.95" at bounding box center [728, 430] width 73 height 28
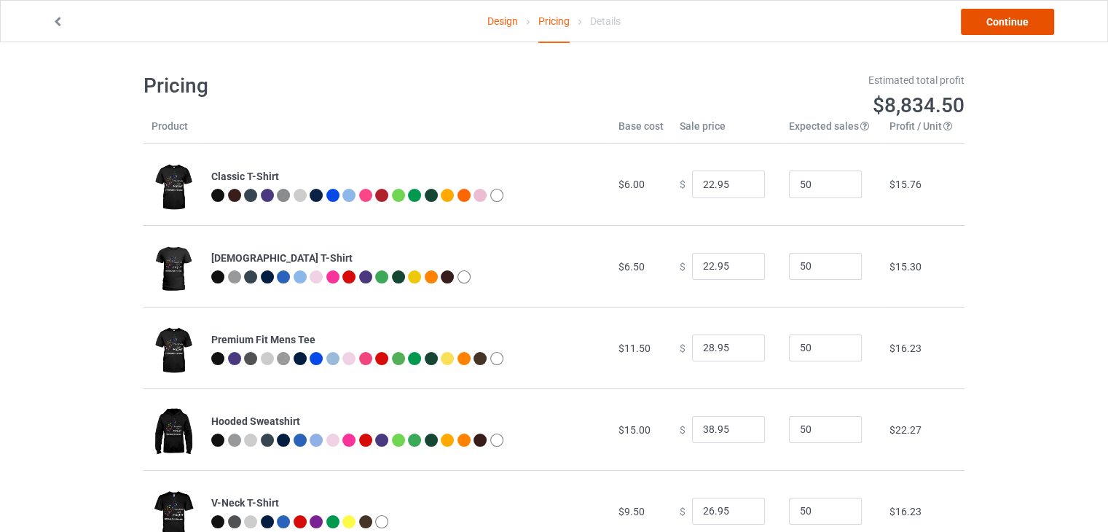
click at [998, 17] on link "Continue" at bounding box center [1007, 22] width 93 height 26
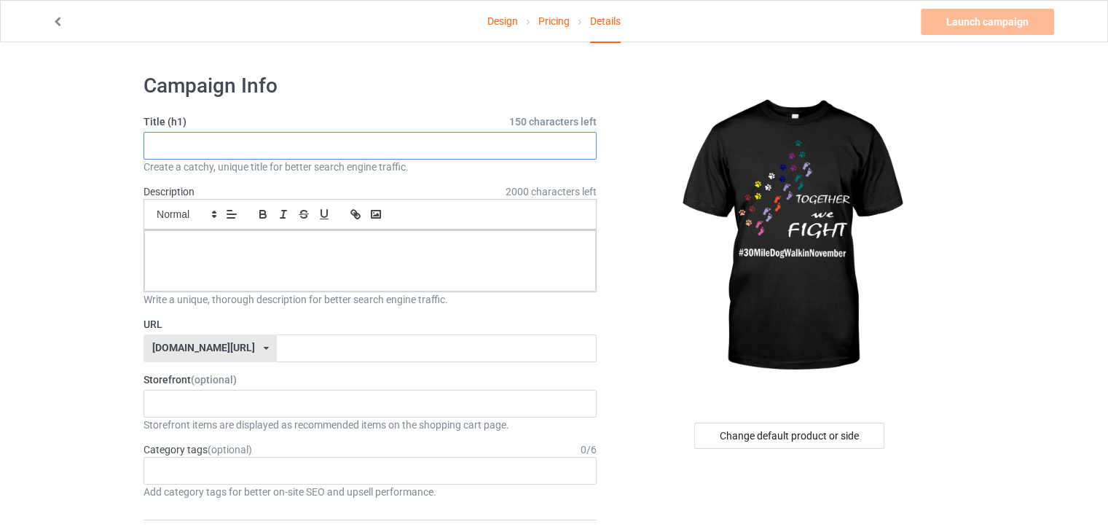
click at [350, 144] on input "text" at bounding box center [369, 146] width 453 height 28
type input "30 mile dog walk in november"
click at [251, 272] on div at bounding box center [370, 260] width 452 height 61
click at [277, 350] on input "text" at bounding box center [436, 348] width 319 height 28
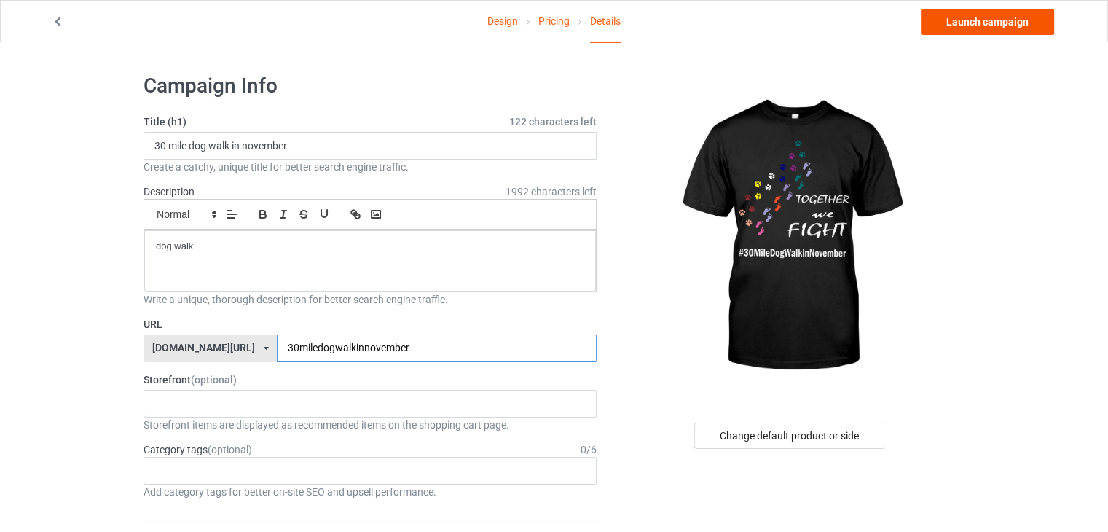
type input "30miledogwalkinnovember"
click at [977, 13] on link "Launch campaign" at bounding box center [987, 22] width 133 height 26
